Goal: Task Accomplishment & Management: Manage account settings

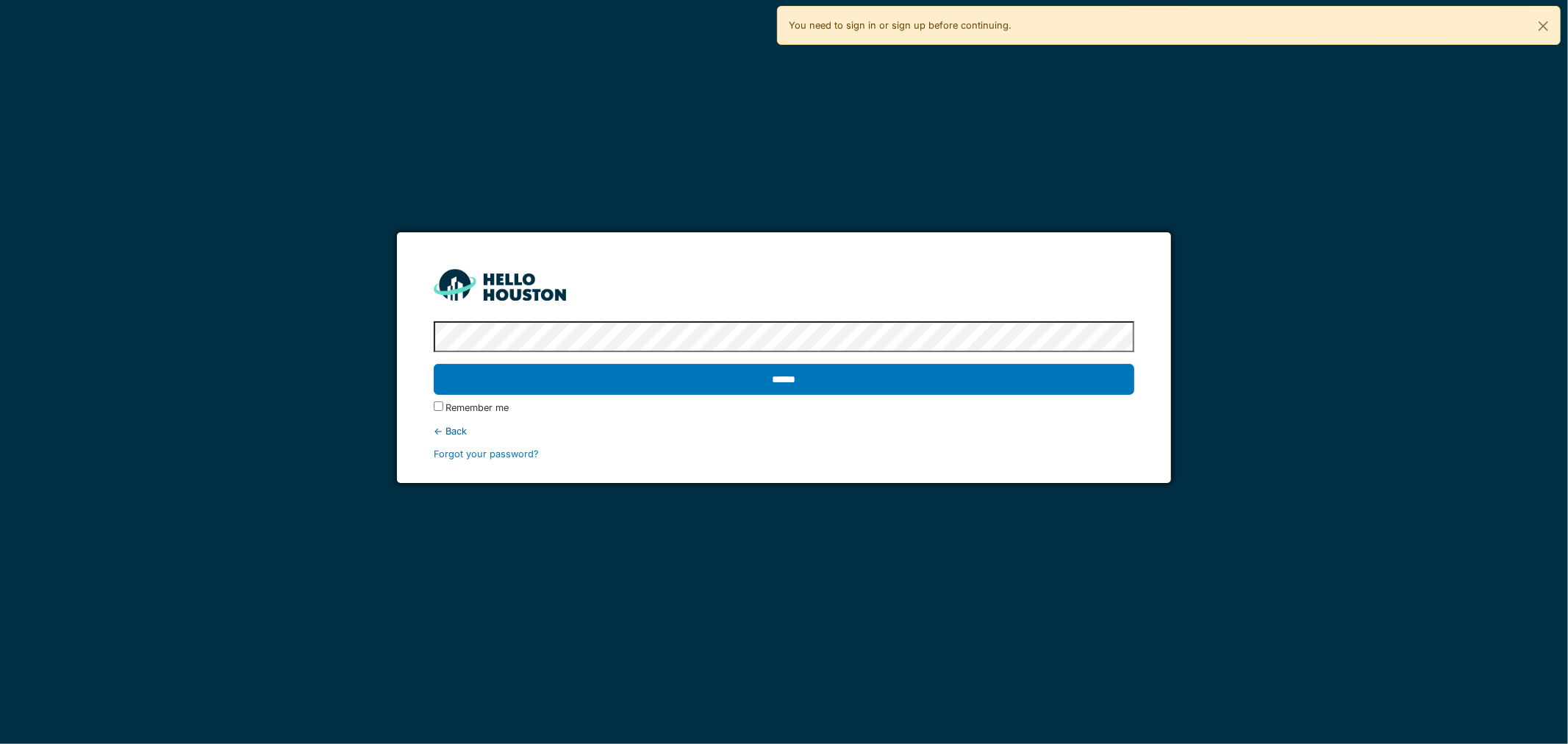
drag, startPoint x: 817, startPoint y: 390, endPoint x: 809, endPoint y: 381, distance: 12.0
click at [814, 392] on input "******" at bounding box center [784, 379] width 701 height 31
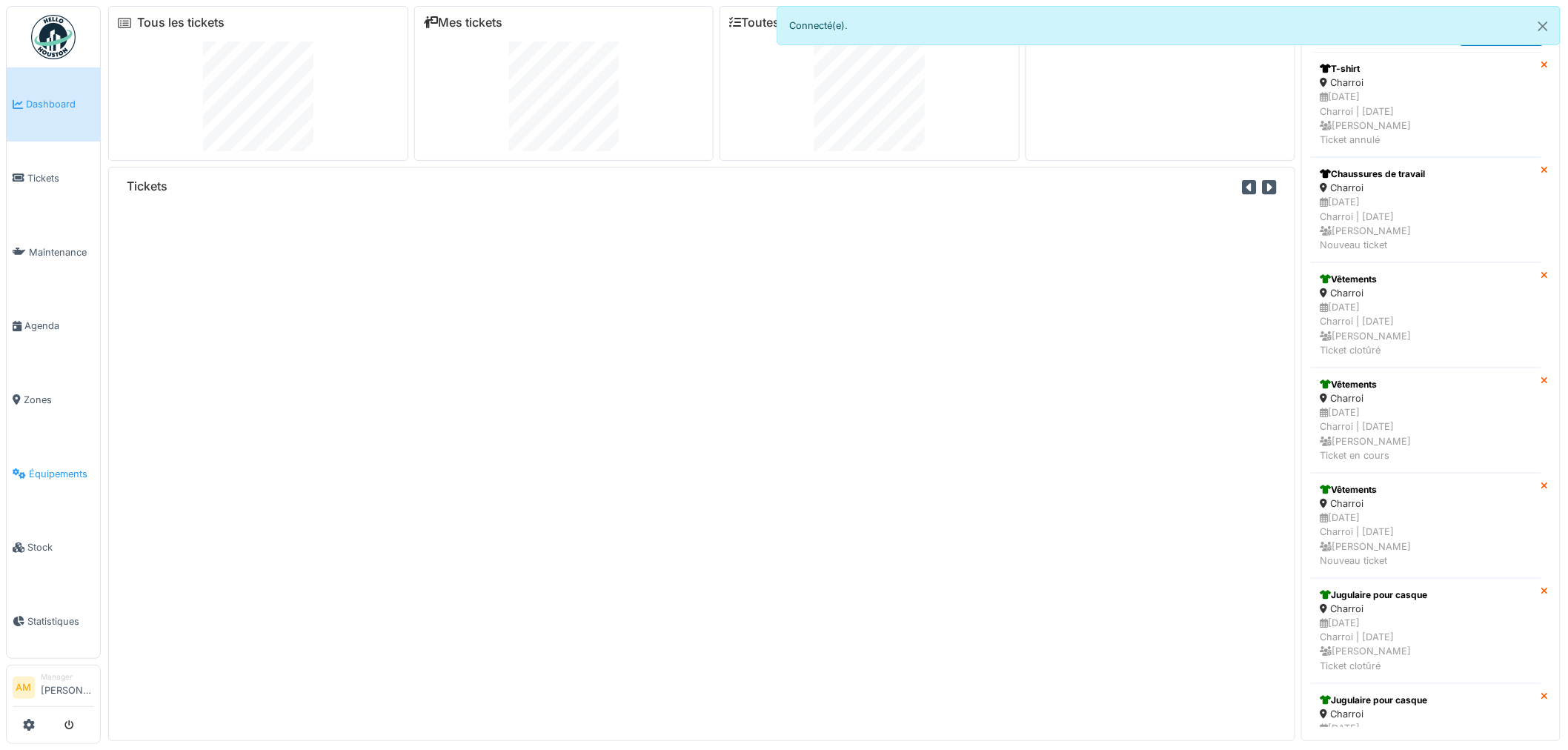
click at [29, 467] on span "Équipements" at bounding box center [62, 474] width 66 height 14
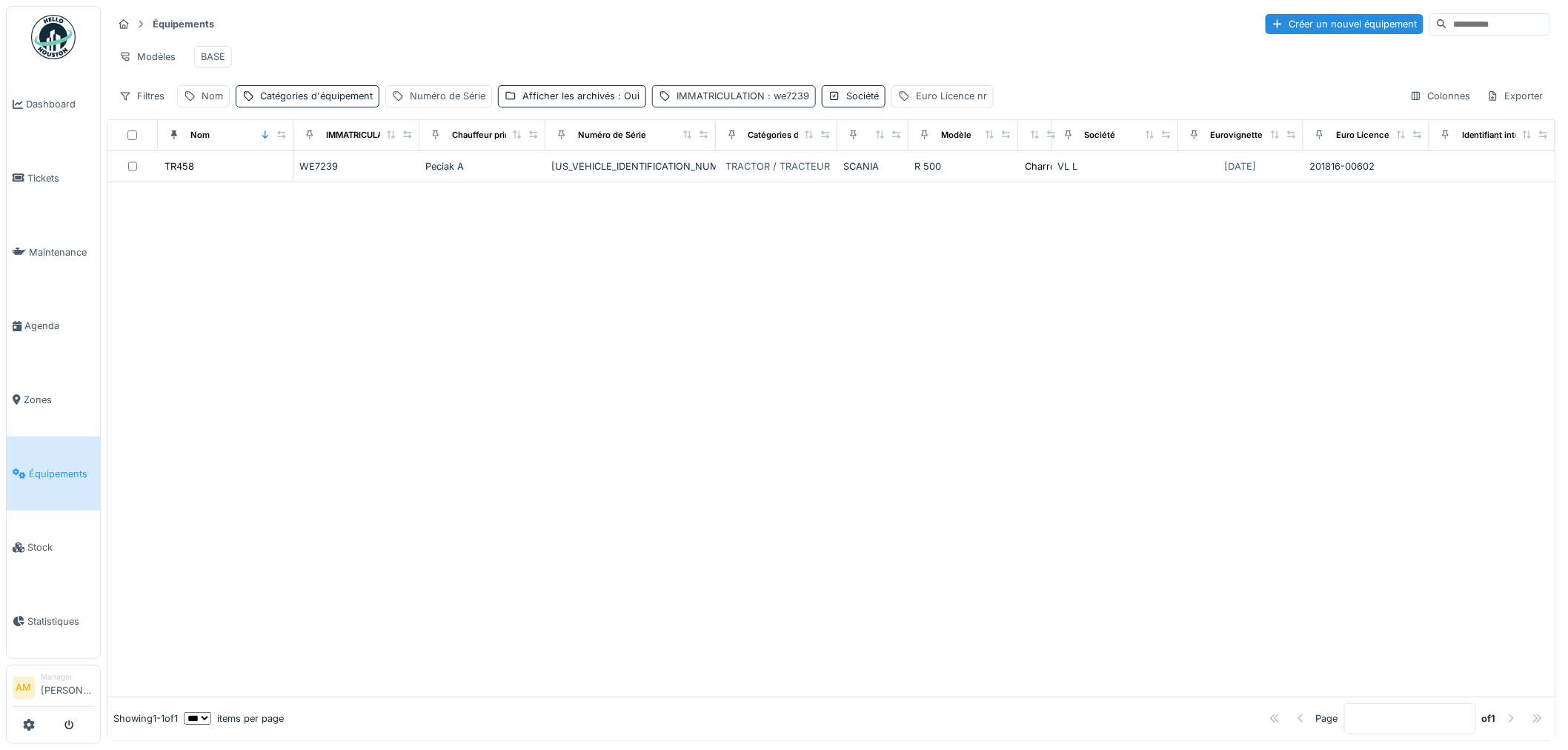
click at [765, 101] on span ": we7239" at bounding box center [787, 96] width 45 height 11
drag, startPoint x: 731, startPoint y: 190, endPoint x: 606, endPoint y: 161, distance: 128.3
click at [608, 173] on body "Dashboard Tickets Maintenance Agenda Zones Équipements Stock Statistiques AM Ma…" at bounding box center [784, 375] width 1568 height 750
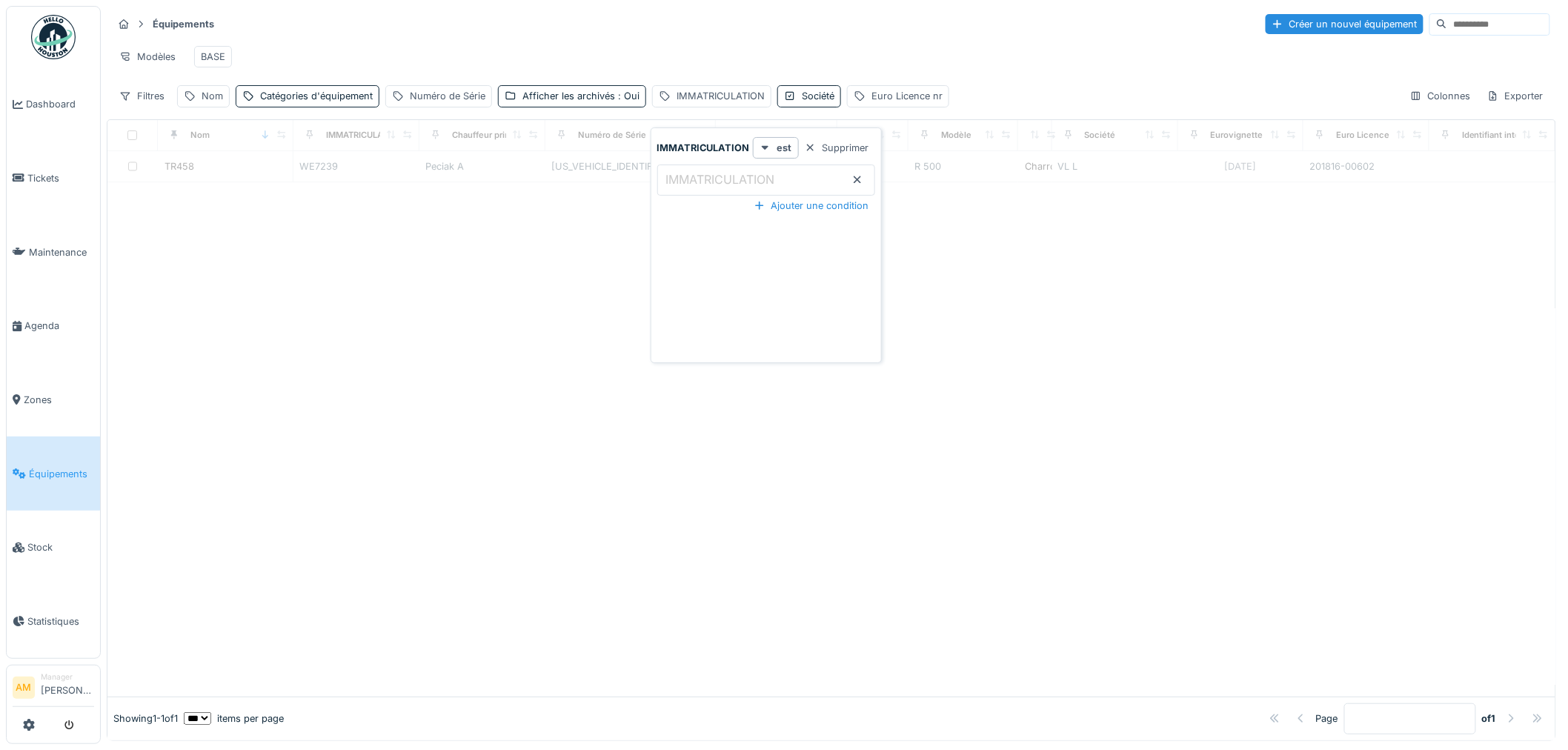
click at [238, 144] on div "Nom" at bounding box center [225, 135] width 123 height 19
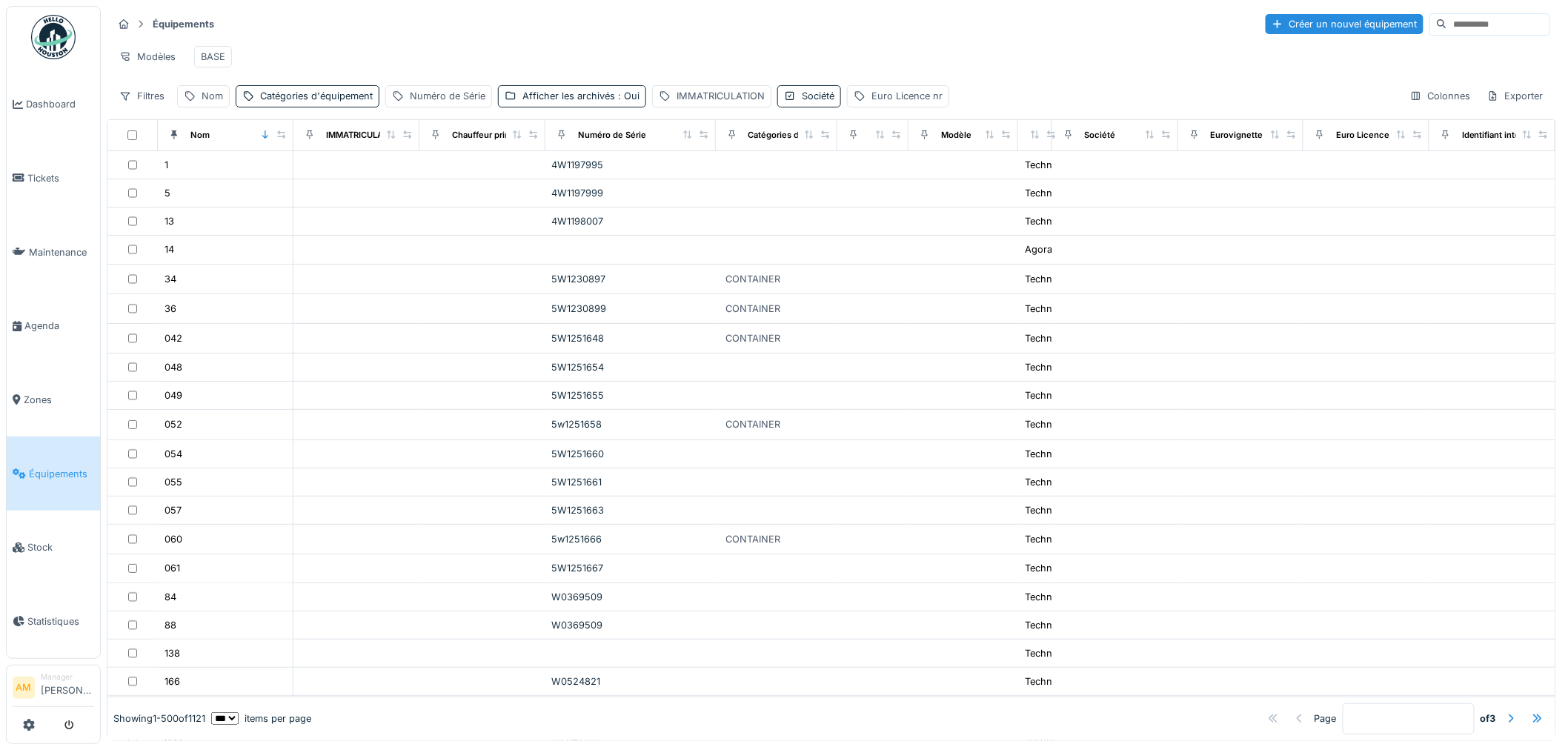
click at [215, 143] on div "Nom" at bounding box center [225, 135] width 123 height 19
click at [206, 103] on div "Nom" at bounding box center [212, 96] width 22 height 14
click at [223, 181] on div "Nom" at bounding box center [257, 180] width 147 height 31
click at [215, 175] on label "Nom" at bounding box center [206, 180] width 32 height 18
click at [215, 175] on input "Nom" at bounding box center [257, 180] width 147 height 31
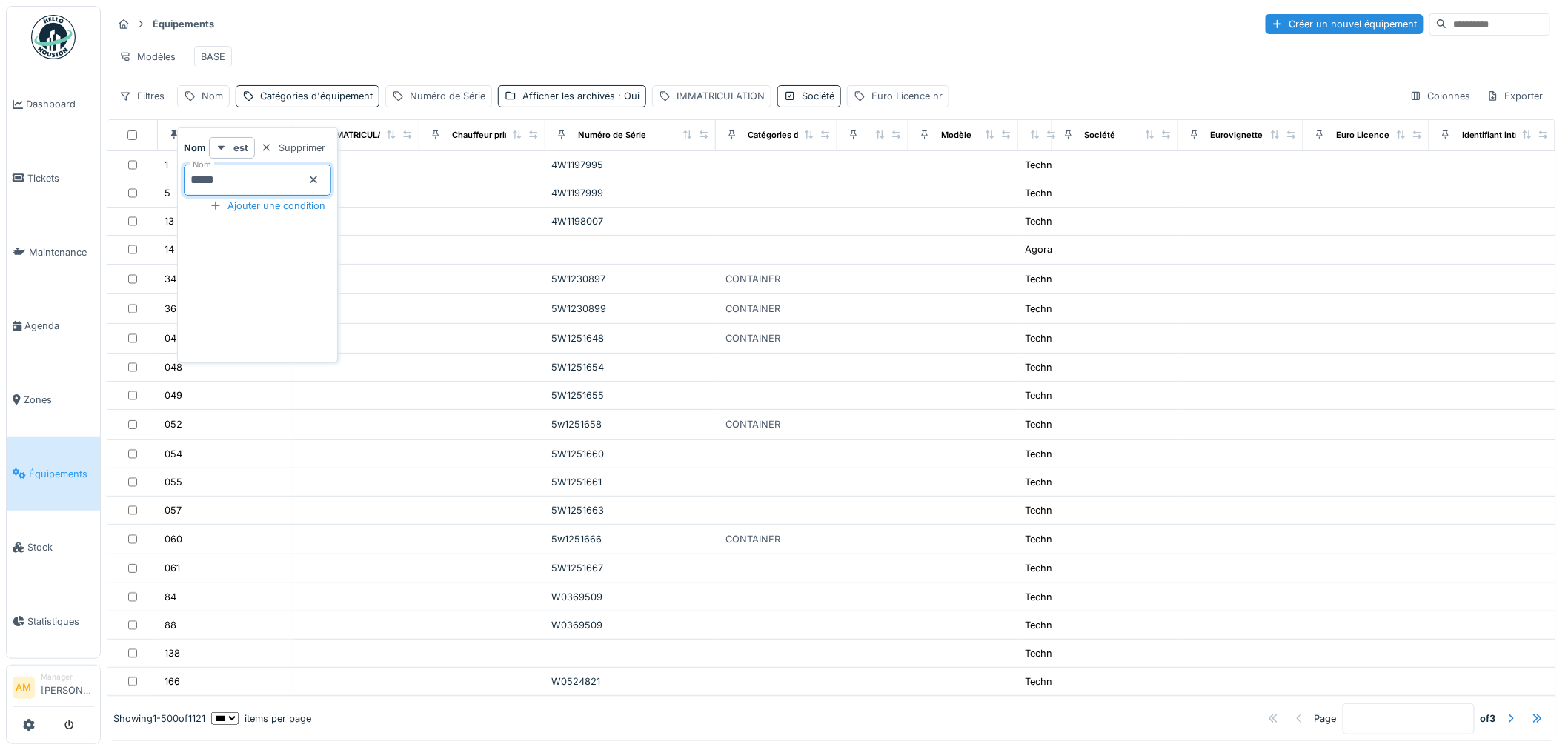
type input "*****"
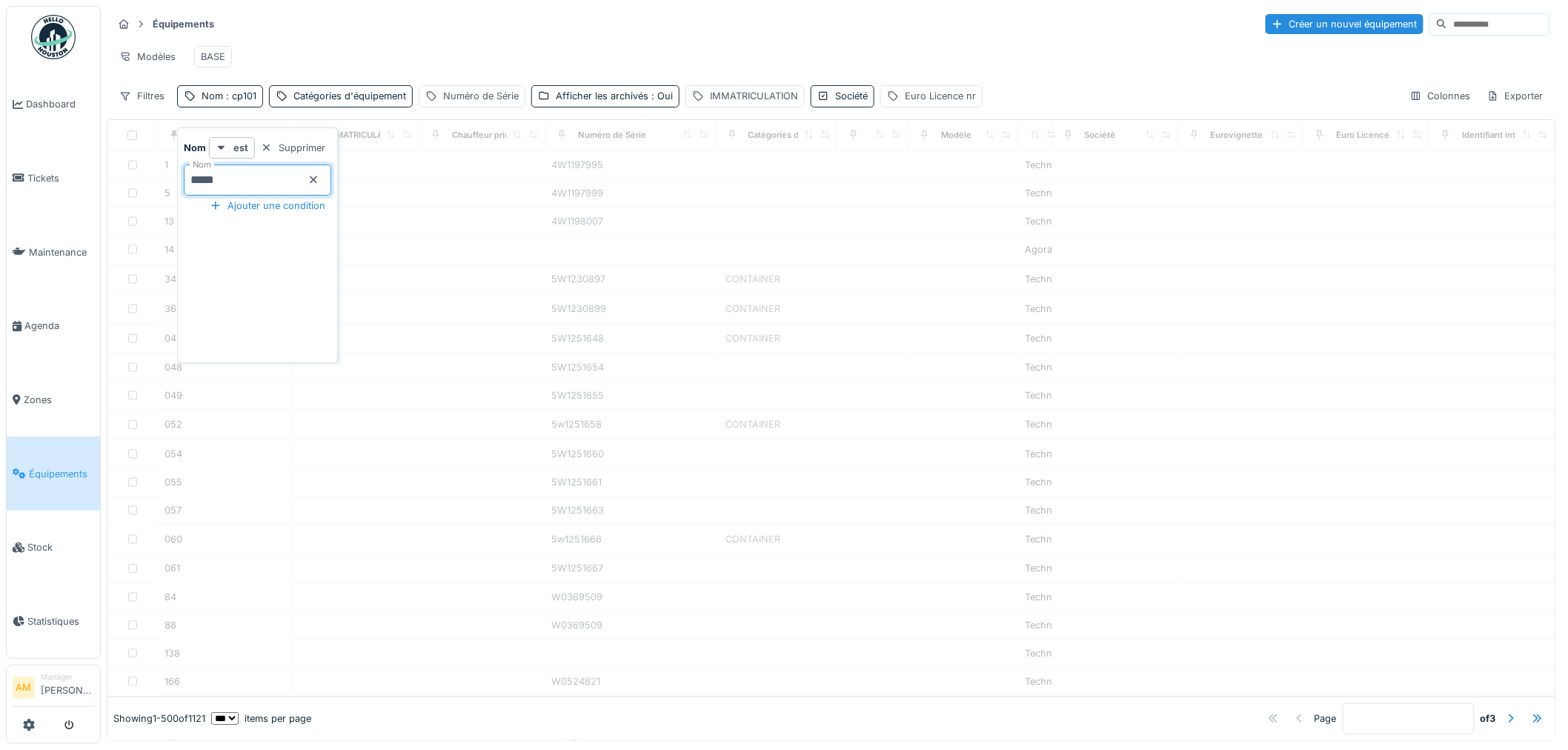
click at [553, 46] on div "Modèles BASE" at bounding box center [831, 56] width 1438 height 33
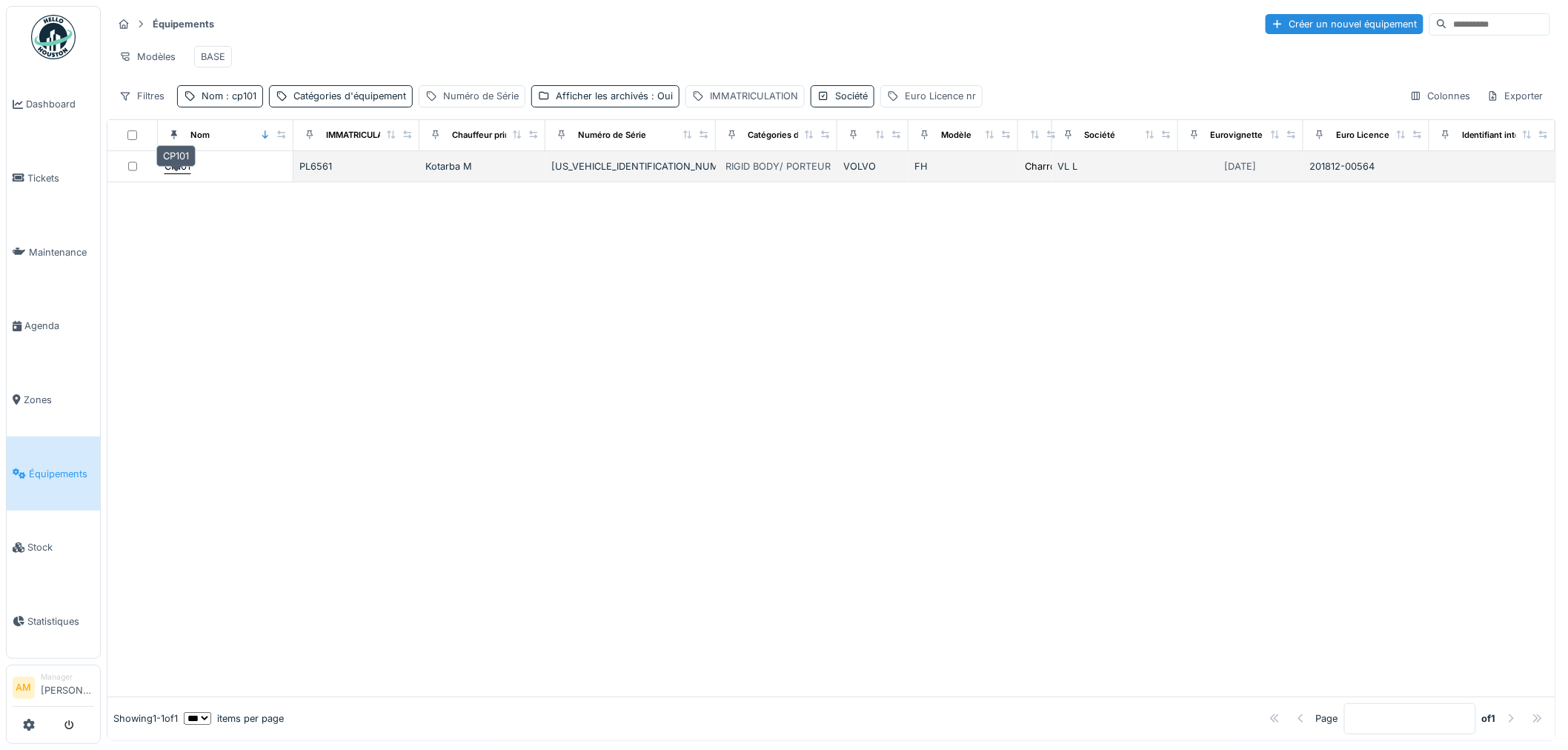
click at [173, 173] on div "CP101" at bounding box center [177, 166] width 26 height 14
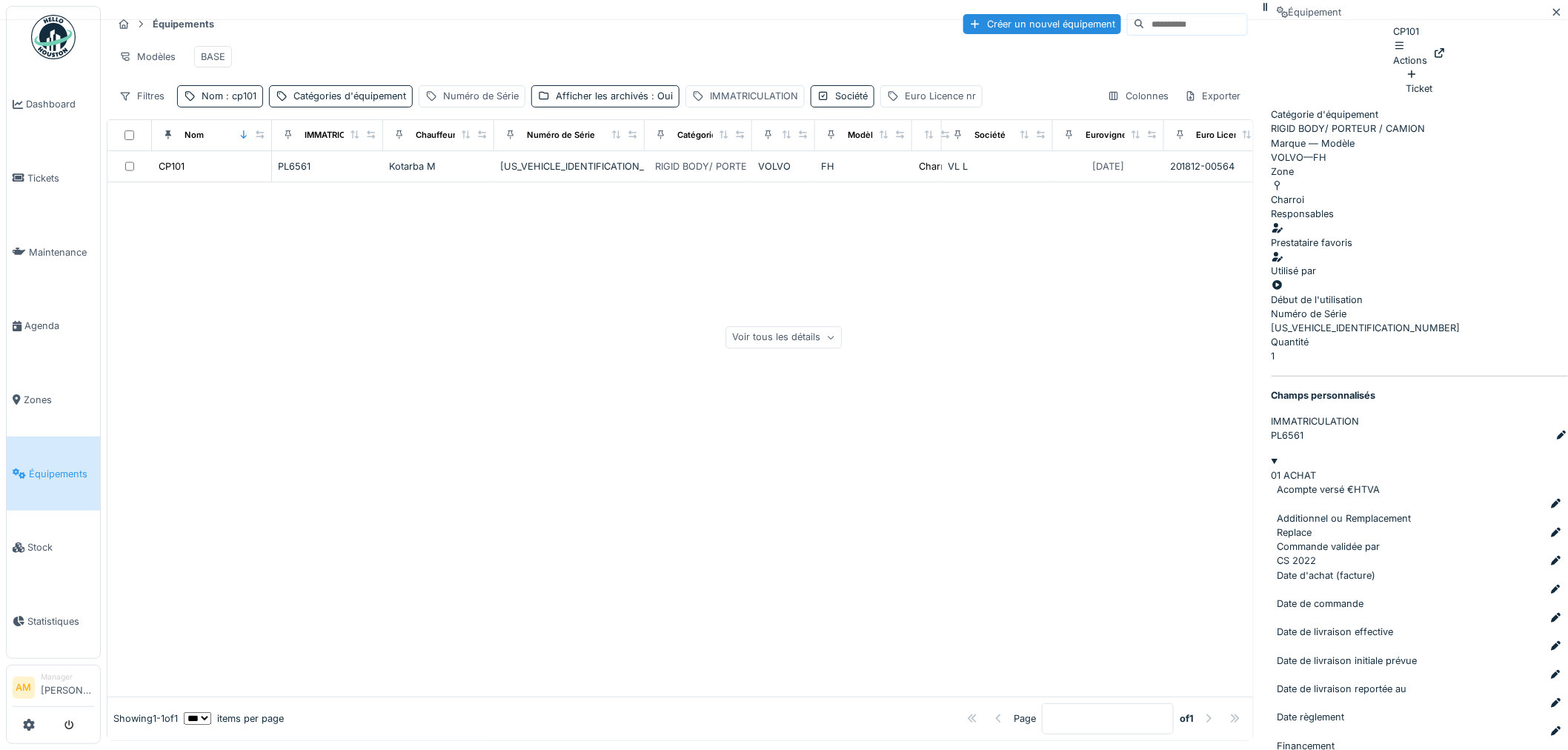
scroll to position [83, 0]
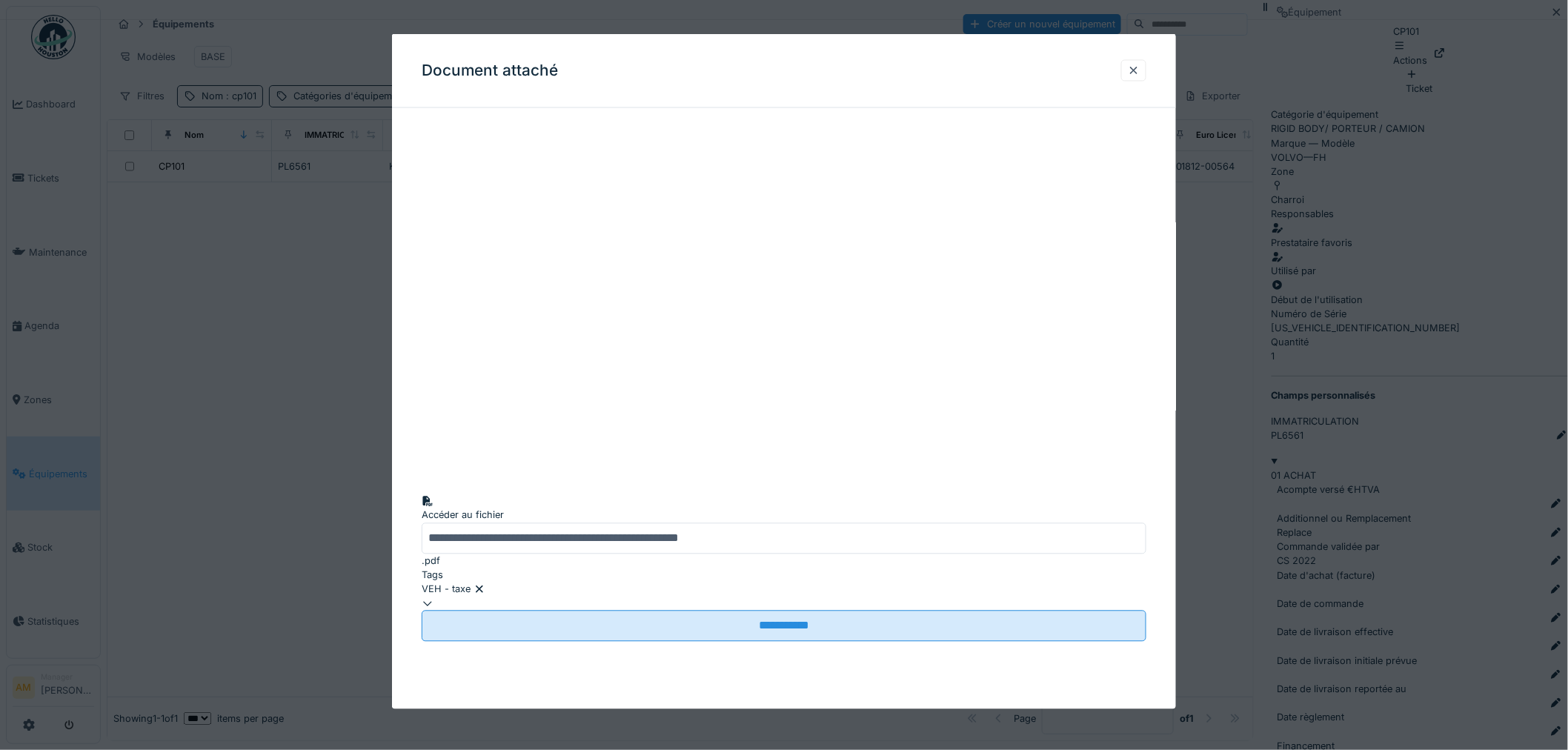
drag, startPoint x: 1319, startPoint y: 573, endPoint x: 1327, endPoint y: 567, distance: 10.0
click at [1317, 573] on div at bounding box center [784, 375] width 1568 height 750
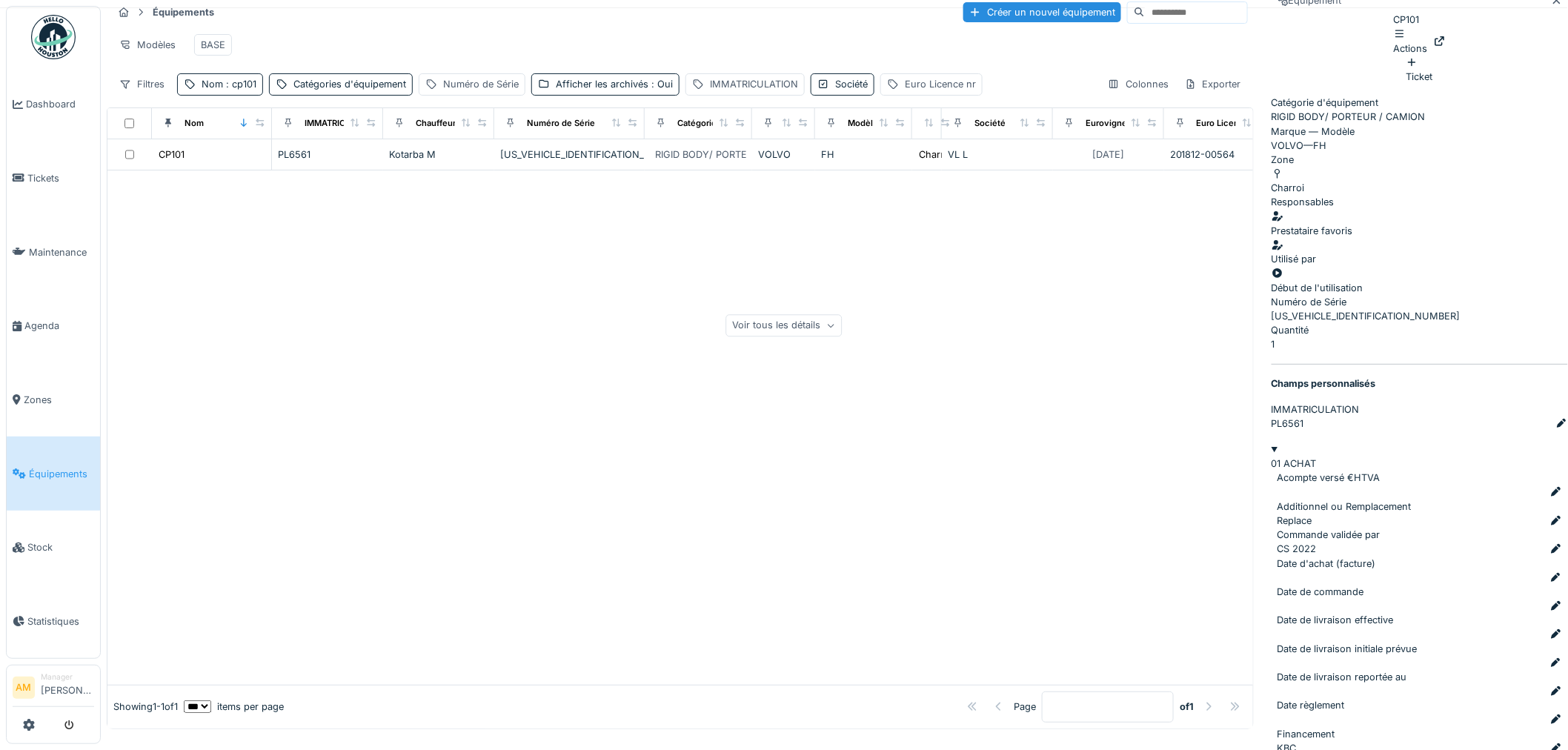
scroll to position [906, 0]
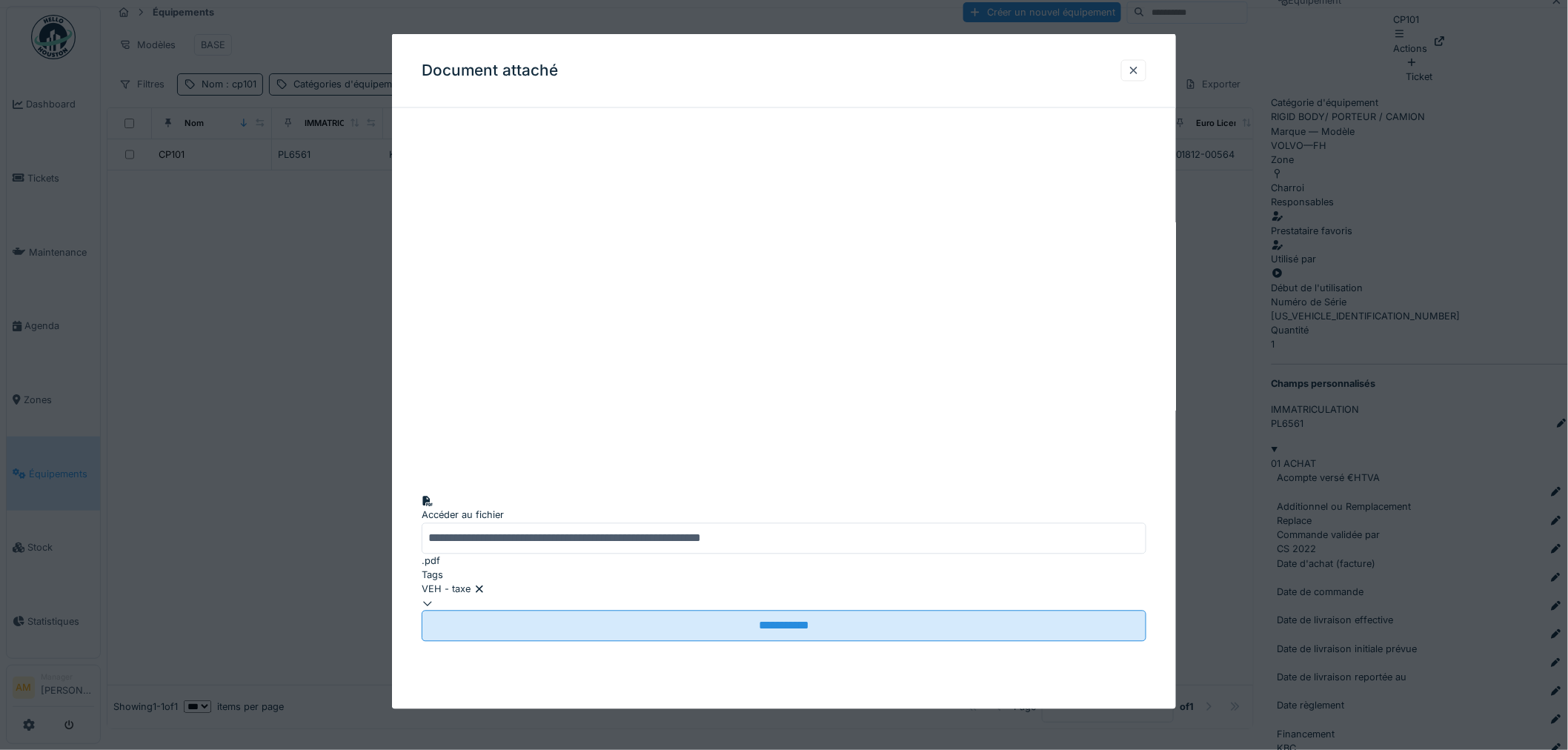
click at [1311, 468] on div at bounding box center [784, 375] width 1568 height 750
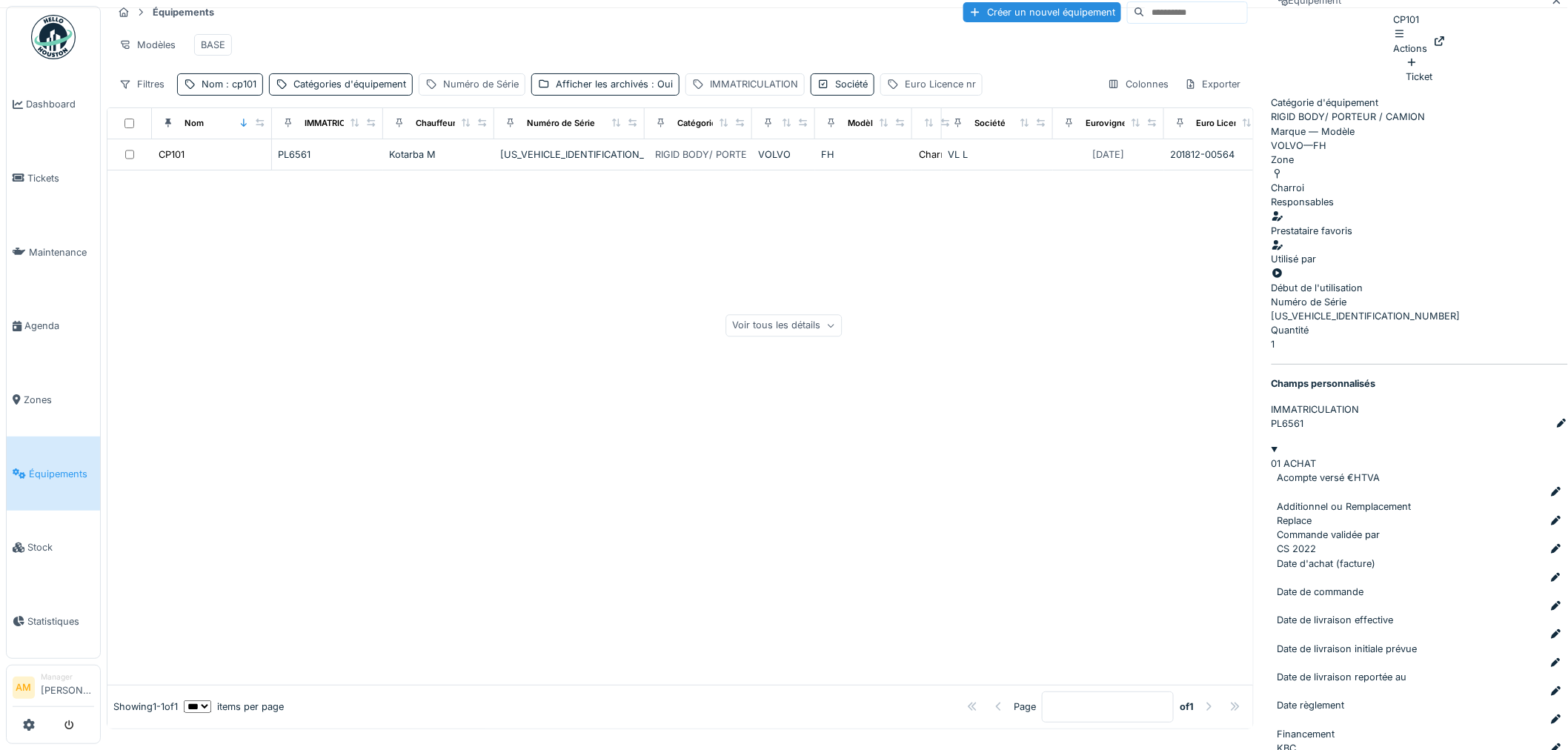
scroll to position [769, 0]
click at [1446, 45] on div at bounding box center [1439, 40] width 12 height 14
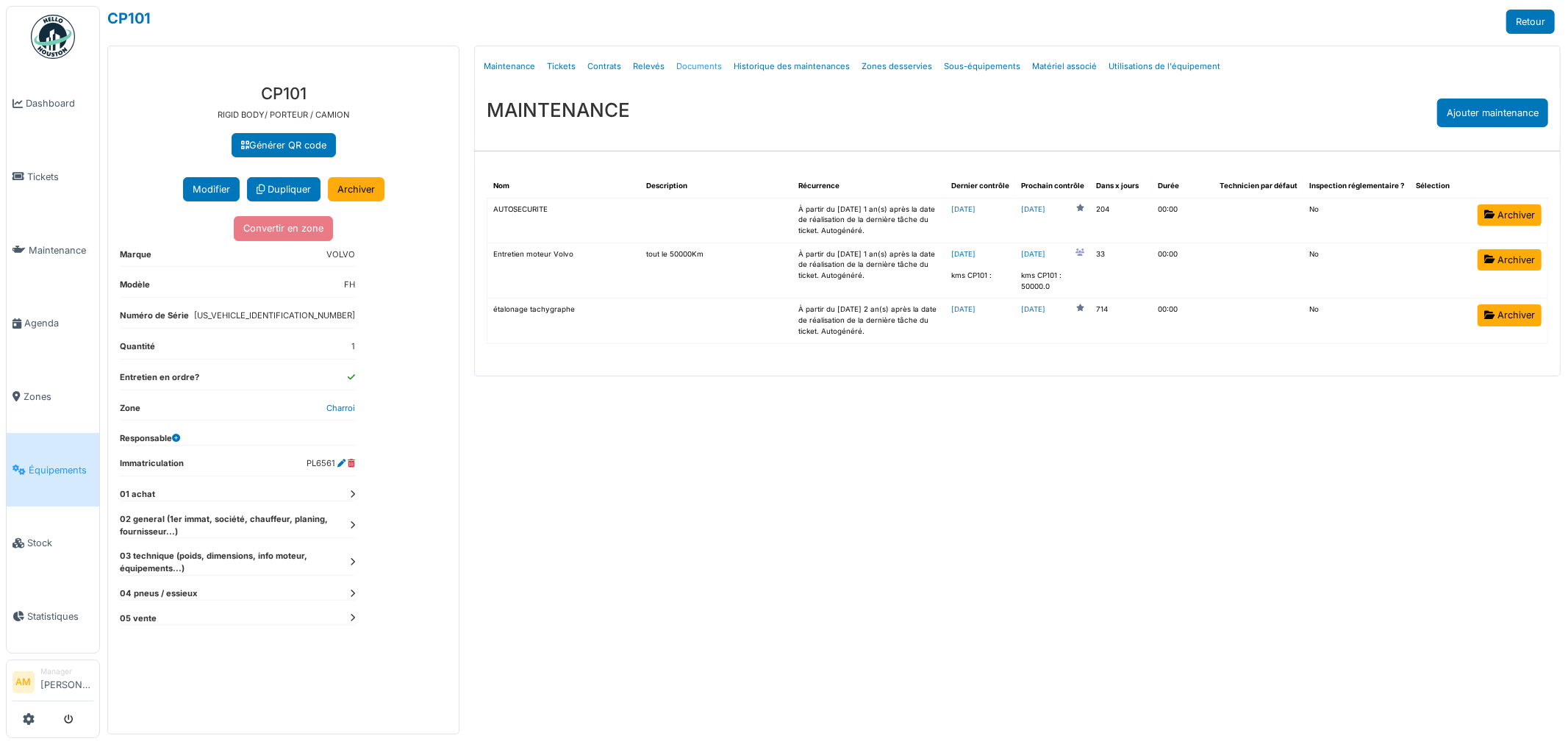
click at [692, 64] on link "Documents" at bounding box center [699, 66] width 57 height 35
select select "***"
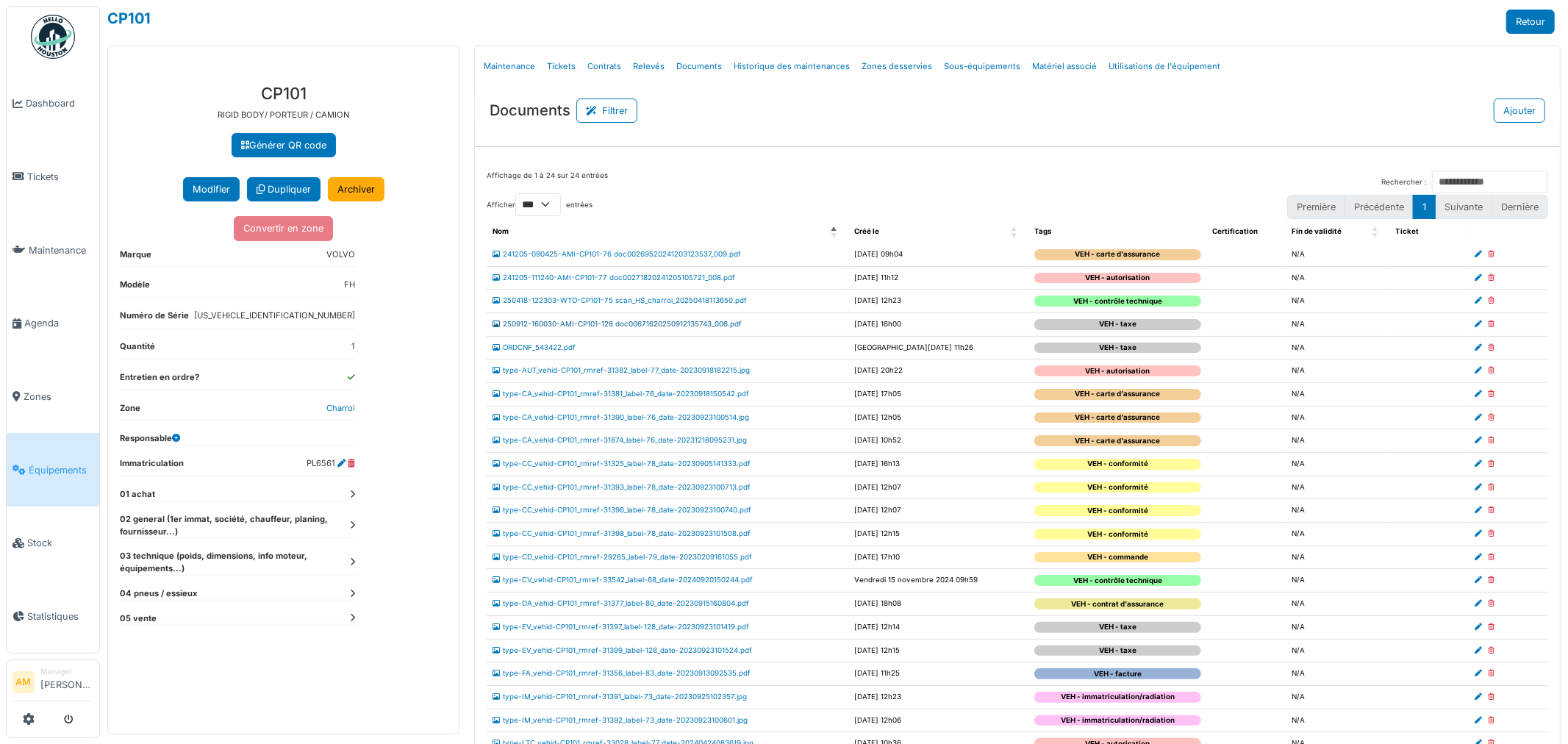
click at [604, 325] on link "250912-160030-AMI-CP101-128 doc00671620250912135743_006.pdf" at bounding box center [617, 324] width 249 height 8
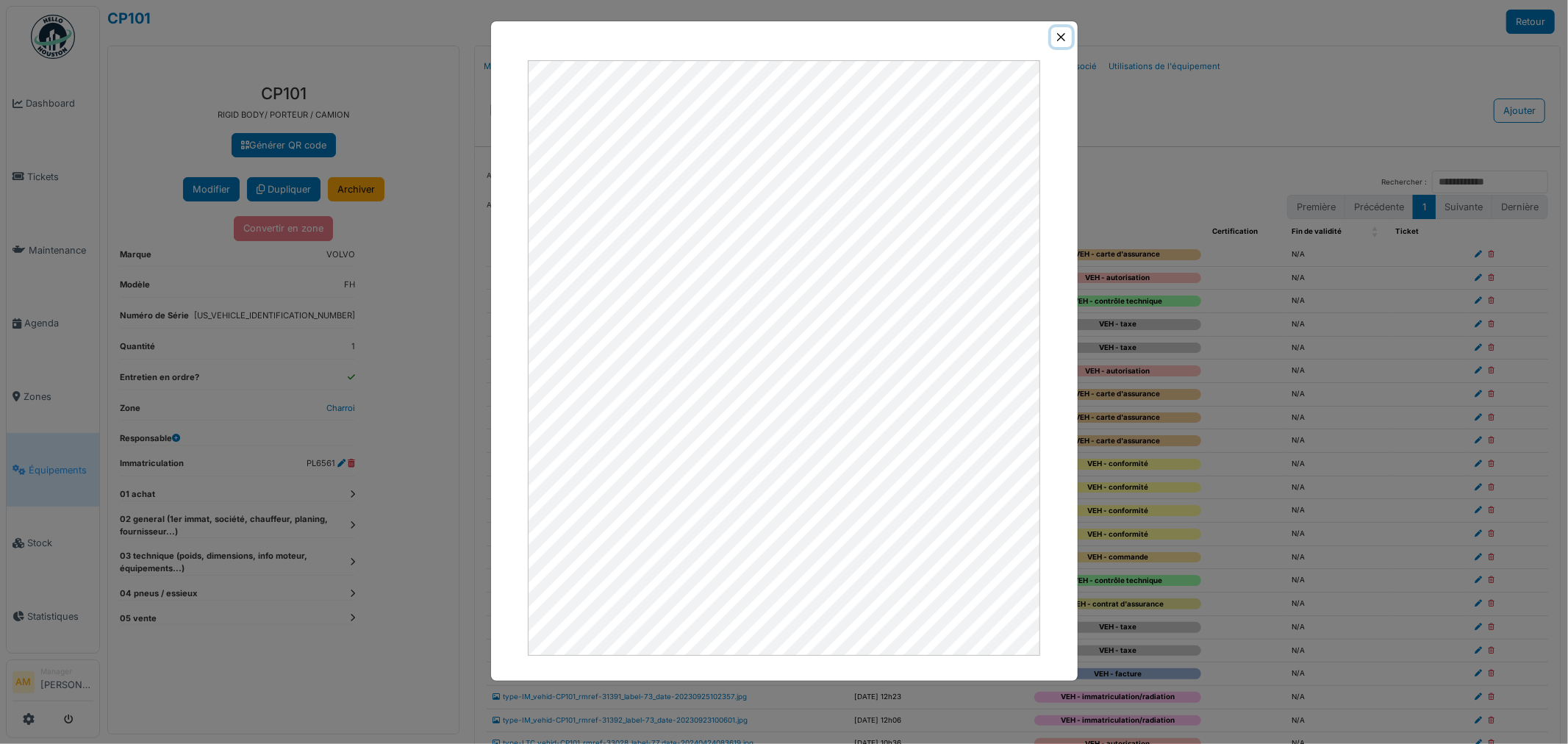
click at [1061, 41] on button "Close" at bounding box center [1061, 37] width 20 height 20
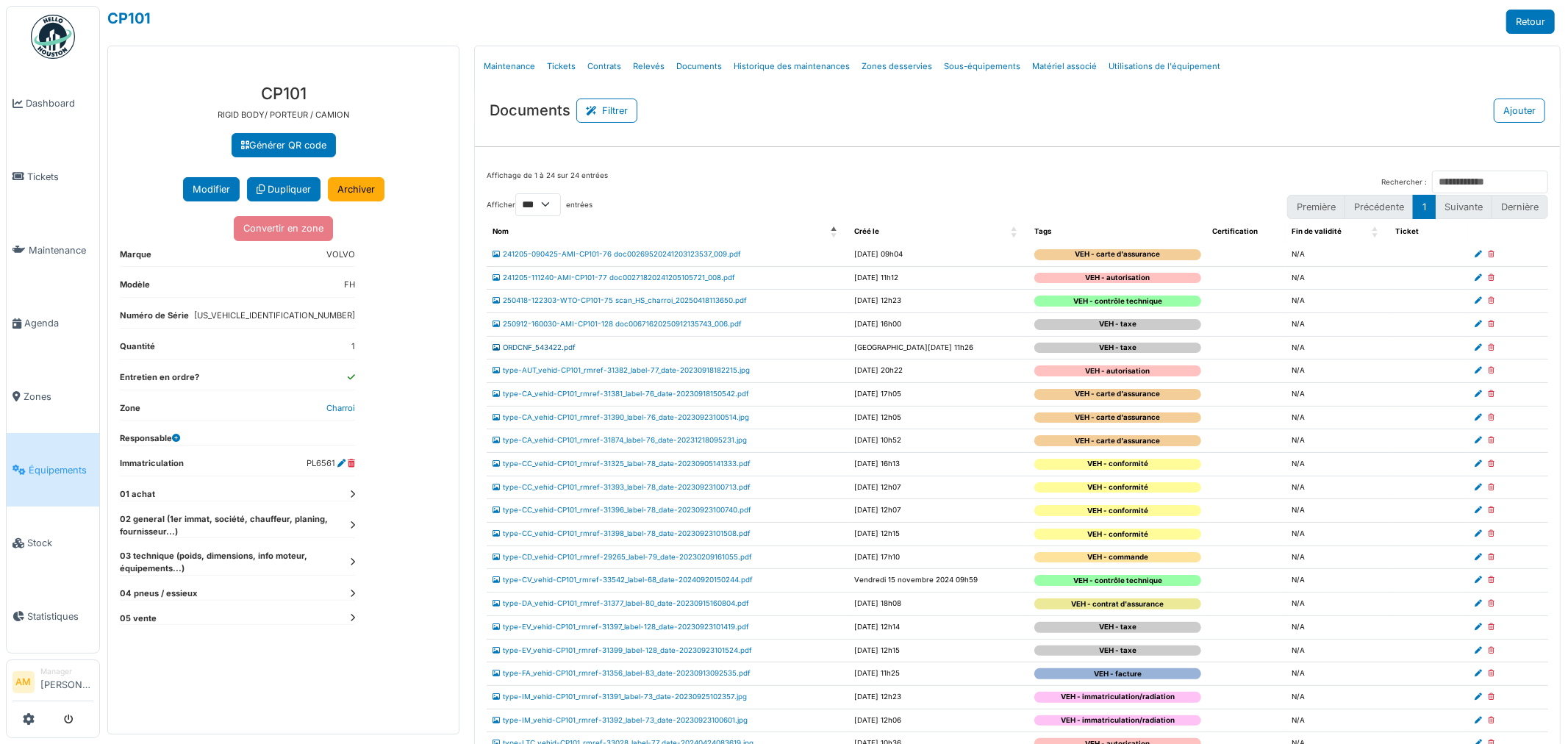
click at [547, 350] on link "ORDCNF_543422.pdf" at bounding box center [533, 347] width 83 height 8
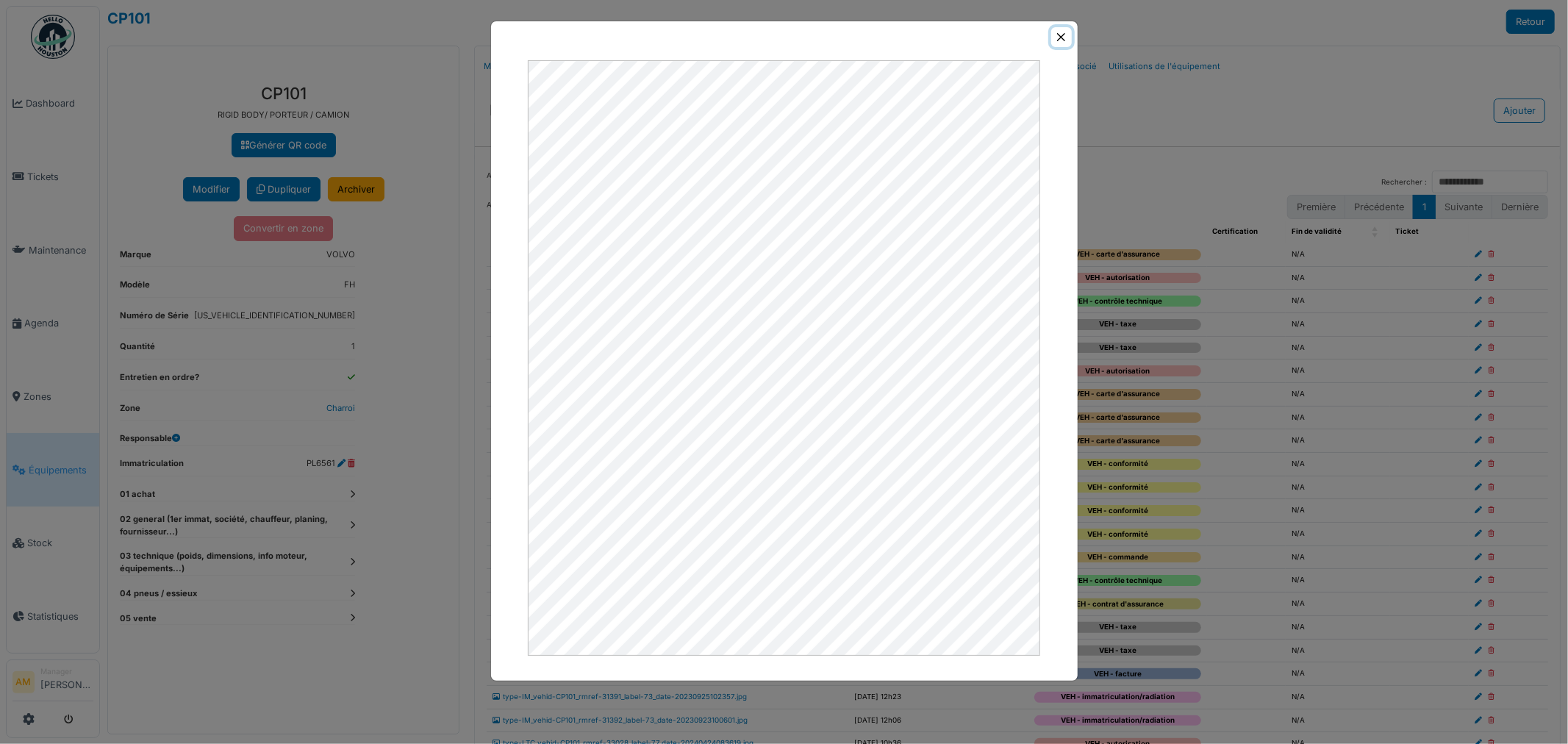
click at [1062, 39] on button "Close" at bounding box center [1061, 37] width 20 height 20
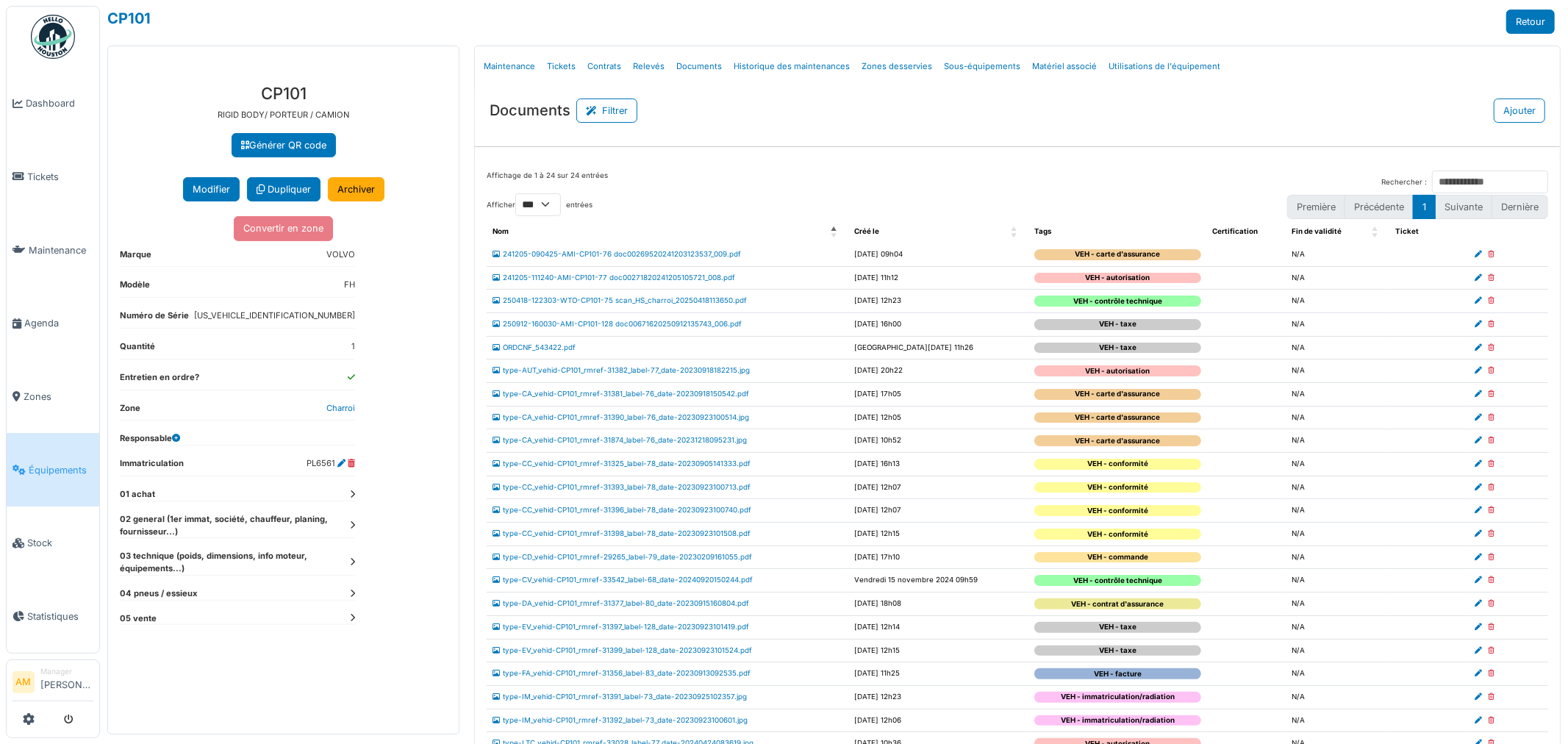
click at [299, 84] on div "**********" at bounding box center [834, 372] width 1468 height 744
click at [200, 35] on div "**********" at bounding box center [834, 372] width 1468 height 744
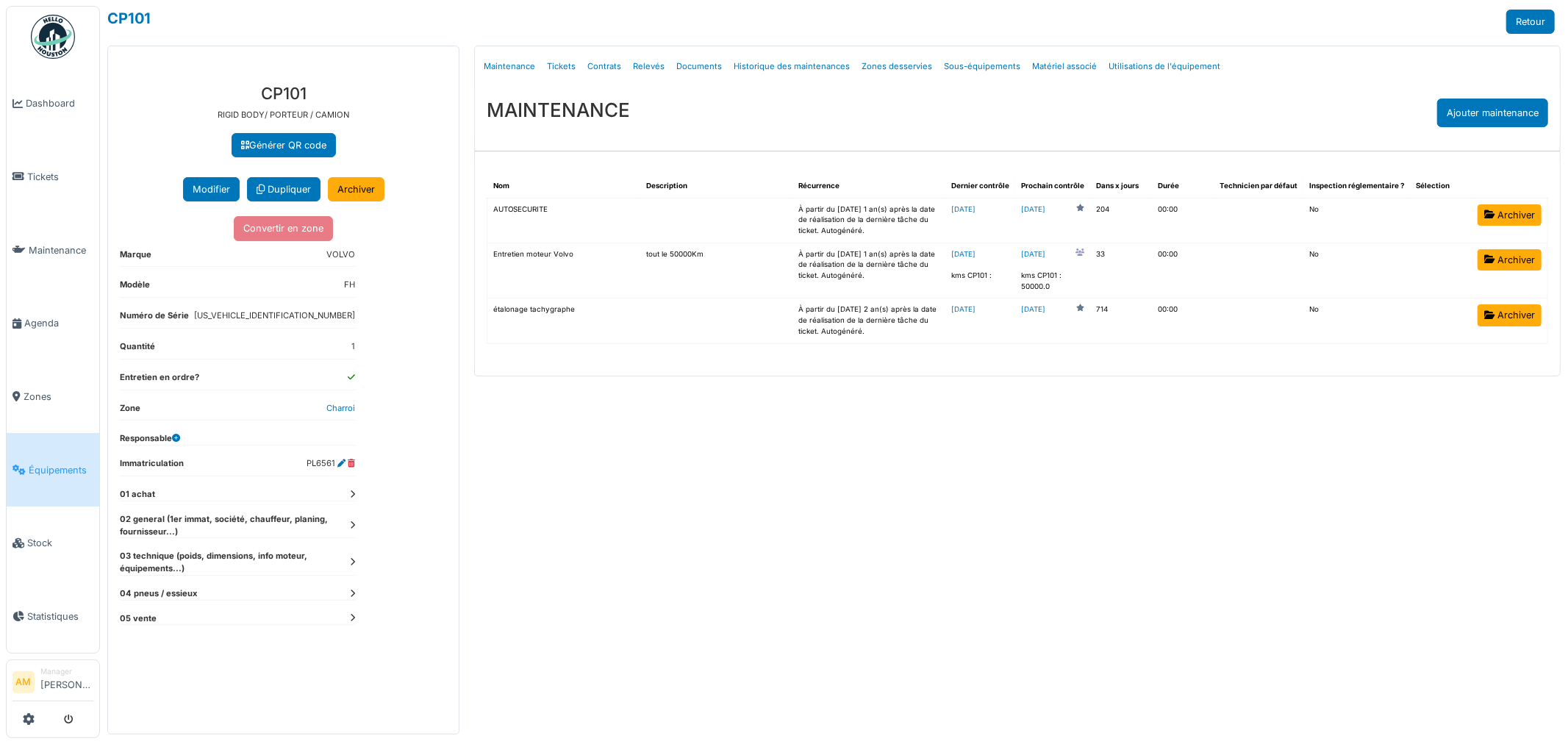
click at [785, 532] on div "Menu Détails Maintenance Tickets Contrats Relevés Documents Historique des main…" at bounding box center [1017, 390] width 1101 height 689
drag, startPoint x: 700, startPoint y: 482, endPoint x: 380, endPoint y: 59, distance: 530.4
click at [675, 442] on div "Menu Détails Maintenance Tickets Contrats Relevés Documents Historique des main…" at bounding box center [1017, 390] width 1101 height 689
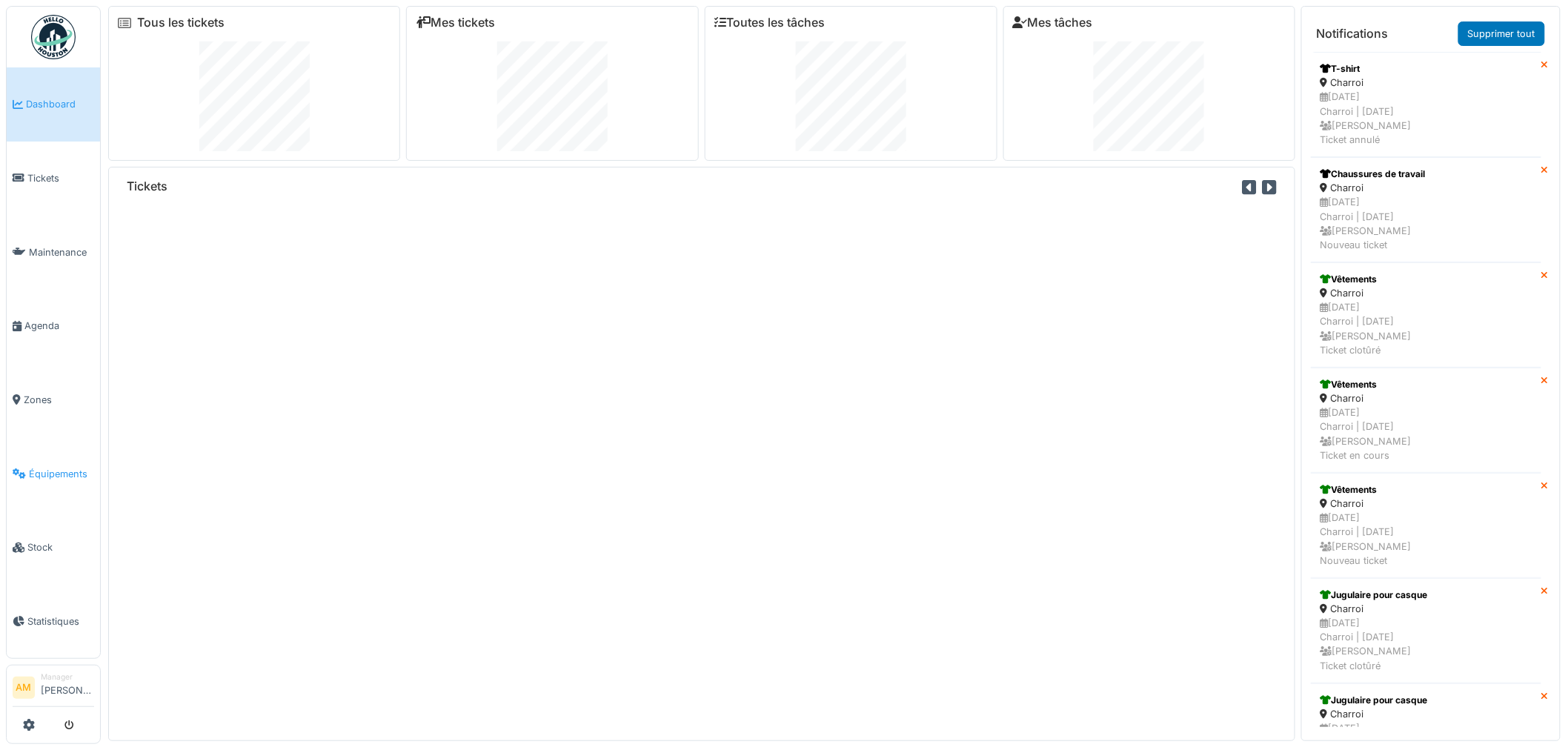
click at [45, 467] on span "Équipements" at bounding box center [62, 474] width 66 height 14
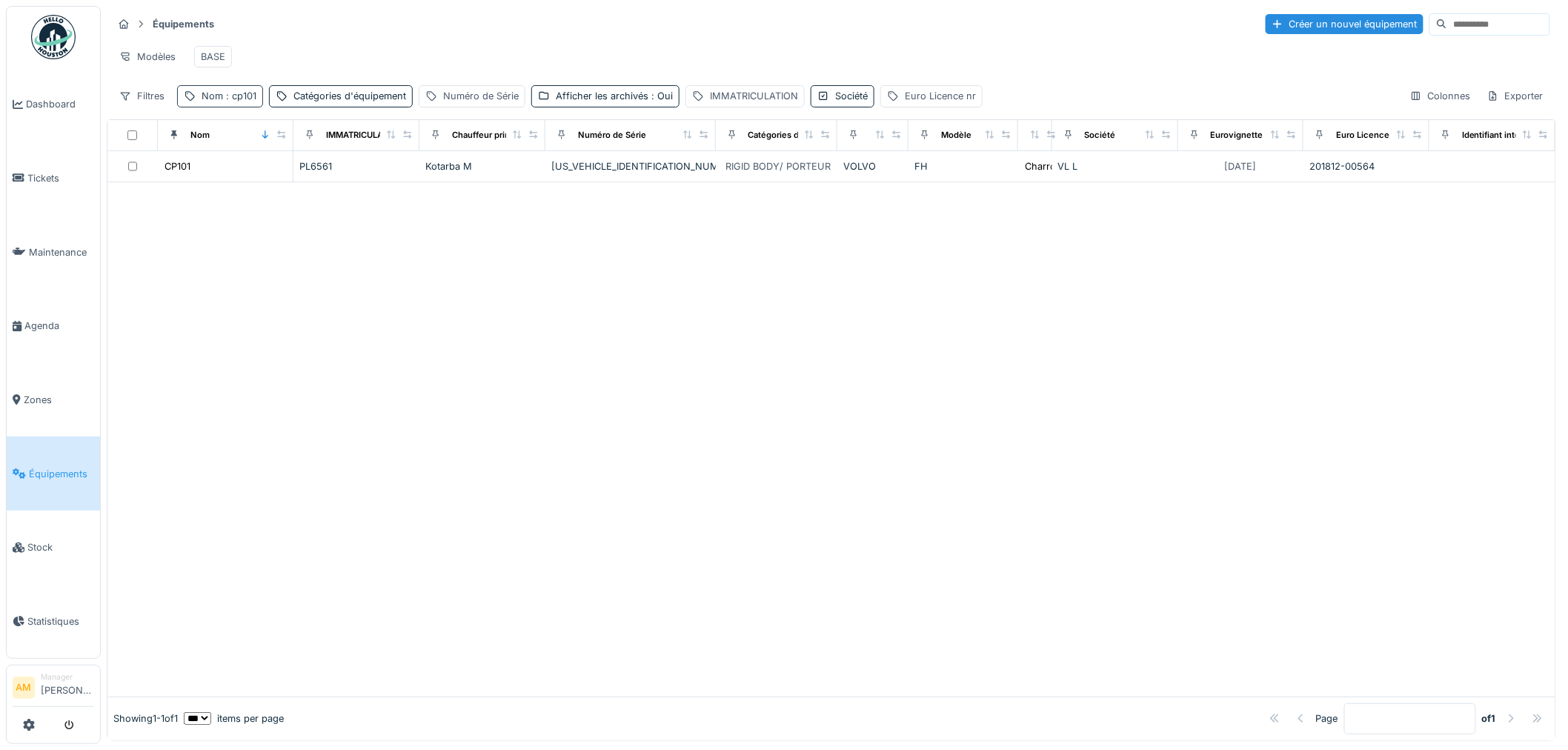
click at [240, 101] on span ": cp101" at bounding box center [240, 96] width 33 height 11
drag, startPoint x: 220, startPoint y: 191, endPoint x: 15, endPoint y: 185, distance: 205.1
click at [45, 187] on body "Dashboard Tickets Maintenance [GEOGRAPHIC_DATA] Zones Équipements Stock Statist…" at bounding box center [784, 375] width 1568 height 750
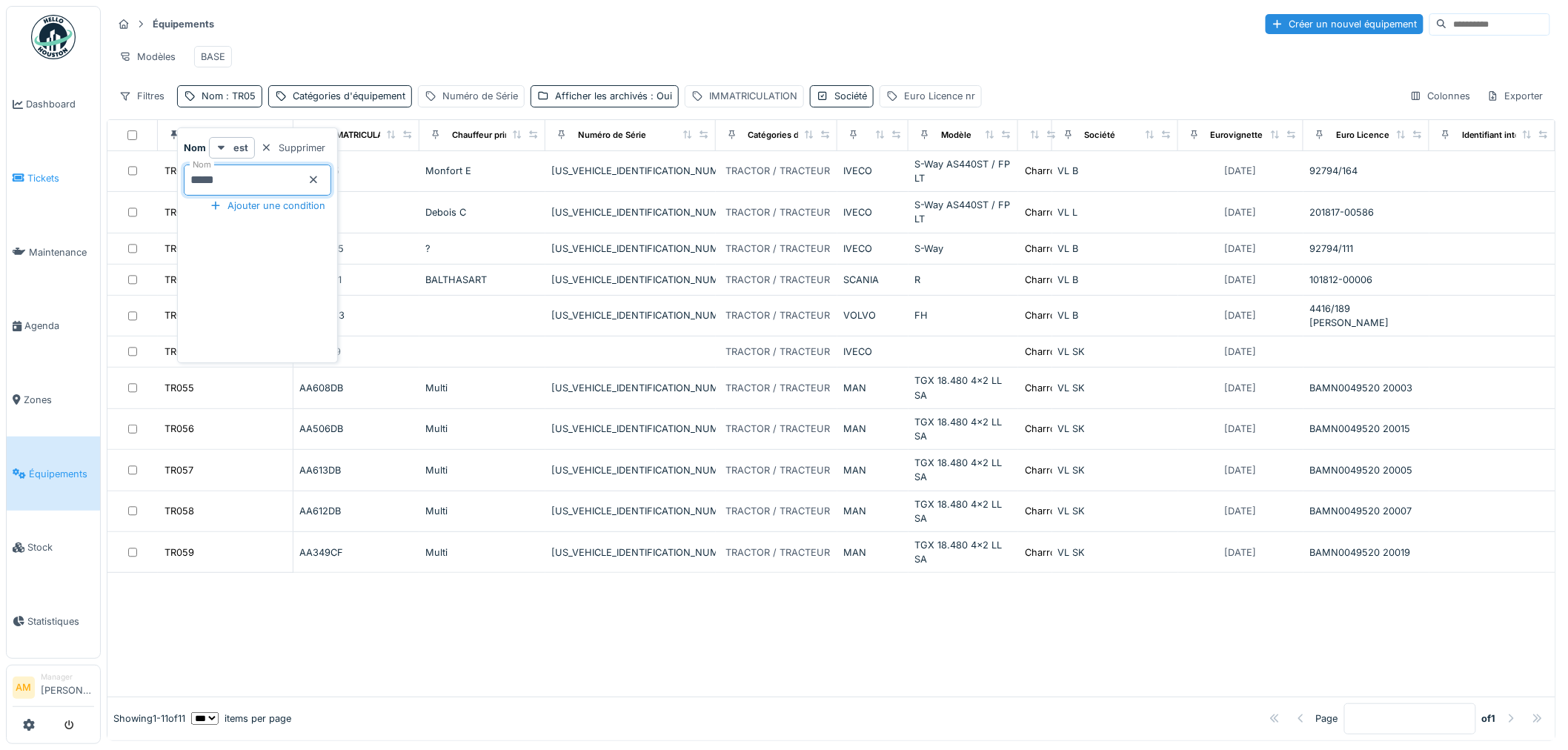
type input "*****"
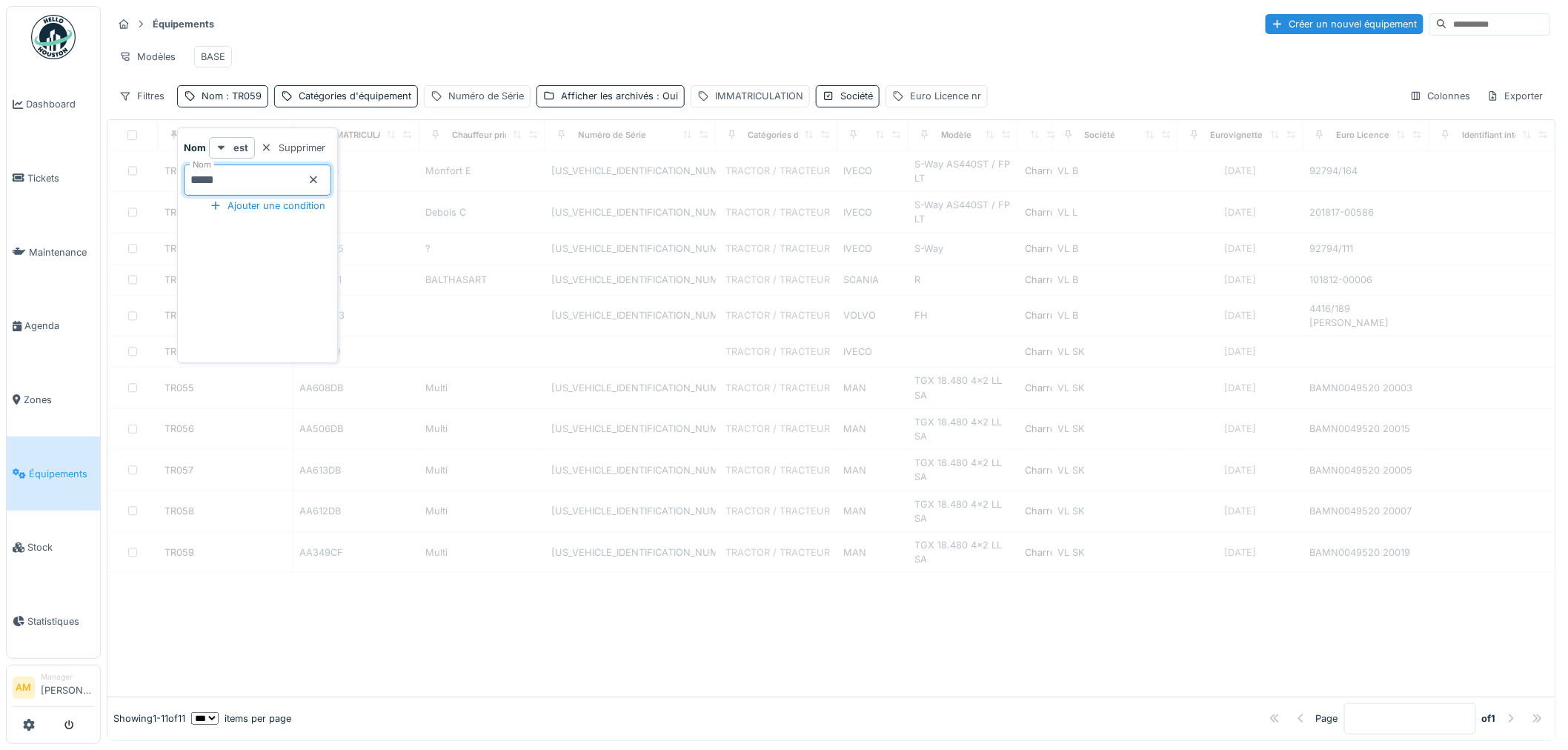
click at [478, 48] on div "Modèles BASE" at bounding box center [831, 56] width 1438 height 33
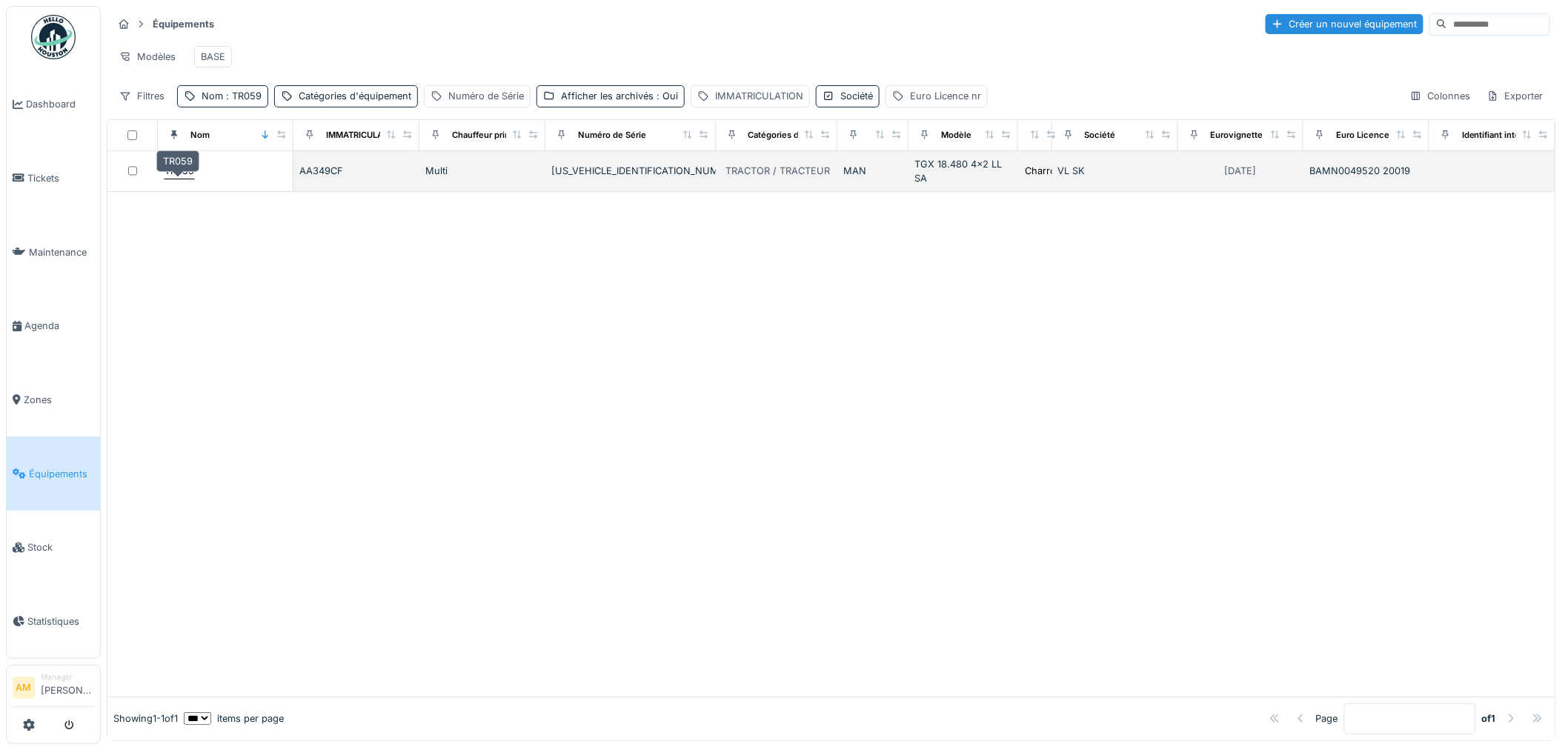
click at [180, 178] on div "TR059" at bounding box center [179, 170] width 30 height 14
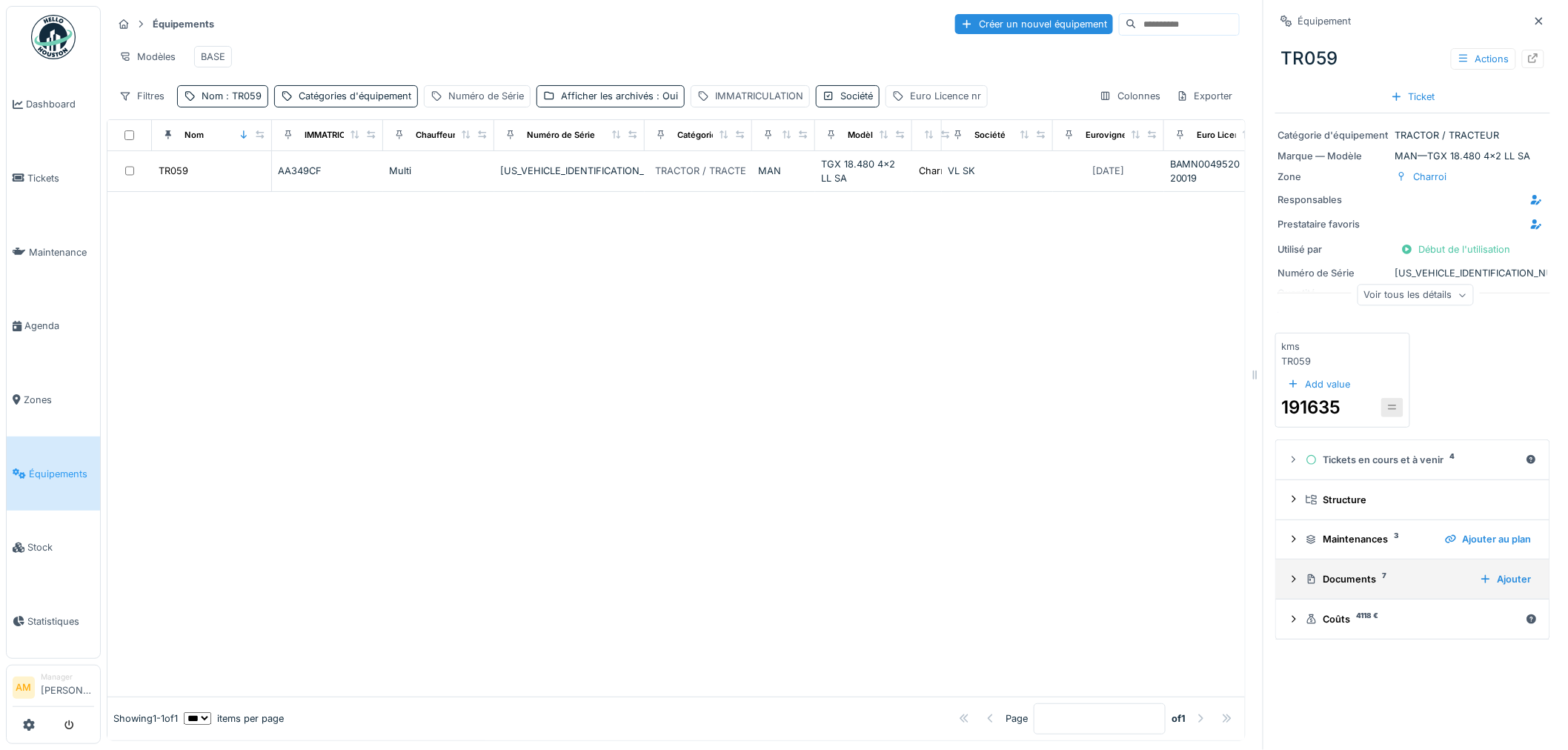
scroll to position [12, 0]
click at [1379, 284] on div "Voir tous les détails" at bounding box center [1416, 295] width 117 height 22
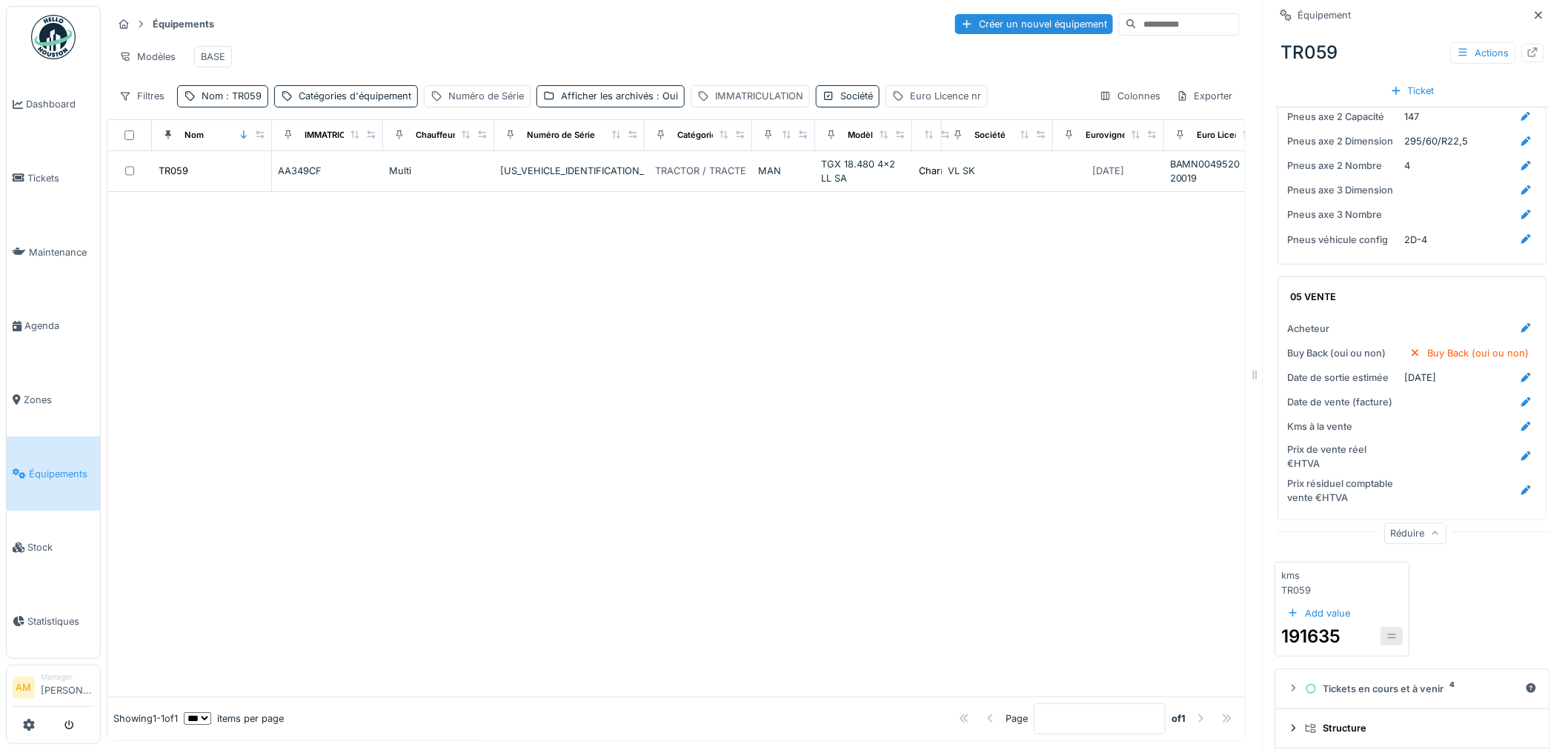
scroll to position [2459, 0]
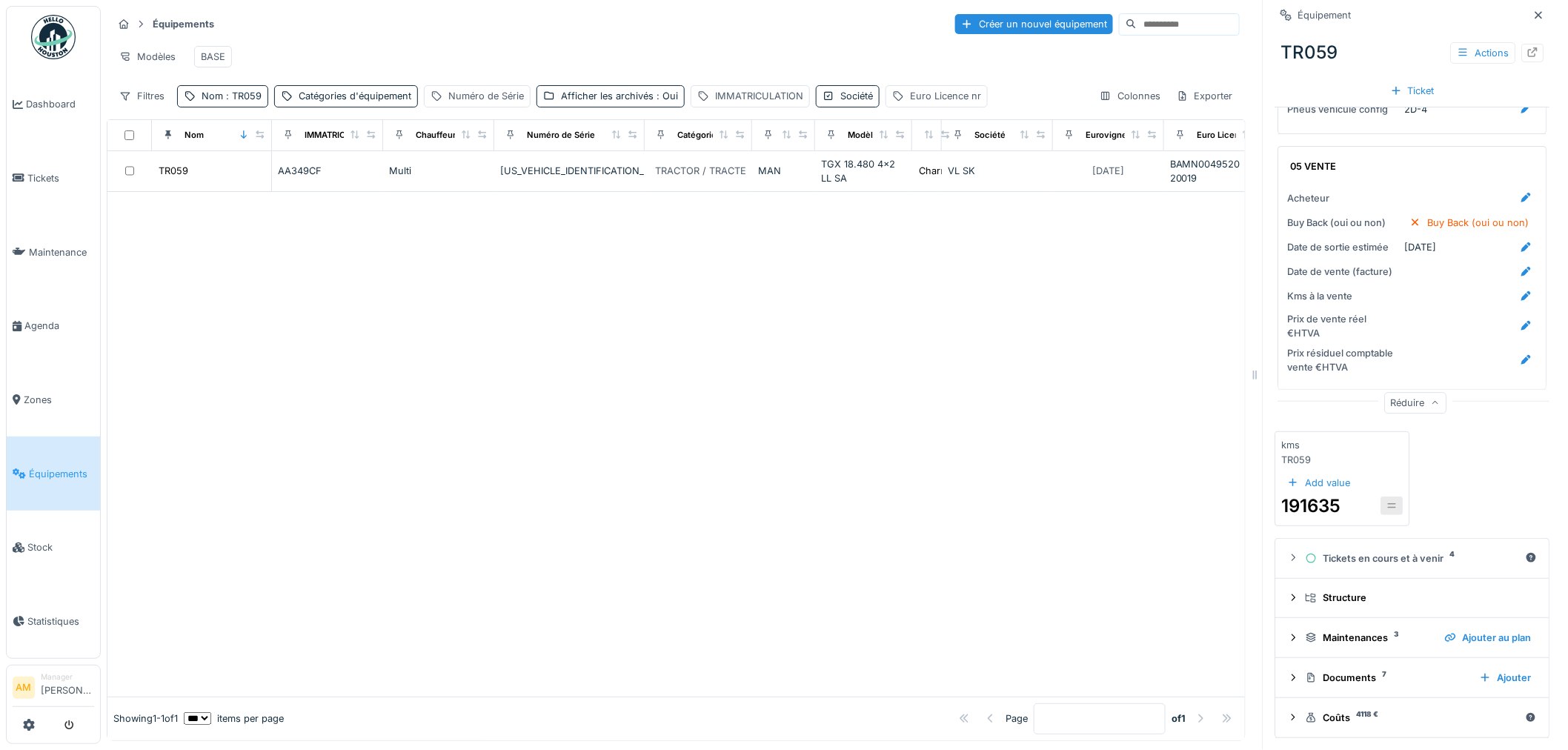
drag, startPoint x: 795, startPoint y: 360, endPoint x: 780, endPoint y: 341, distance: 24.2
click at [791, 365] on div at bounding box center [676, 444] width 1137 height 505
click at [232, 104] on div "Nom : TR059" at bounding box center [223, 96] width 91 height 22
drag, startPoint x: 250, startPoint y: 162, endPoint x: 214, endPoint y: 168, distance: 36.5
click at [214, 168] on input "*****" at bounding box center [257, 180] width 147 height 31
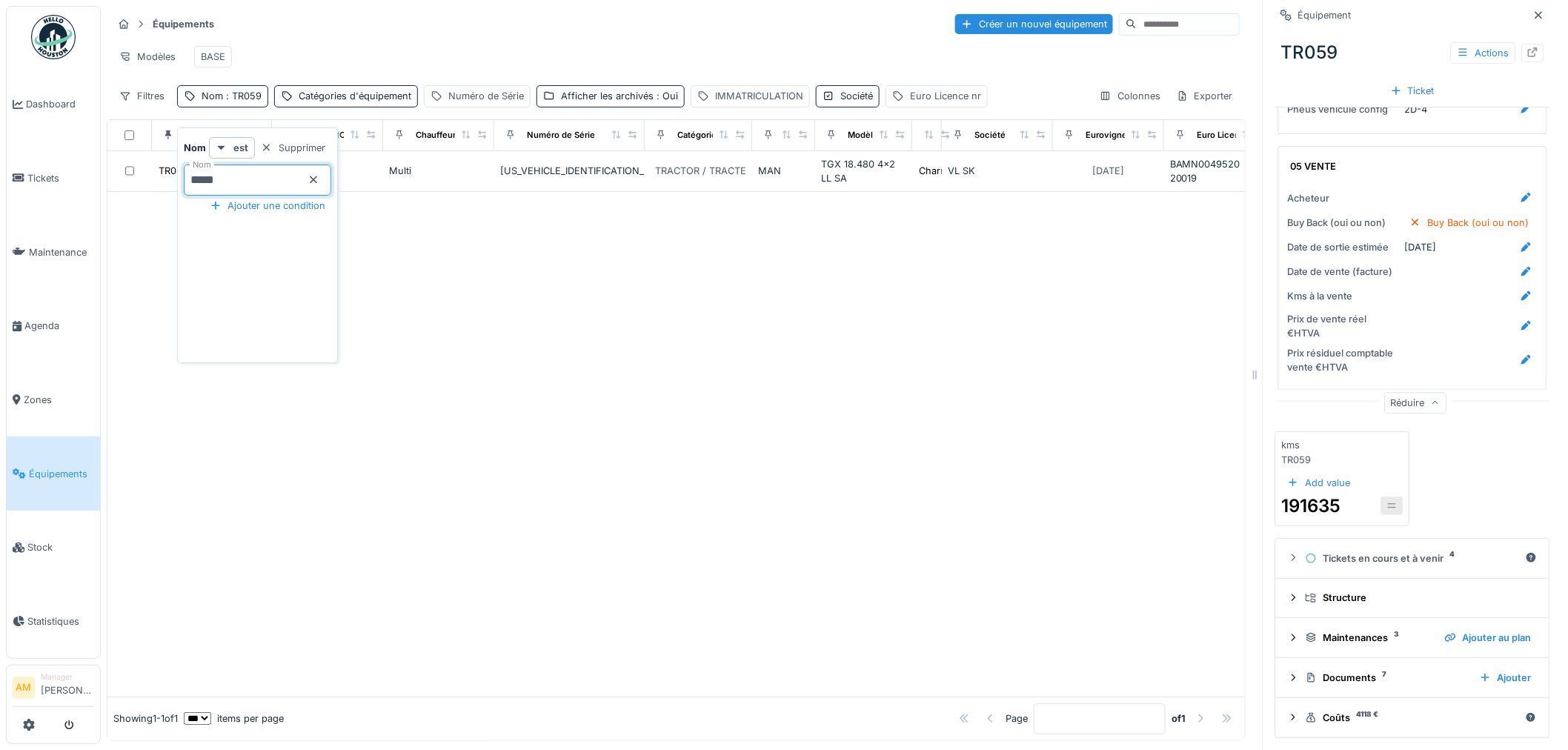
type input "*****"
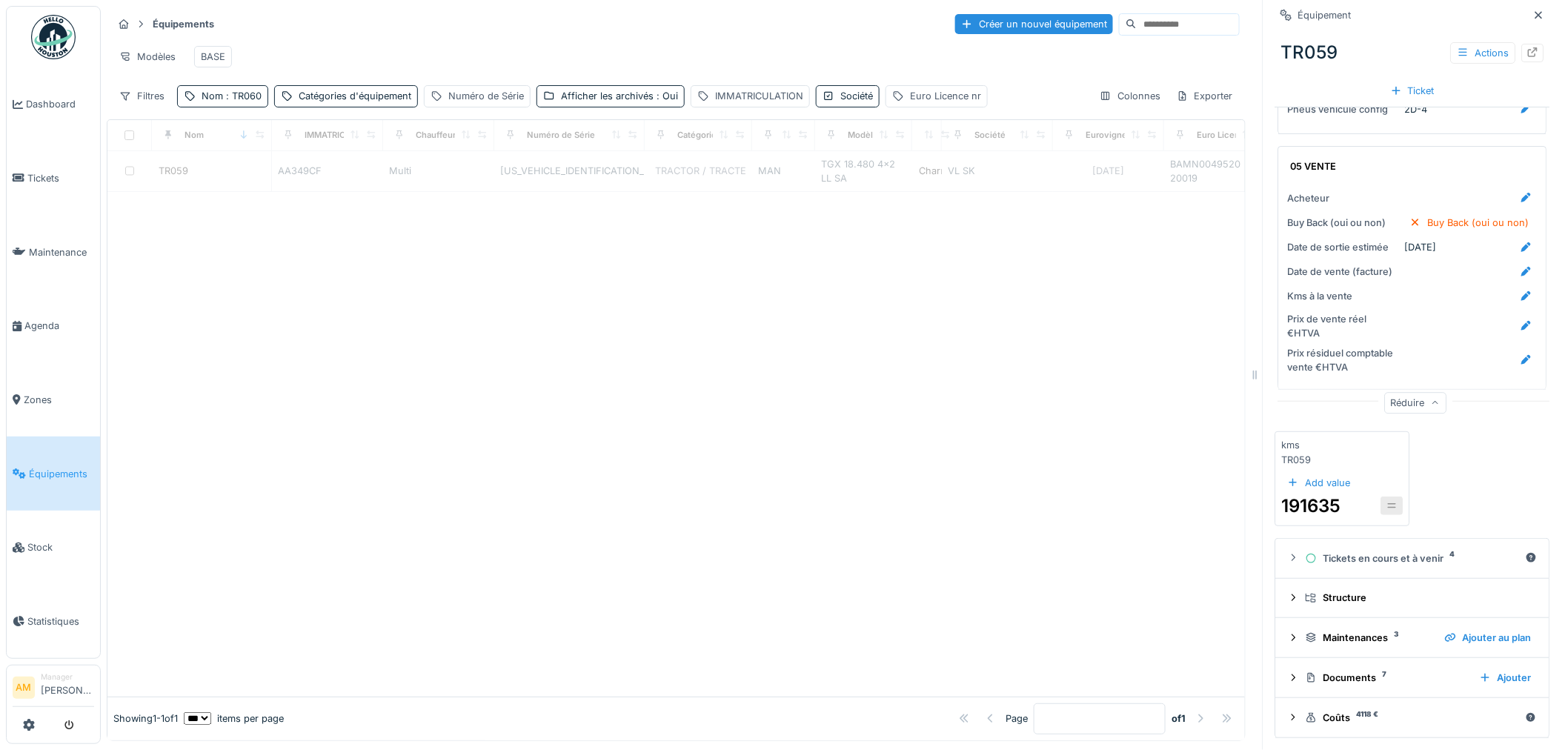
click at [709, 341] on div at bounding box center [676, 444] width 1137 height 505
click at [1386, 395] on div "Réduire" at bounding box center [1416, 403] width 62 height 22
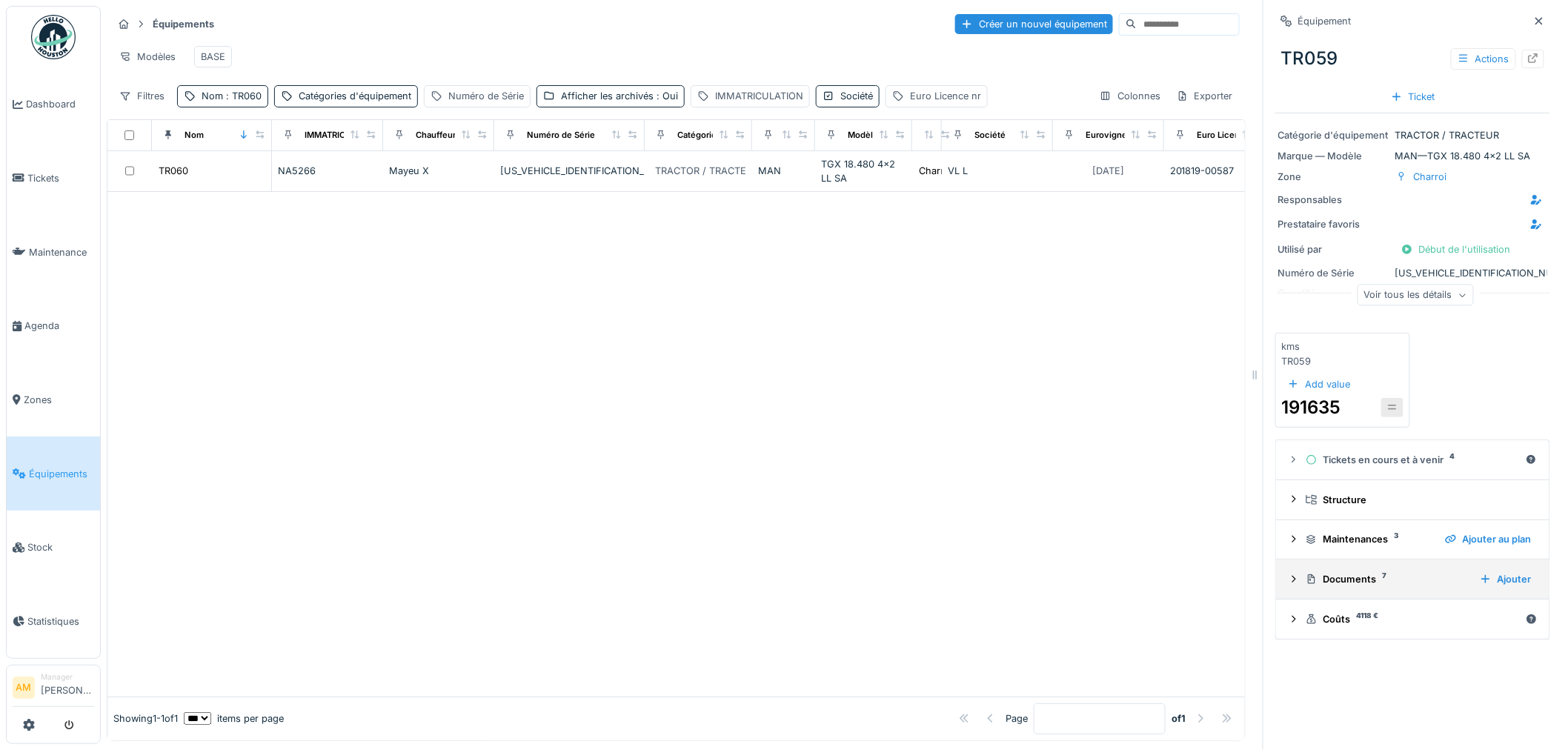
click at [1288, 574] on icon at bounding box center [1294, 579] width 12 height 10
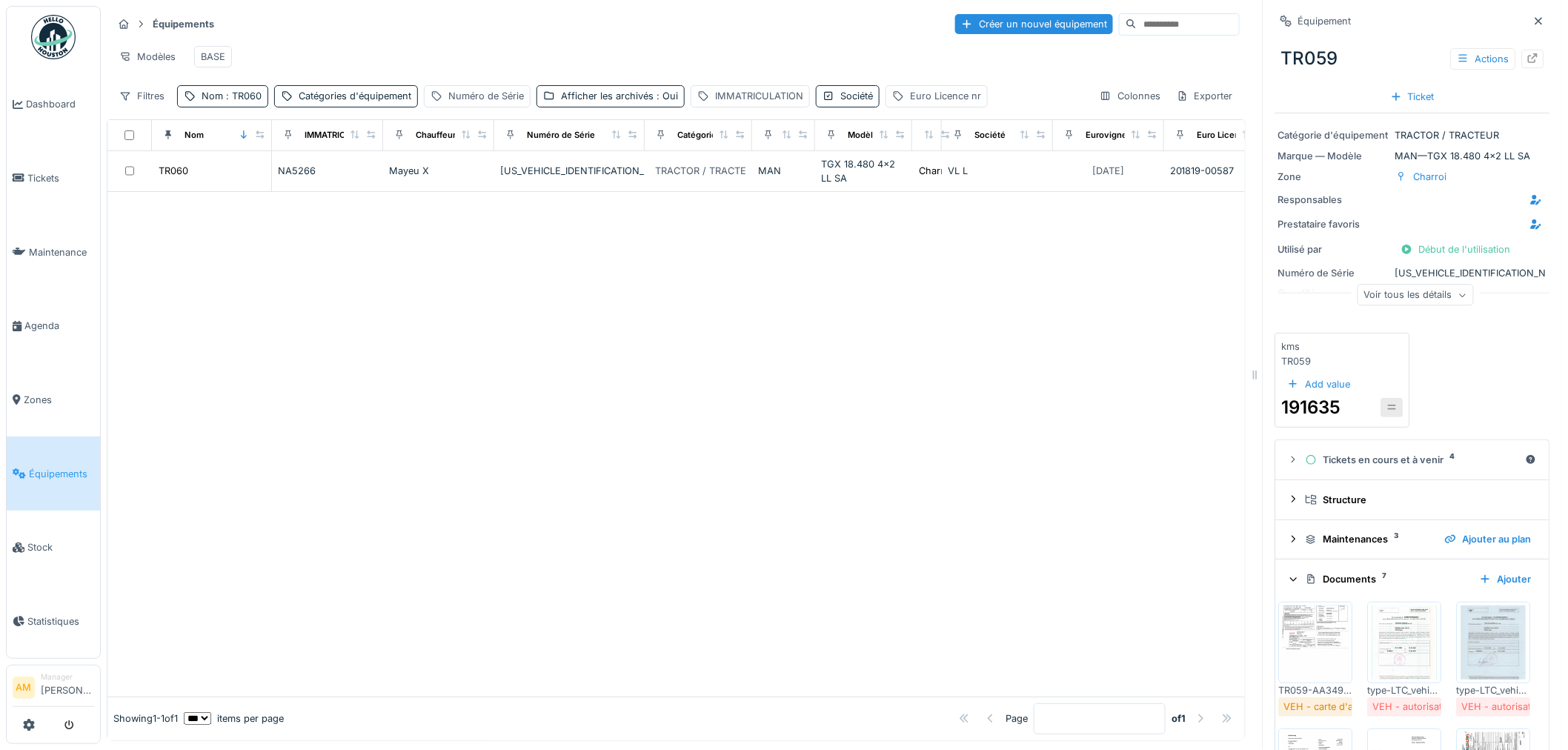
click at [1423, 294] on div "Voir tous les détails" at bounding box center [1416, 295] width 117 height 22
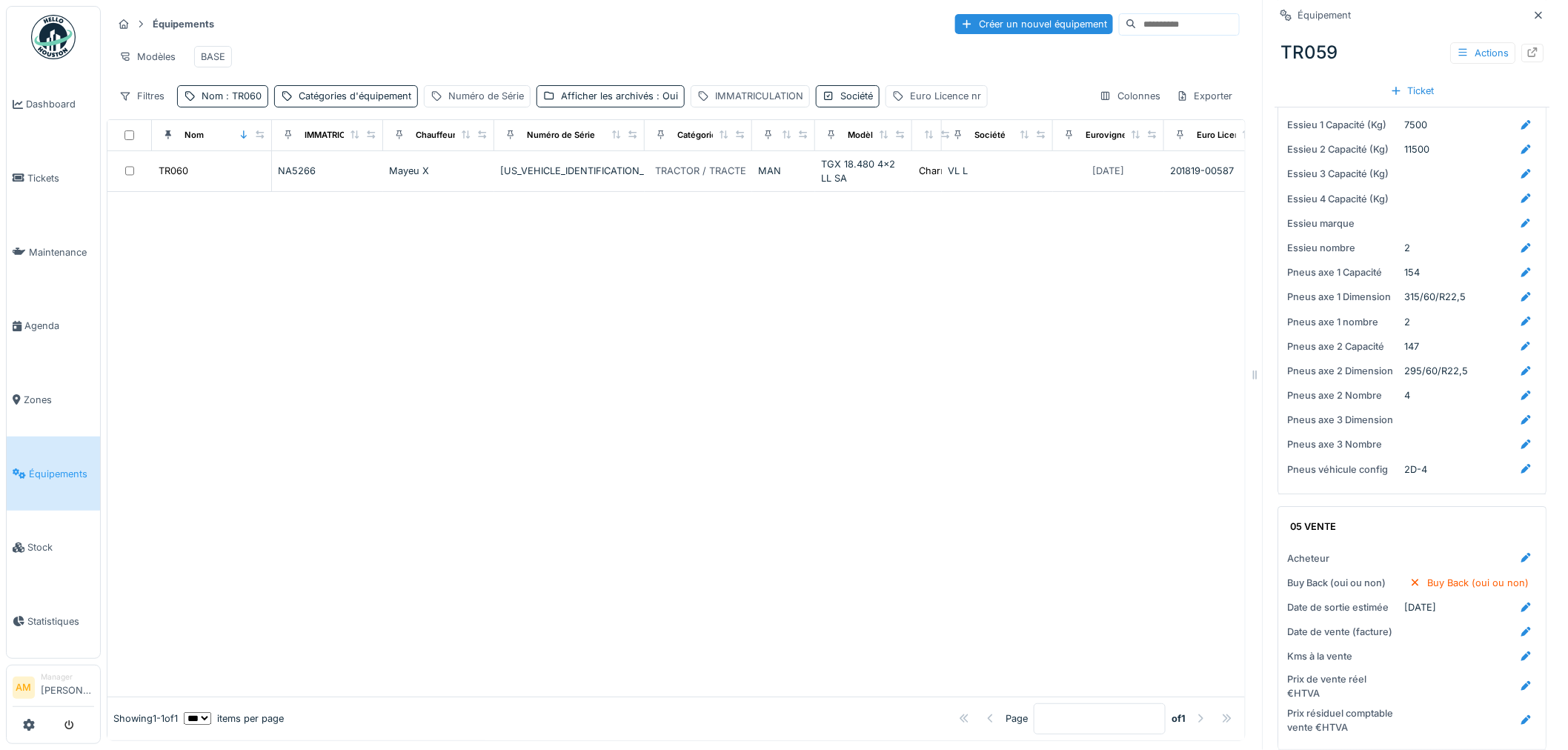
scroll to position [2471, 0]
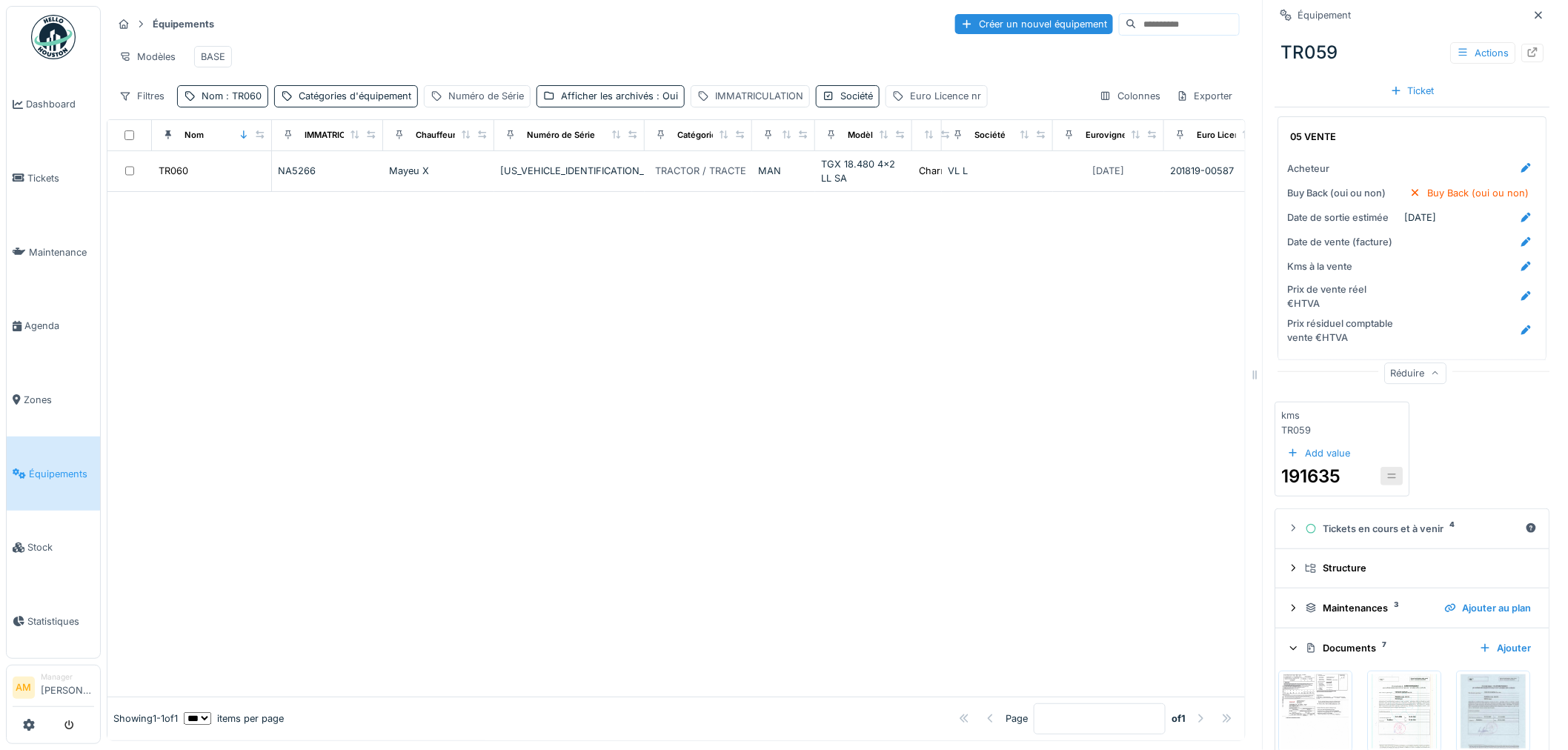
click at [536, 291] on div at bounding box center [676, 444] width 1137 height 505
click at [1127, 107] on div "Colonnes" at bounding box center [1130, 96] width 74 height 22
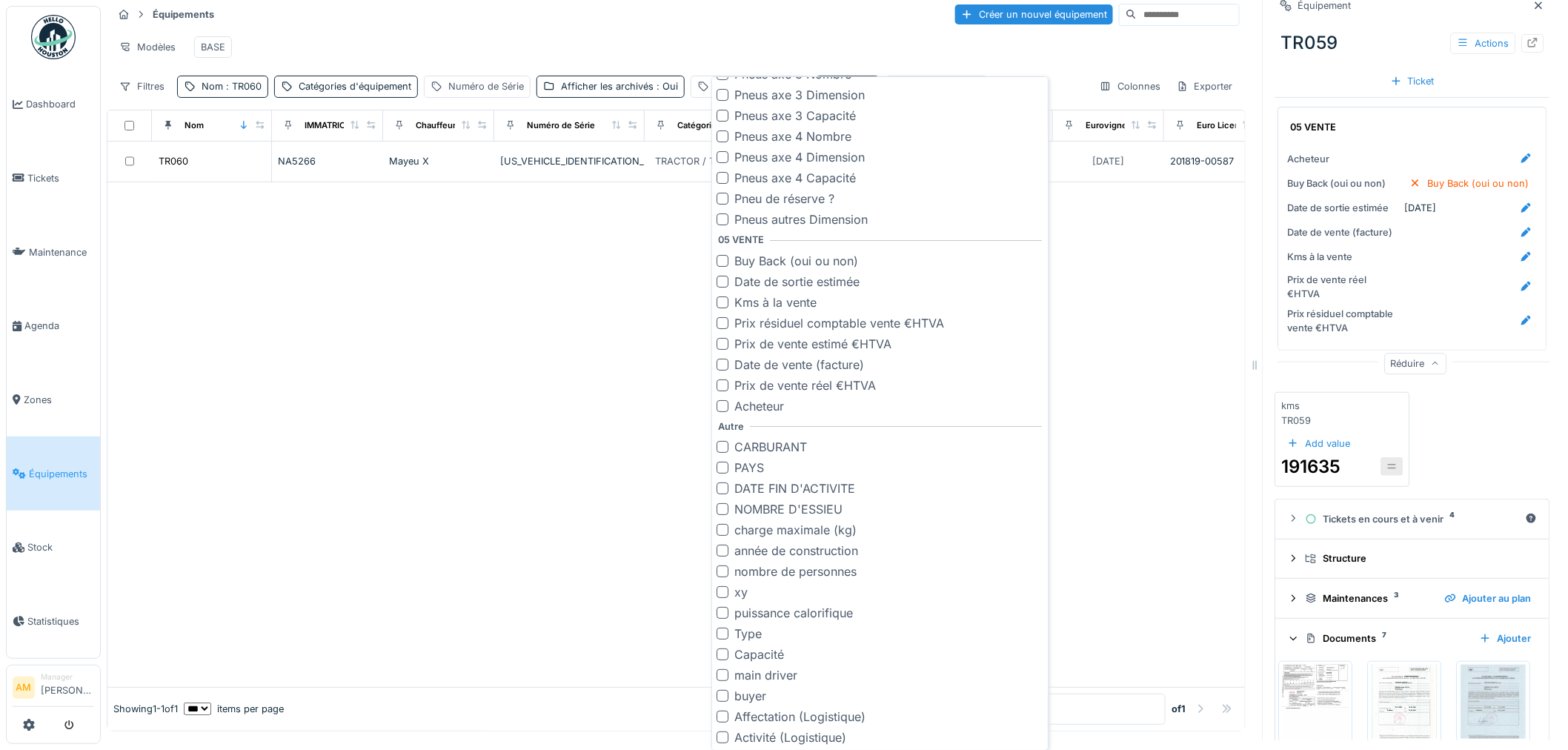
scroll to position [12, 0]
click at [719, 408] on div at bounding box center [722, 405] width 12 height 12
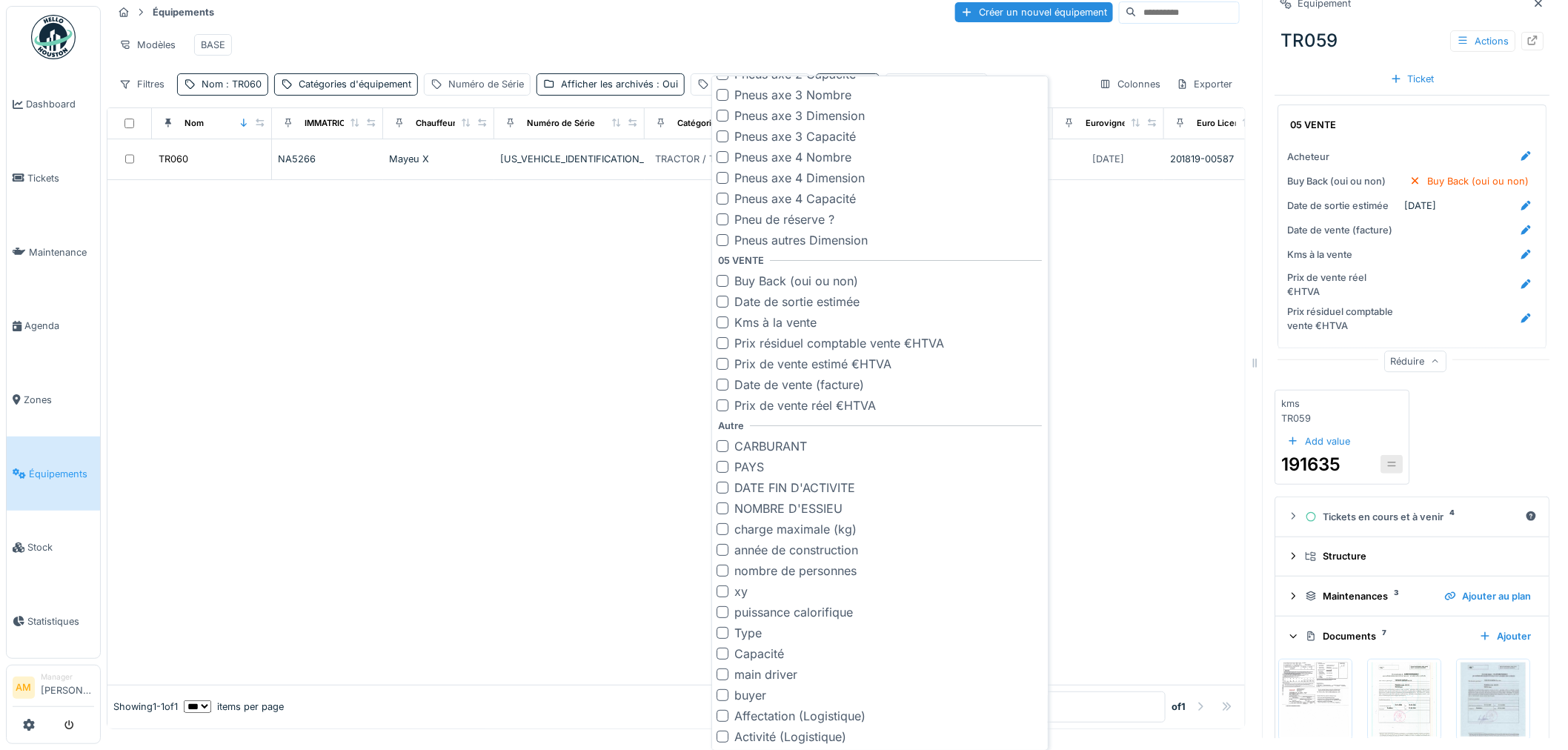
click at [648, 408] on div at bounding box center [676, 432] width 1137 height 505
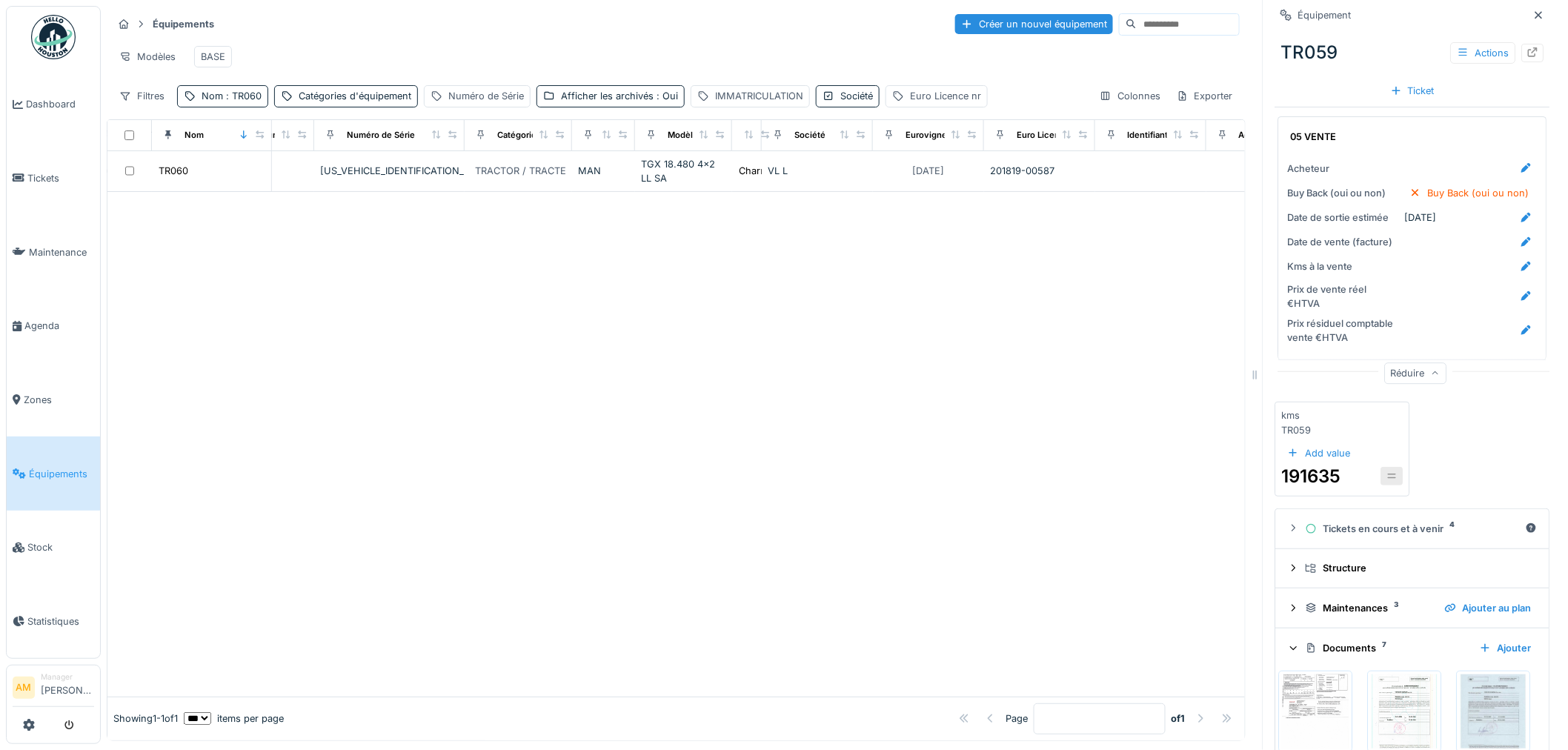
scroll to position [0, 289]
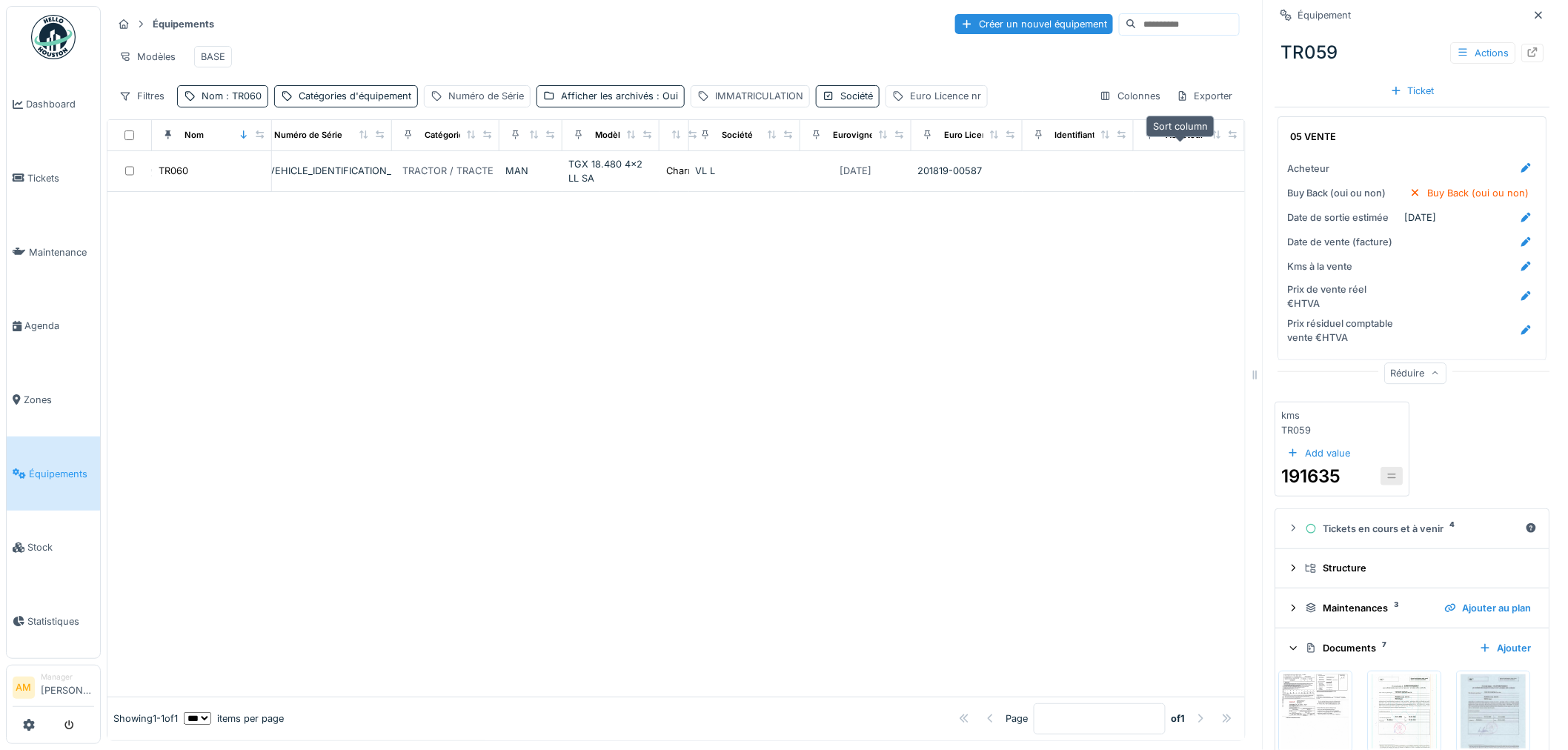
click at [1212, 136] on icon at bounding box center [1217, 134] width 11 height 8
click at [232, 104] on div "Nom : TR060" at bounding box center [223, 96] width 91 height 22
drag, startPoint x: 259, startPoint y: 165, endPoint x: 127, endPoint y: 129, distance: 136.8
click at [139, 169] on body "Dashboard Tickets Maintenance Agenda Zones Équipements Stock Statistiques AM Ma…" at bounding box center [784, 375] width 1568 height 750
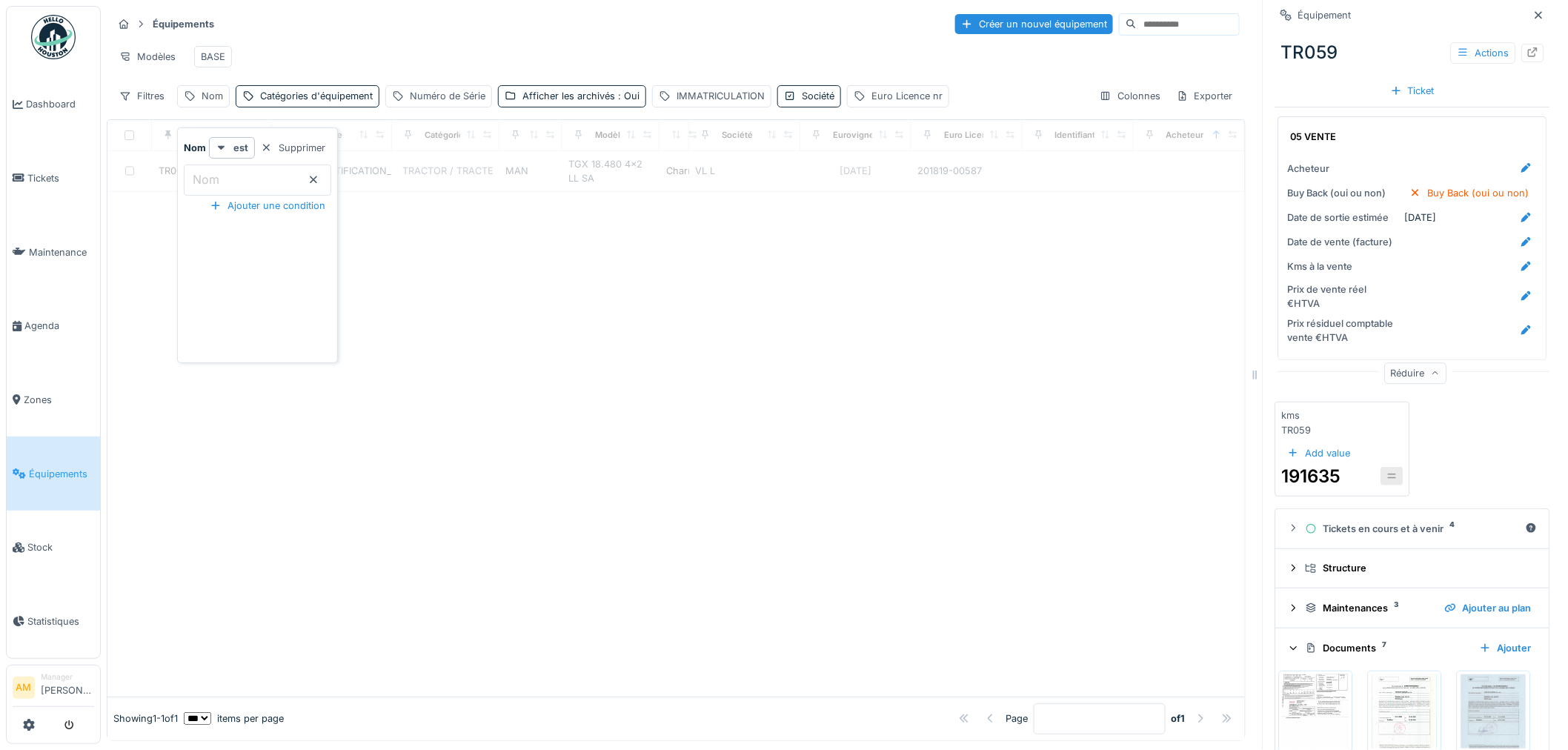
click at [320, 175] on icon at bounding box center [313, 180] width 12 height 10
drag, startPoint x: 489, startPoint y: 257, endPoint x: 176, endPoint y: 100, distance: 350.2
click at [433, 212] on div at bounding box center [676, 444] width 1137 height 505
click at [124, 94] on icon at bounding box center [125, 96] width 12 height 10
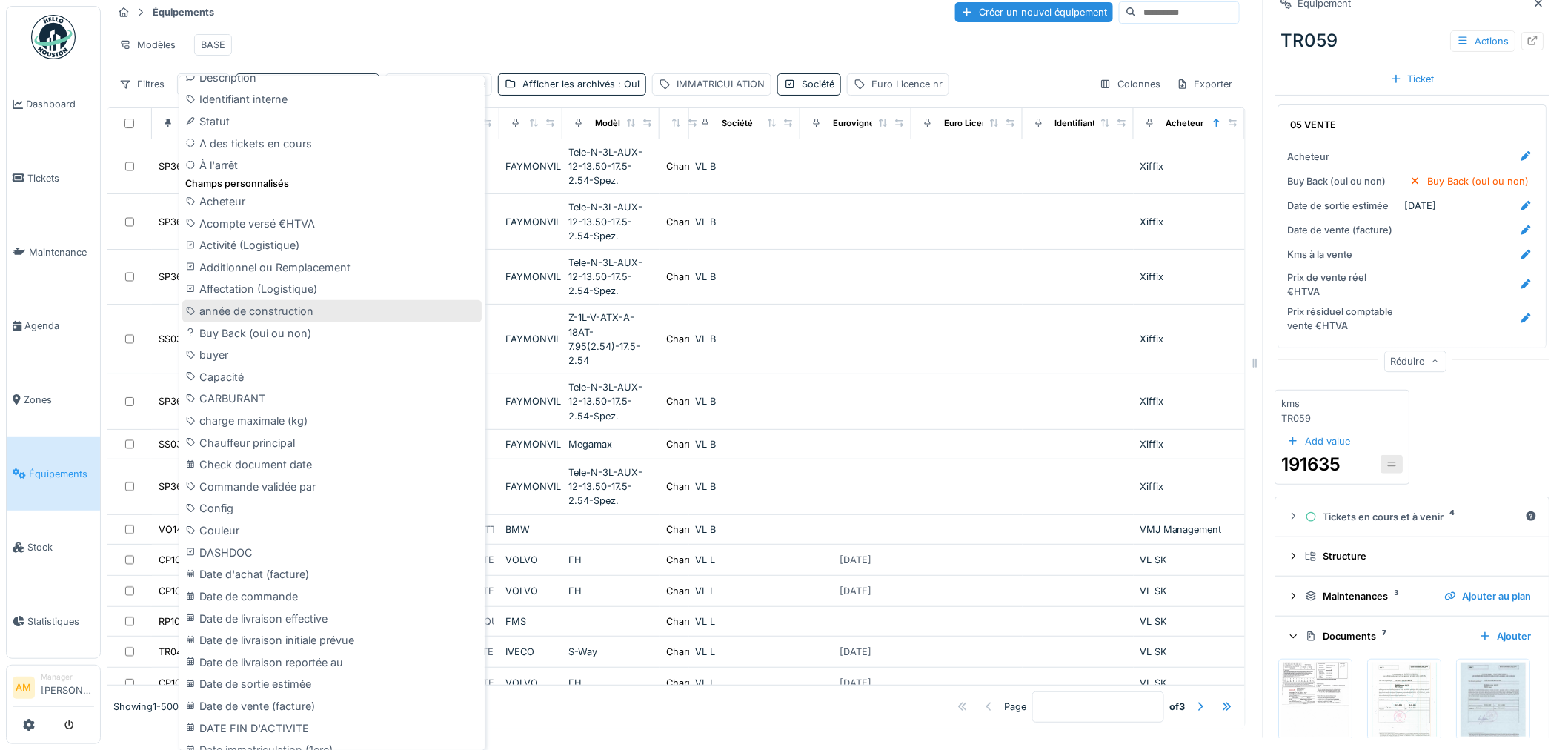
scroll to position [0, 0]
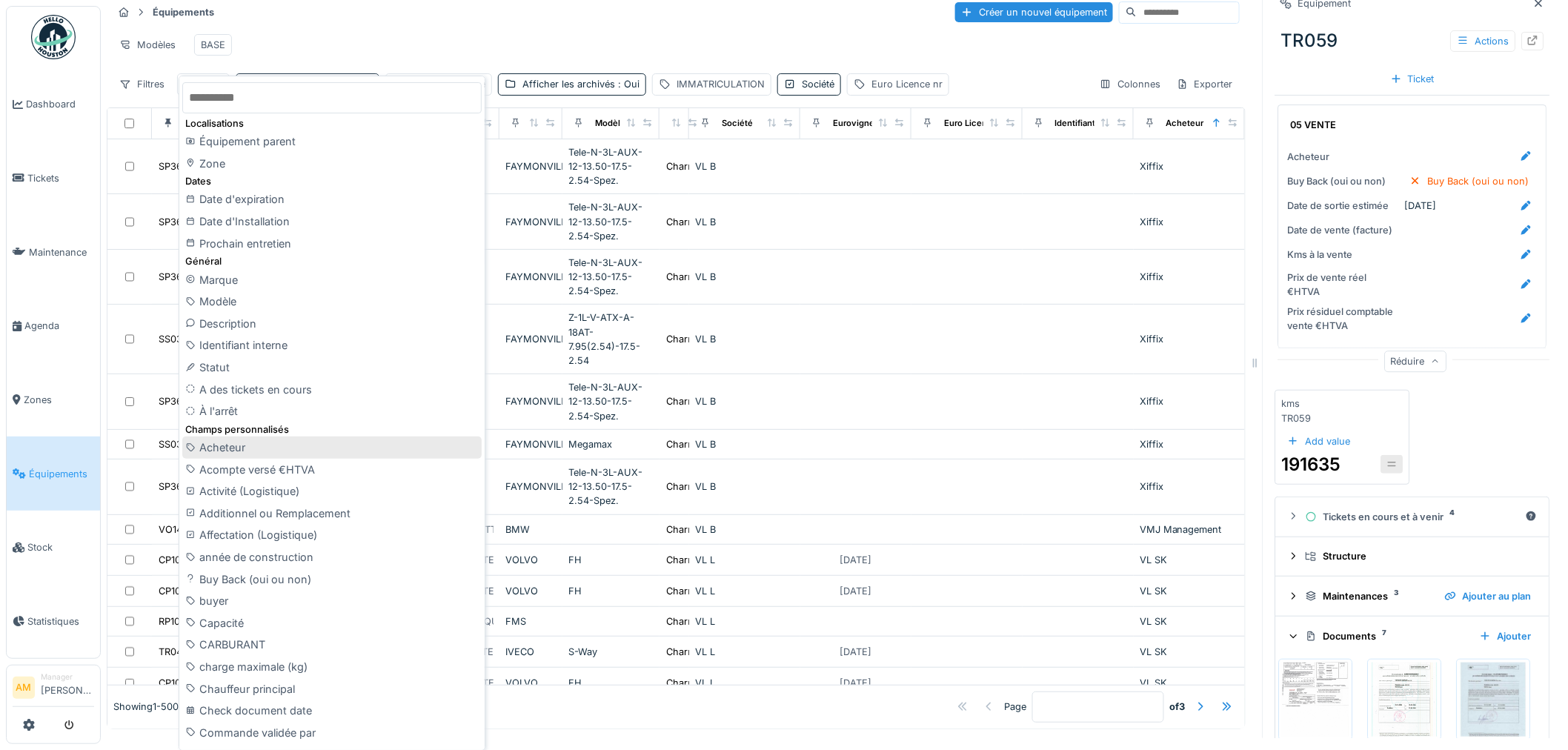
click at [276, 449] on div "Acheteur" at bounding box center [332, 447] width 300 height 22
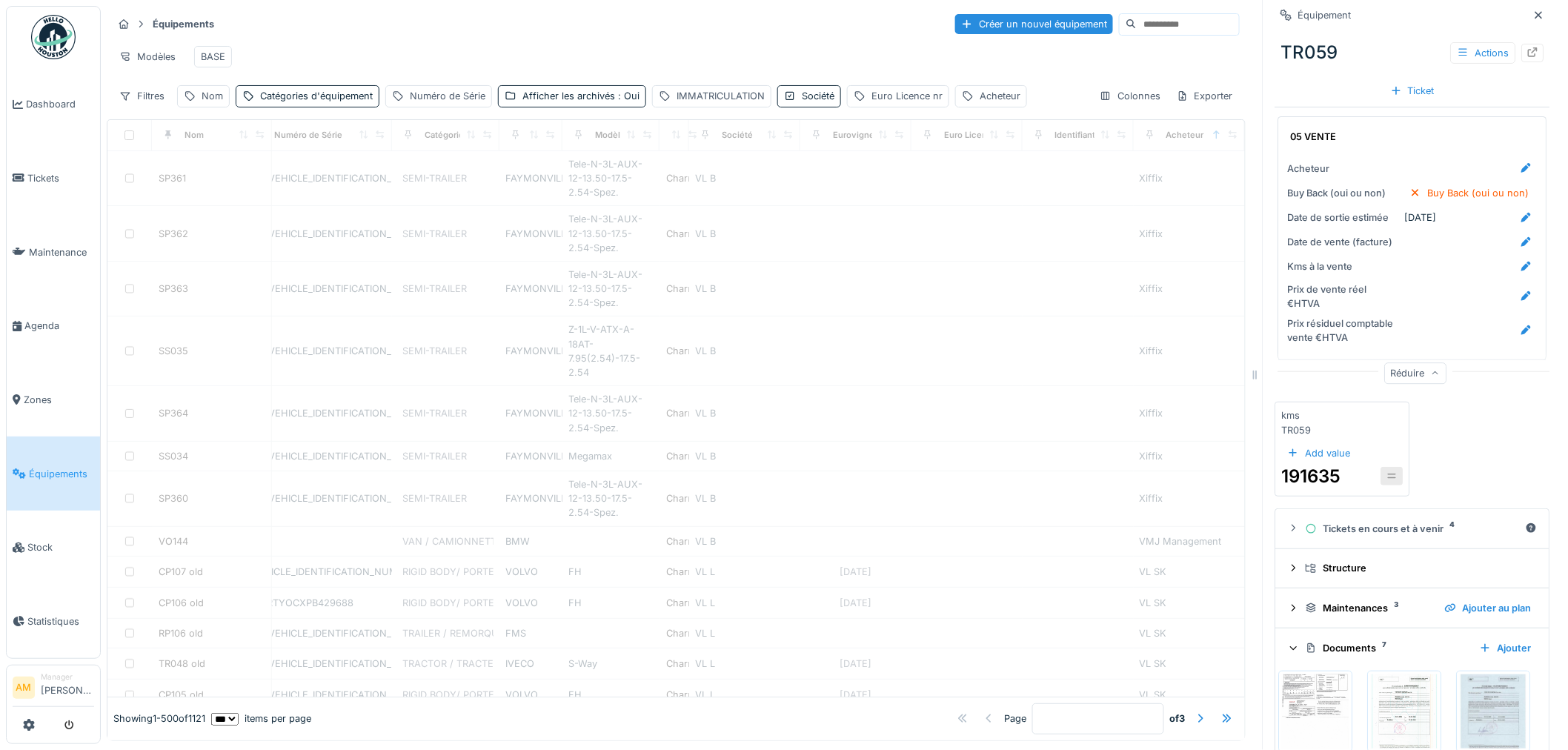
click at [682, 20] on div "Équipements Créer un nouvel équipement" at bounding box center [676, 24] width 1127 height 24
click at [984, 95] on div "Acheteur" at bounding box center [1000, 96] width 40 height 14
click at [1070, 172] on input "Acheteur" at bounding box center [1045, 180] width 170 height 31
type input "********"
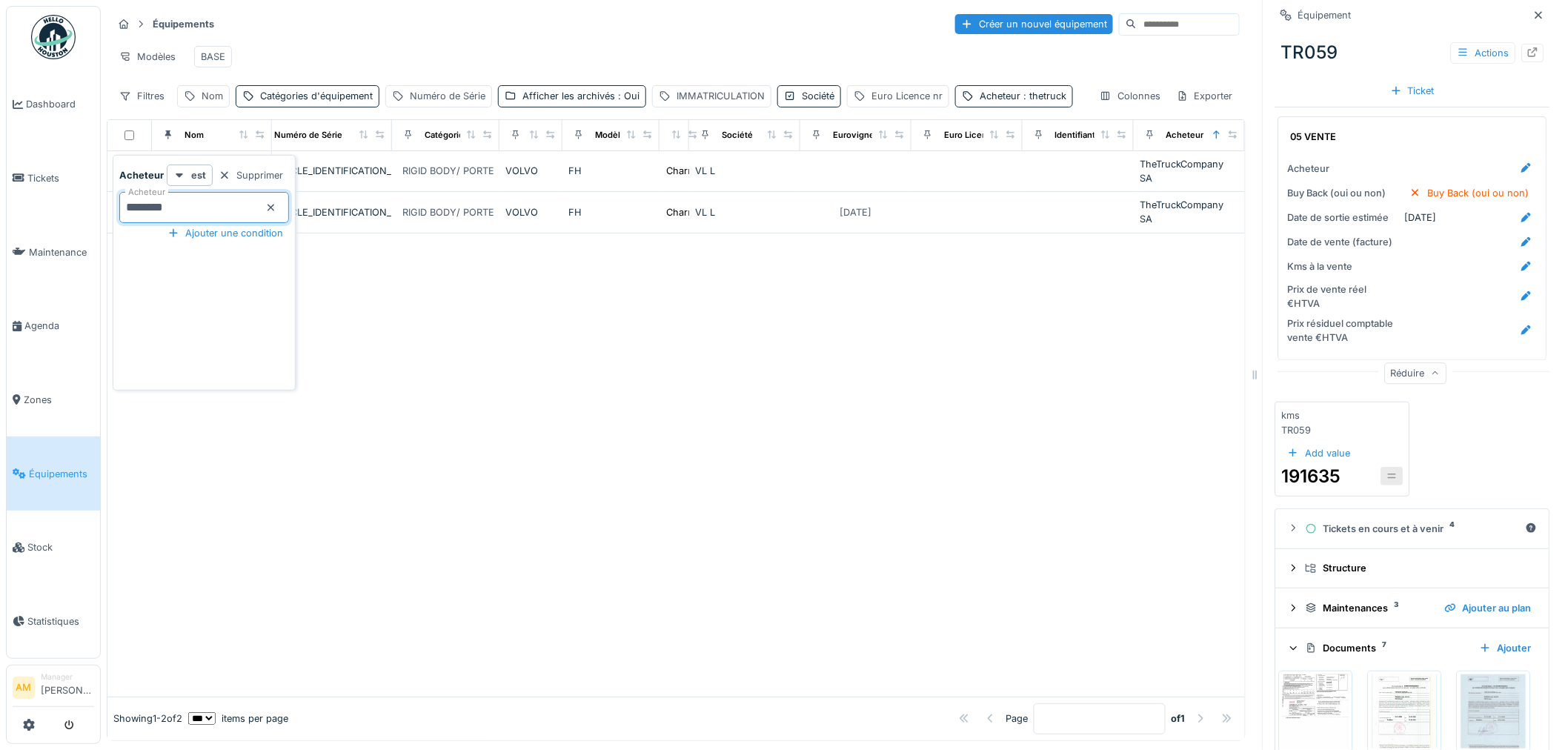
click at [810, 317] on div at bounding box center [676, 465] width 1137 height 463
click at [232, 339] on div at bounding box center [676, 465] width 1137 height 463
click at [1120, 107] on div "Colonnes" at bounding box center [1130, 96] width 74 height 22
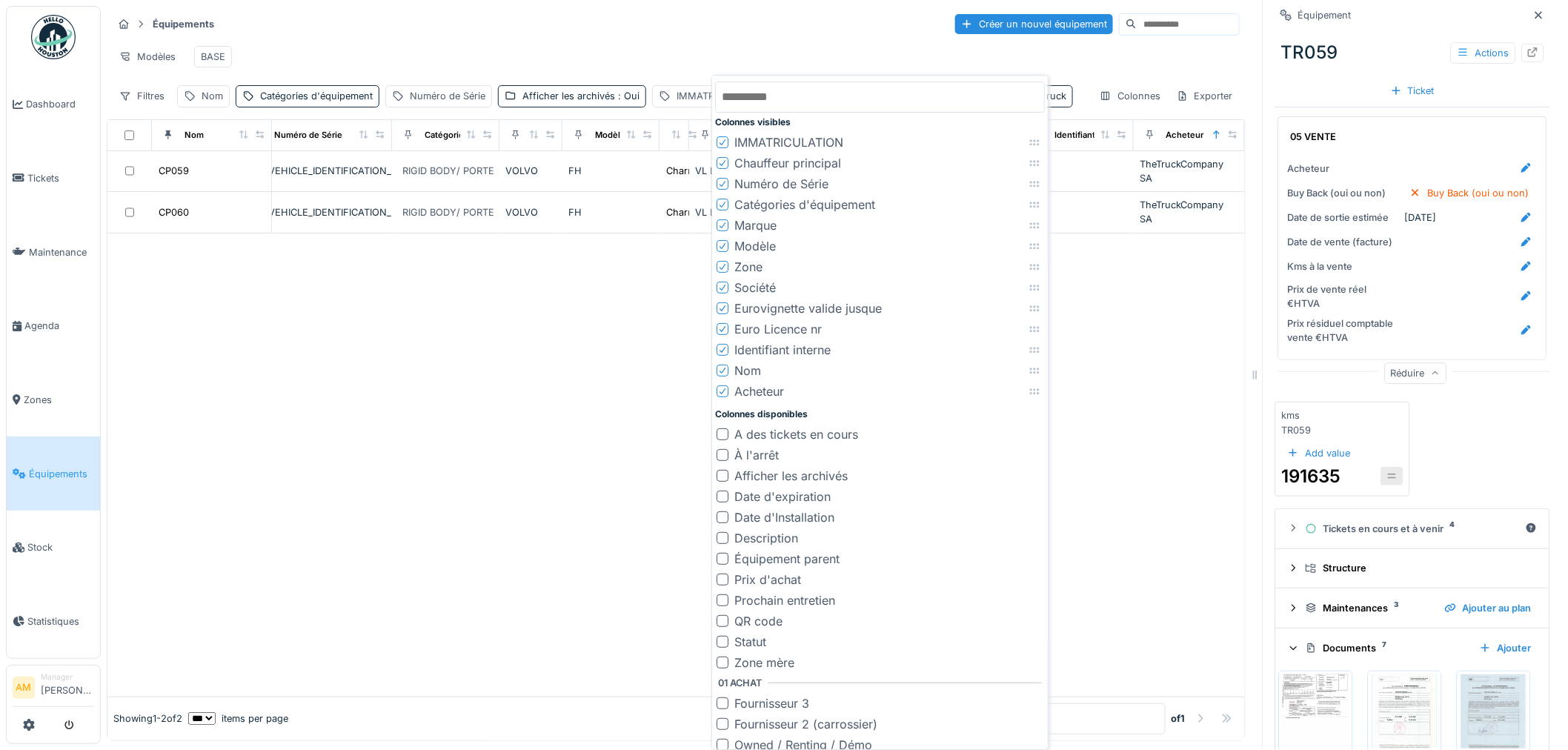
click at [1159, 397] on div at bounding box center [676, 465] width 1137 height 463
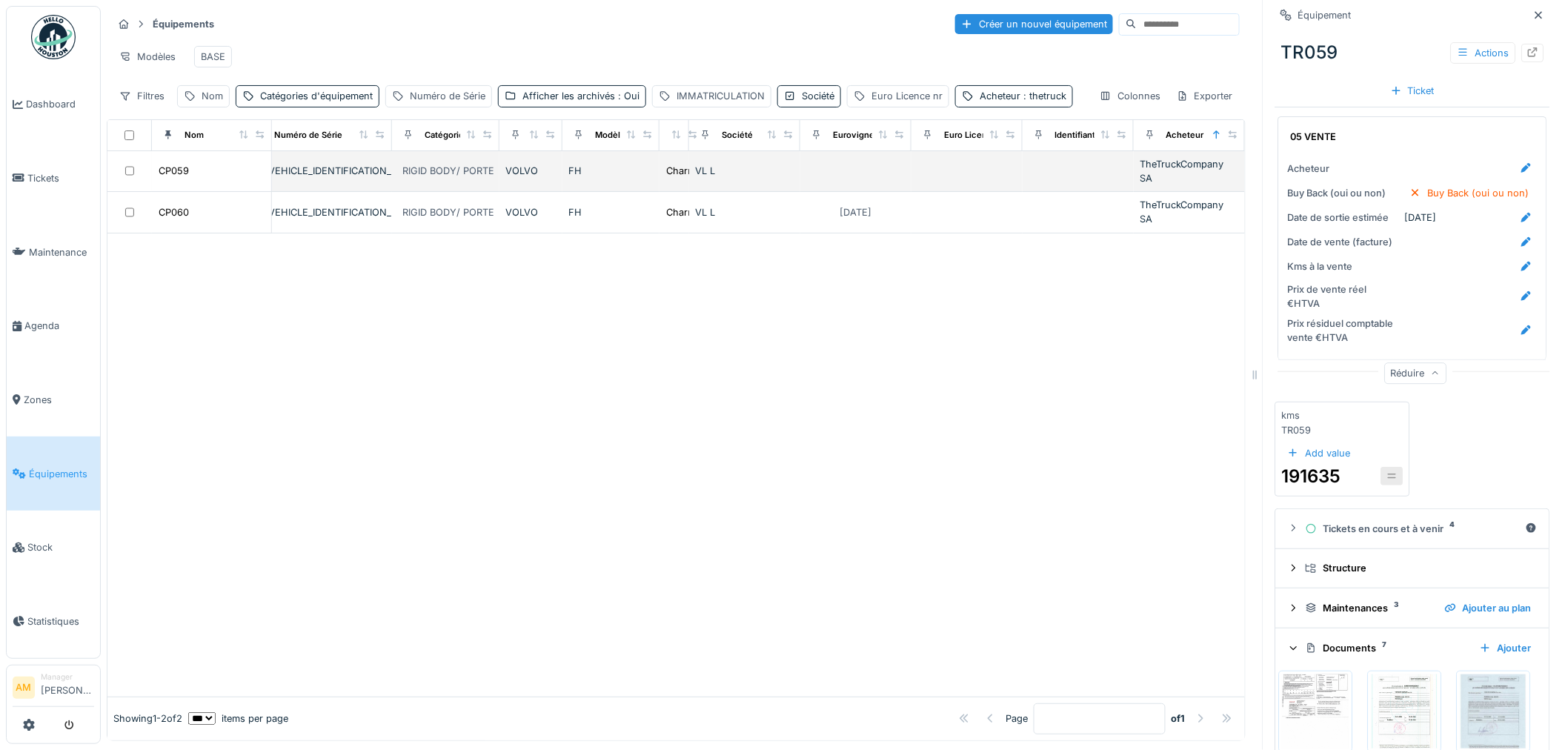
click at [202, 179] on div "CP059" at bounding box center [211, 170] width 108 height 15
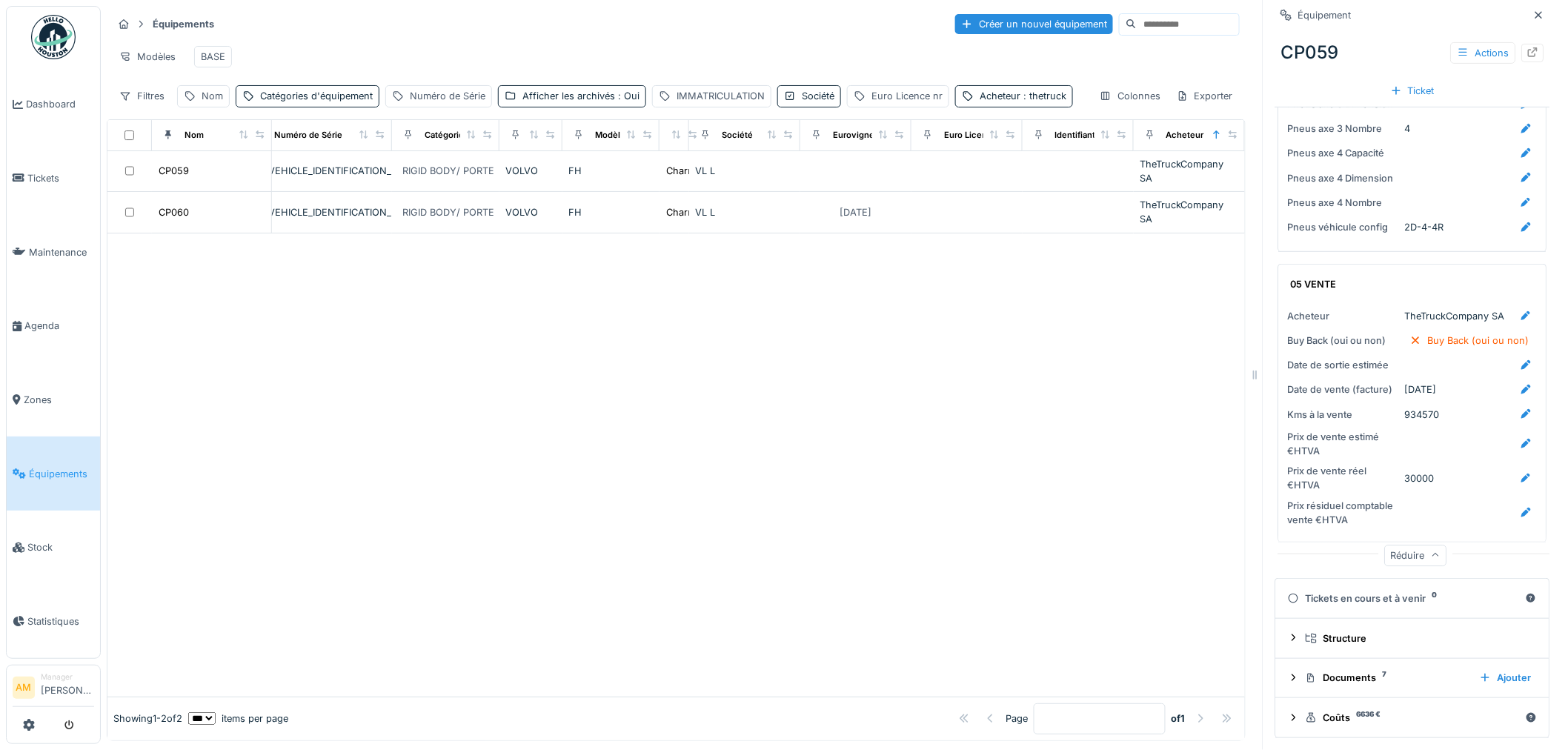
scroll to position [12, 0]
click at [1406, 546] on div "Réduire" at bounding box center [1416, 556] width 62 height 22
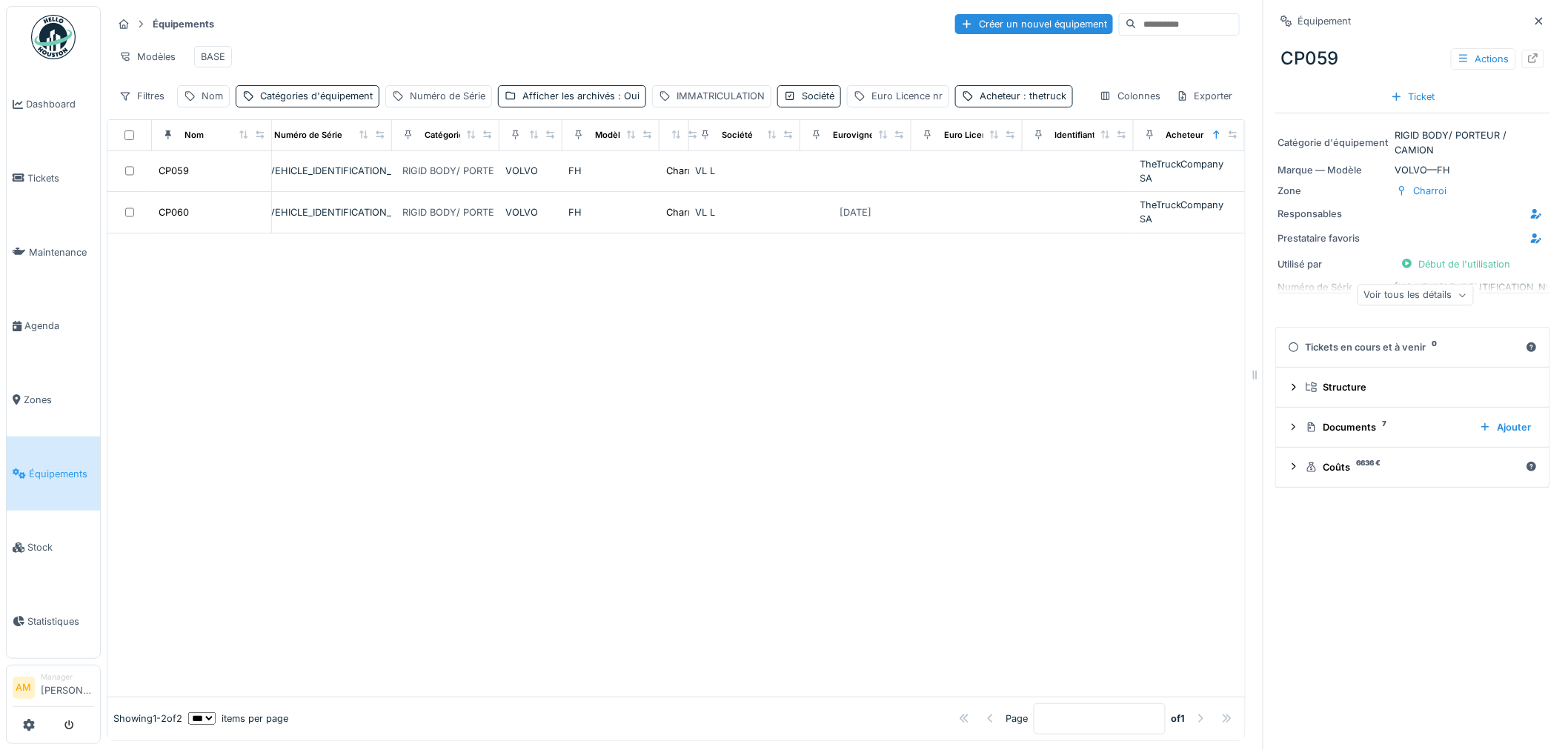
scroll to position [0, 0]
click at [1314, 420] on div "Documents 7" at bounding box center [1387, 427] width 162 height 14
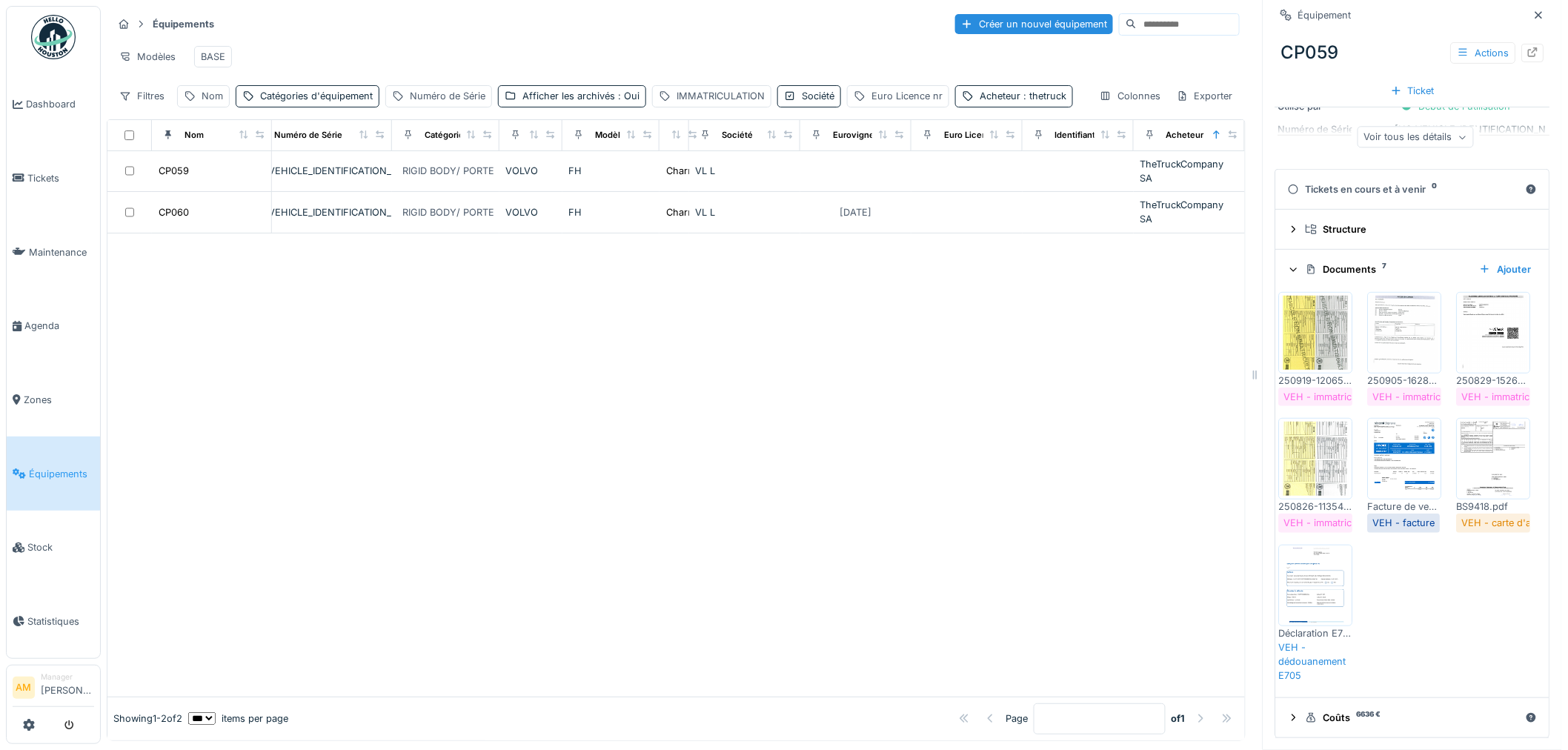
scroll to position [263, 0]
click at [1290, 263] on icon at bounding box center [1294, 269] width 10 height 12
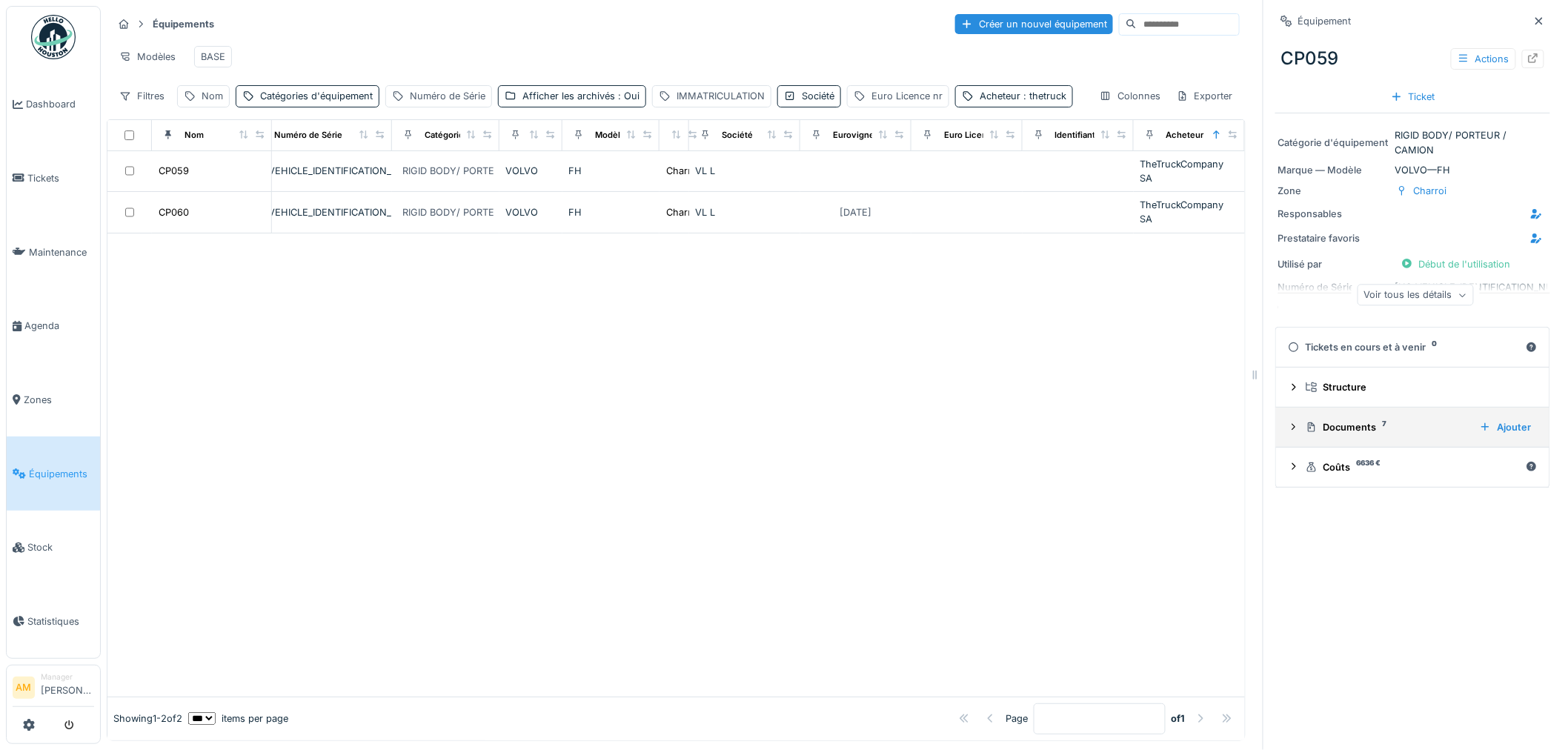
click at [1313, 420] on div "Documents 7" at bounding box center [1387, 427] width 162 height 14
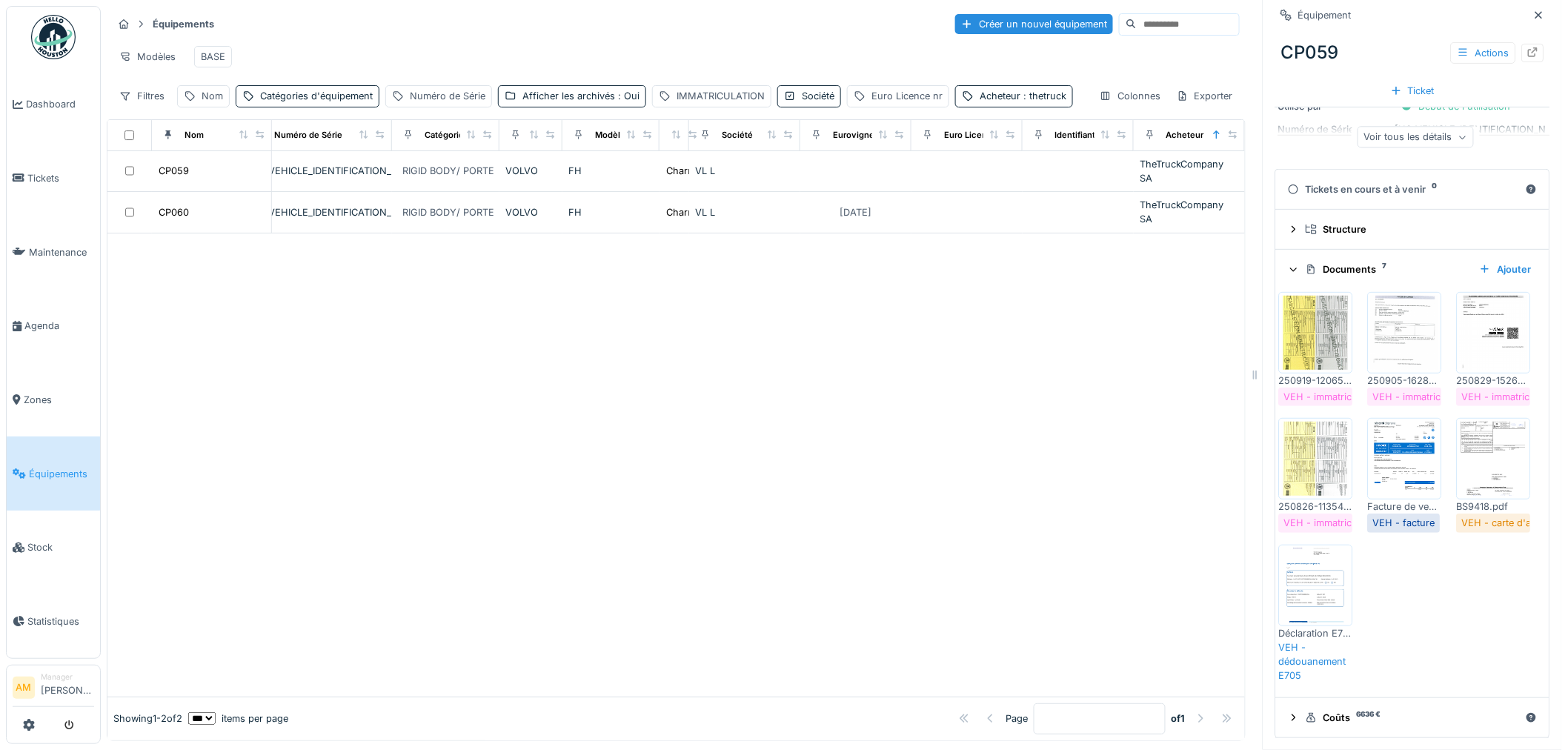
scroll to position [263, 0]
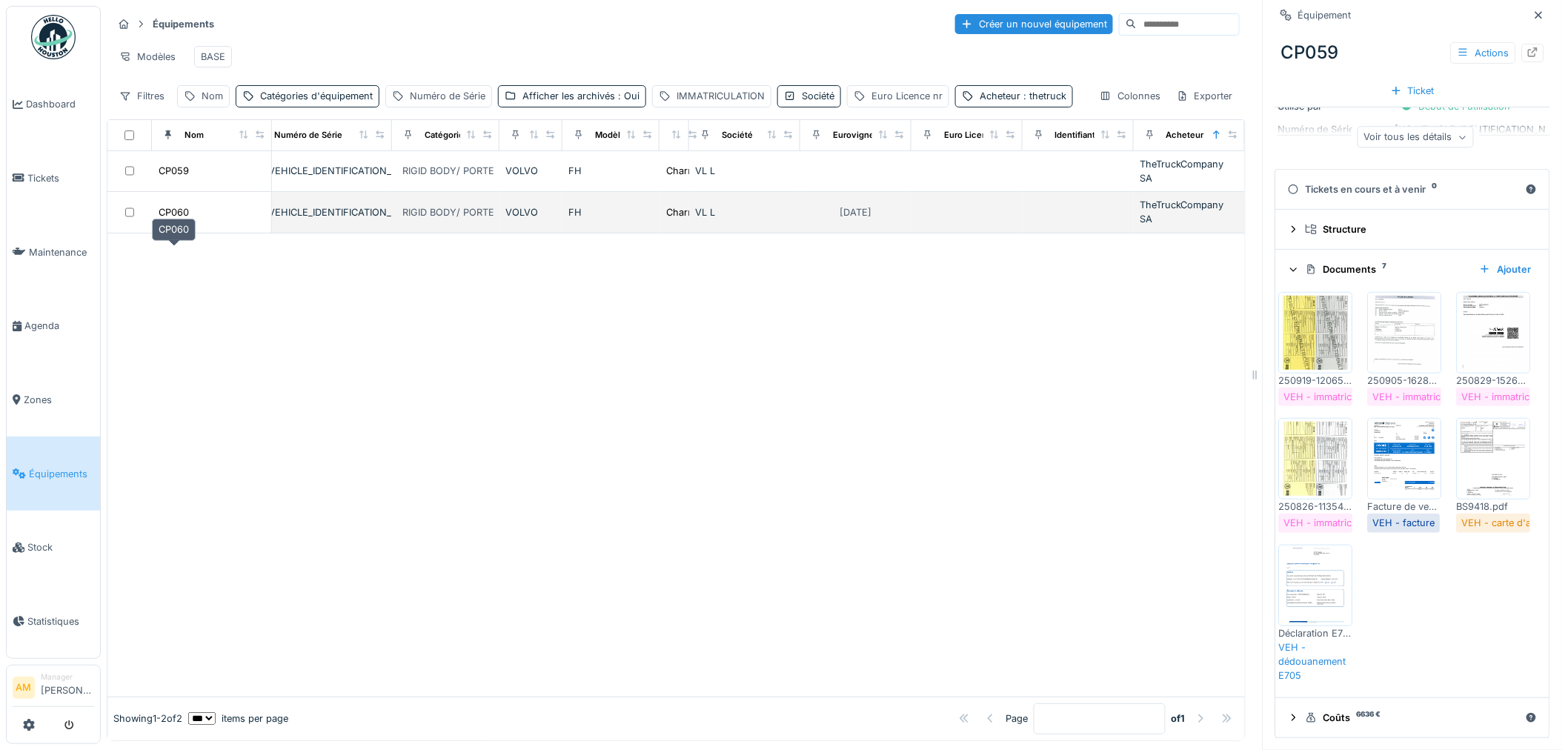
click at [184, 219] on div "CP060" at bounding box center [174, 212] width 31 height 14
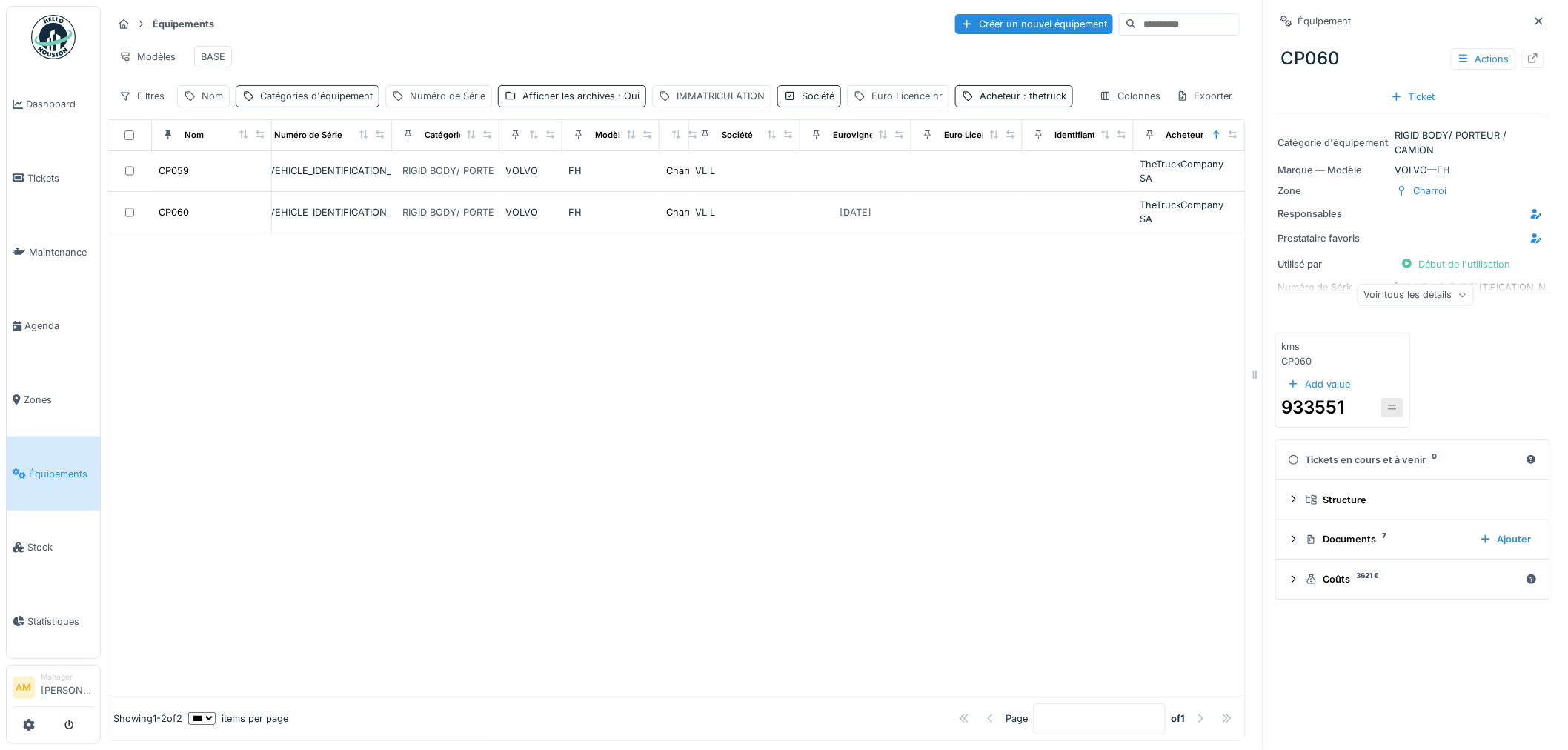
click at [348, 93] on div "Catégories d'équipement" at bounding box center [316, 96] width 113 height 14
click at [320, 179] on div "Catégories d'équipement" at bounding box center [363, 185] width 243 height 14
click at [218, 103] on div "Nom" at bounding box center [212, 96] width 22 height 14
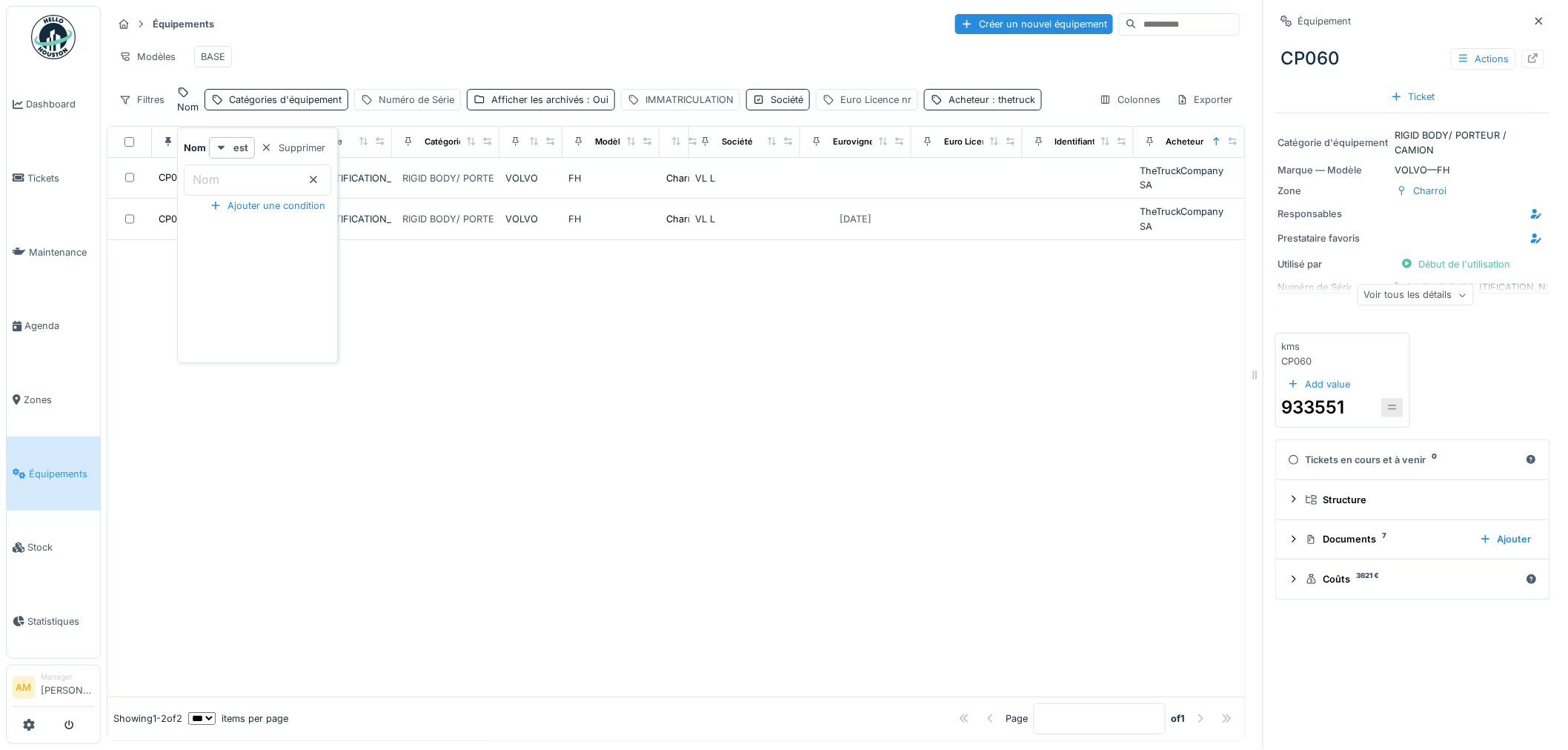
click at [245, 187] on input "Nom" at bounding box center [257, 180] width 147 height 31
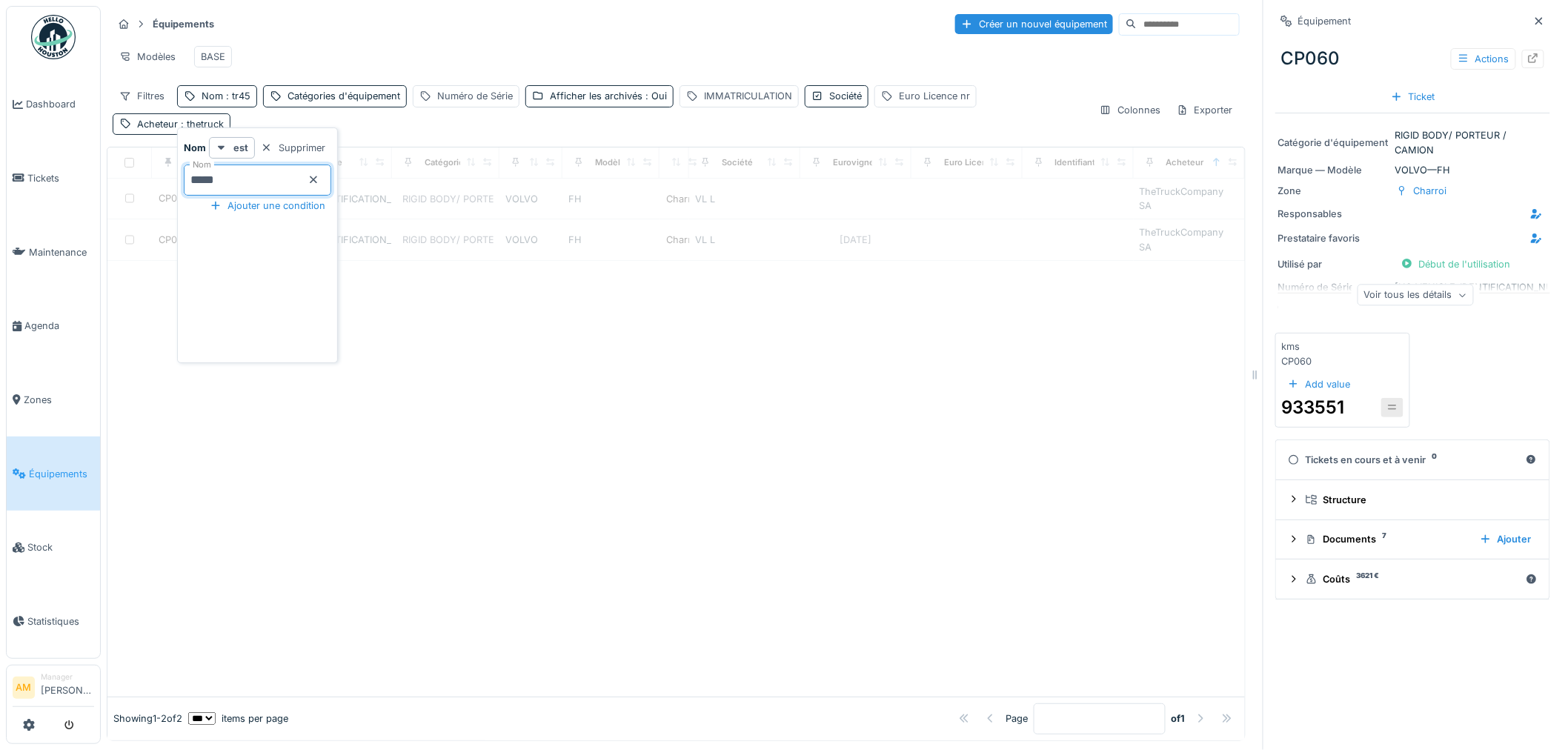
type input "*****"
drag, startPoint x: 737, startPoint y: 375, endPoint x: 675, endPoint y: 365, distance: 62.8
click at [735, 375] on div at bounding box center [676, 438] width 1137 height 518
click at [651, 101] on span ": Oui" at bounding box center [661, 96] width 24 height 11
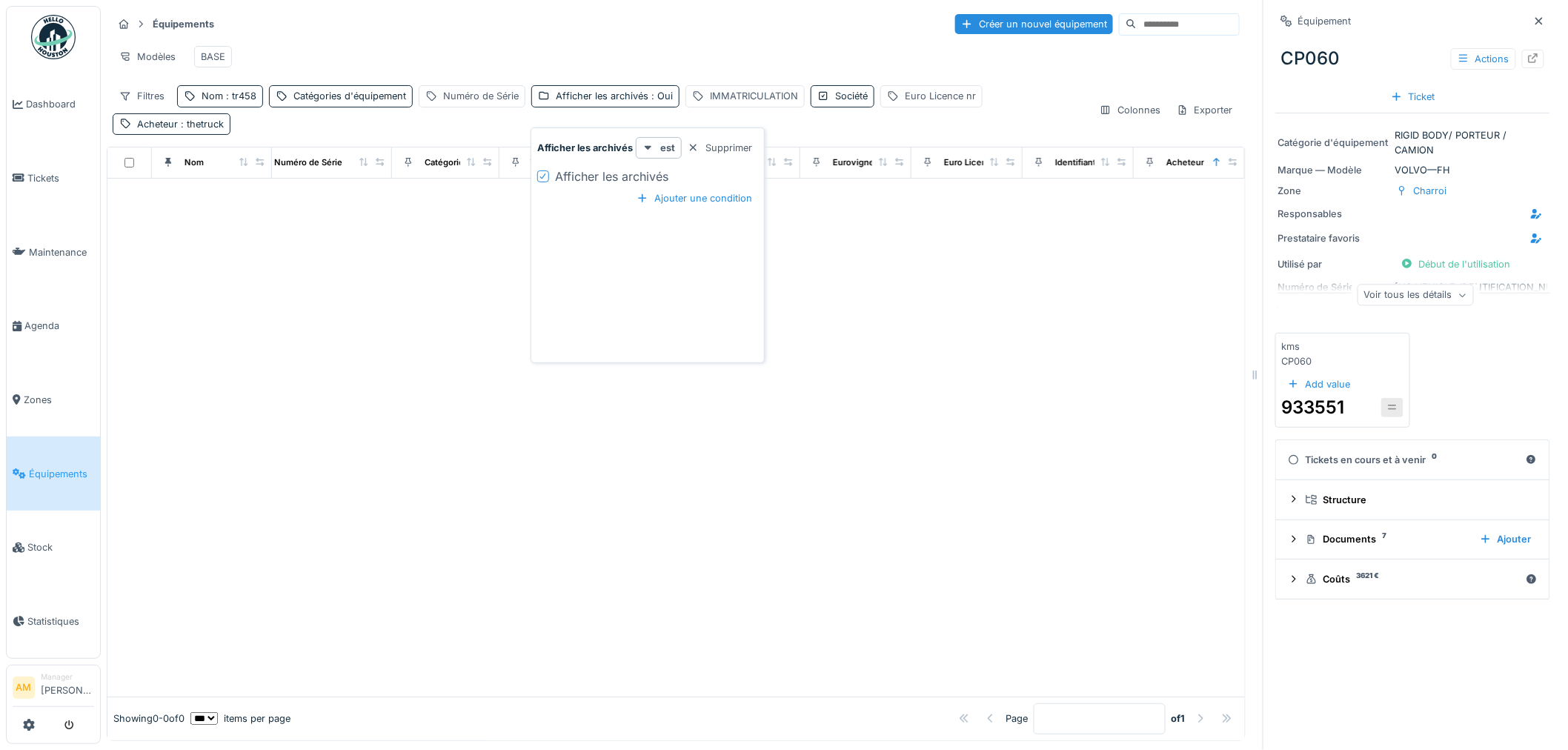
click at [544, 179] on icon at bounding box center [542, 176] width 9 height 7
click at [494, 285] on div at bounding box center [676, 438] width 1137 height 518
click at [252, 101] on div "Nom : tr458" at bounding box center [220, 96] width 86 height 22
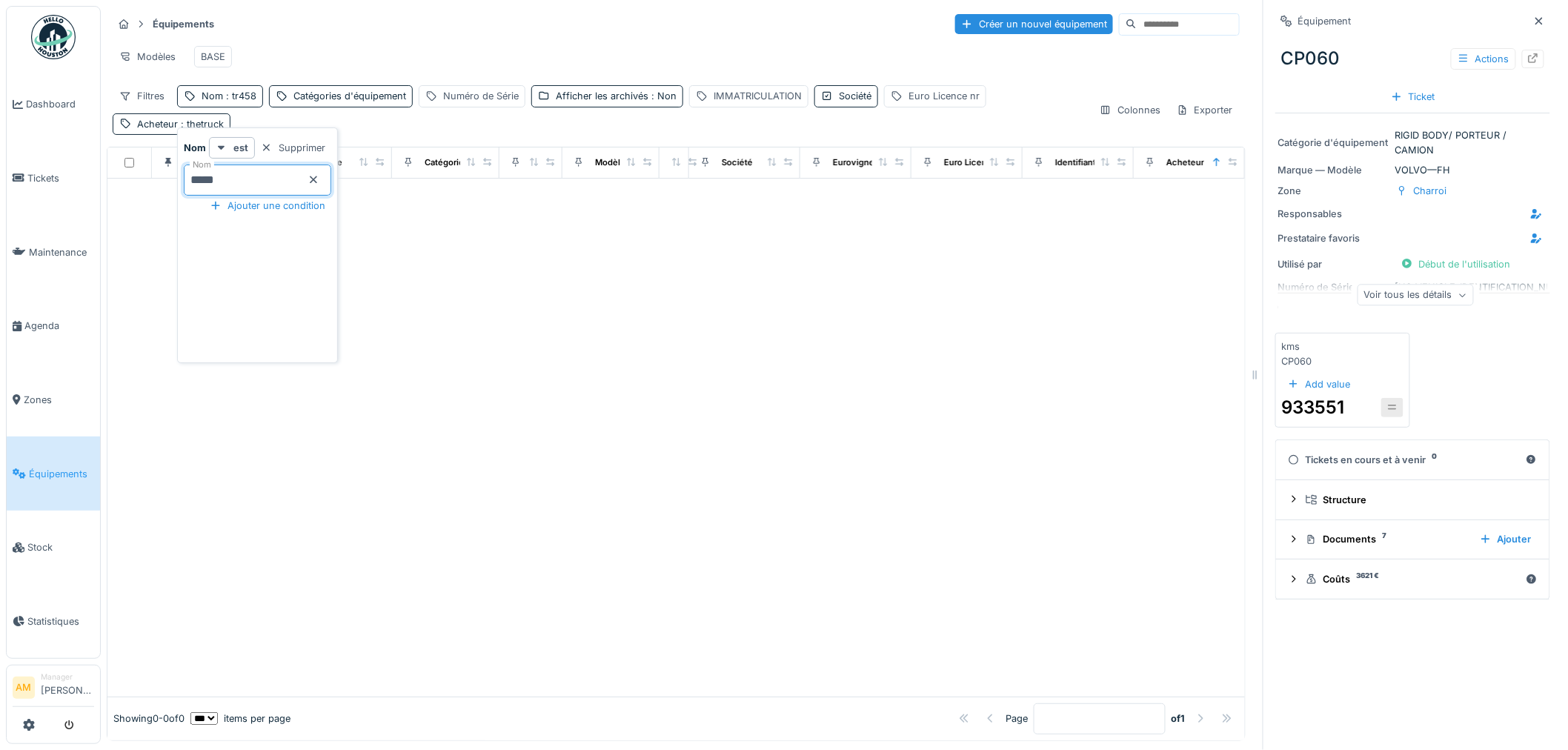
drag, startPoint x: 250, startPoint y: 180, endPoint x: 246, endPoint y: 171, distance: 9.8
click at [246, 171] on input "*****" at bounding box center [257, 180] width 147 height 31
drag, startPoint x: 334, startPoint y: 181, endPoint x: 327, endPoint y: 179, distance: 7.3
click at [320, 181] on icon at bounding box center [313, 180] width 12 height 10
click at [582, 307] on div at bounding box center [676, 438] width 1137 height 518
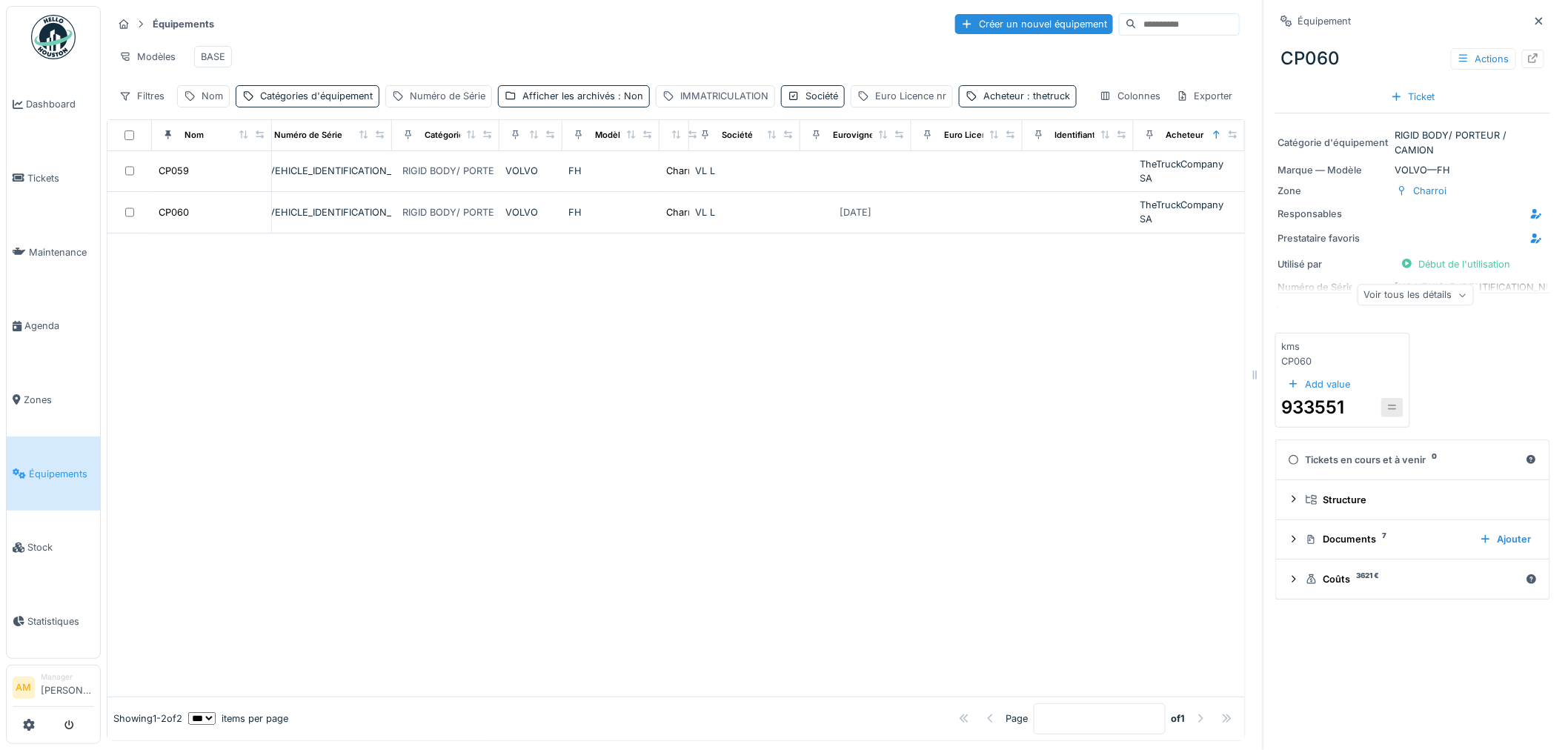
click at [538, 335] on div at bounding box center [676, 465] width 1137 height 463
click at [181, 456] on div at bounding box center [676, 465] width 1137 height 463
click at [353, 512] on div at bounding box center [676, 465] width 1137 height 463
click at [202, 103] on div "Nom" at bounding box center [212, 96] width 22 height 14
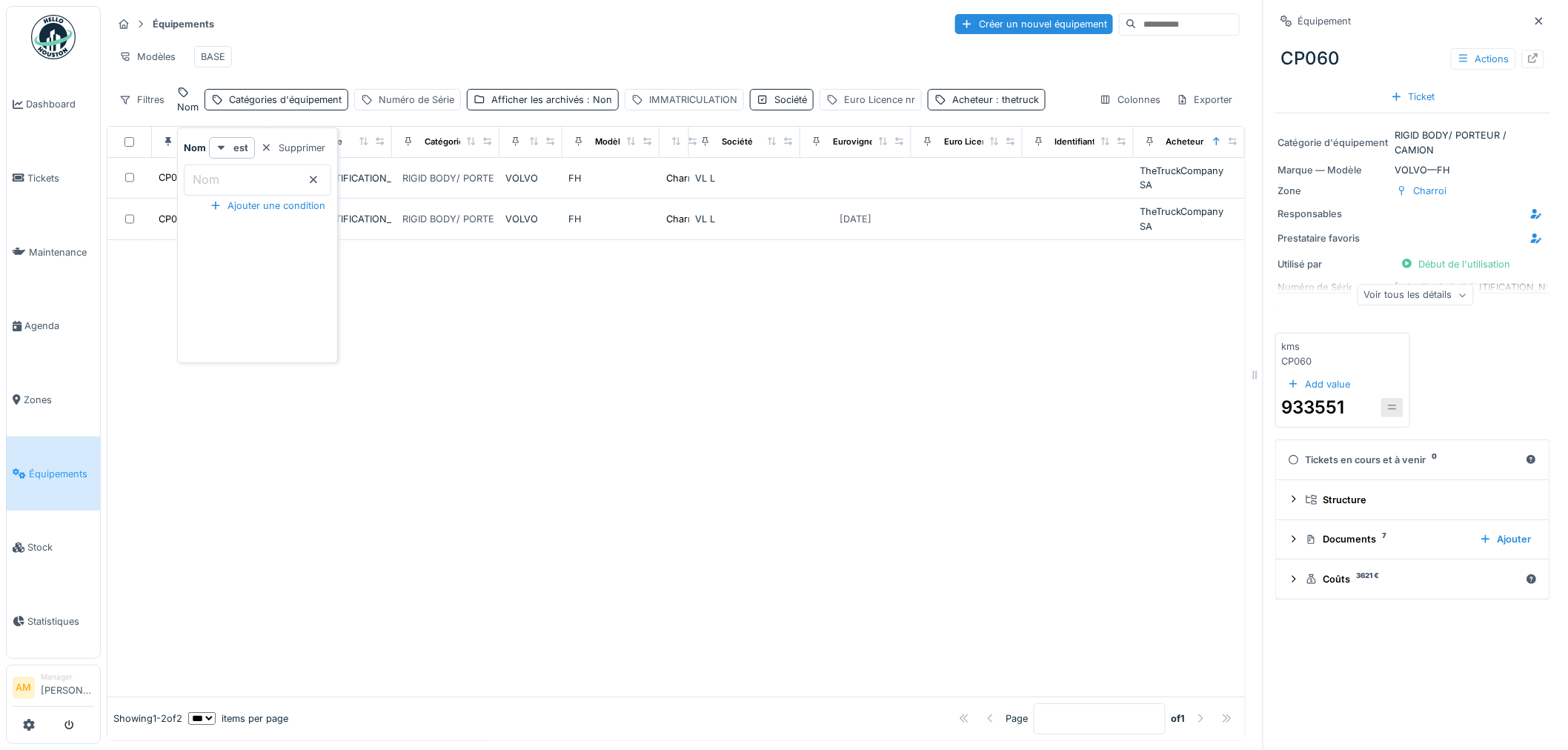
click at [231, 183] on input "Nom" at bounding box center [257, 180] width 147 height 31
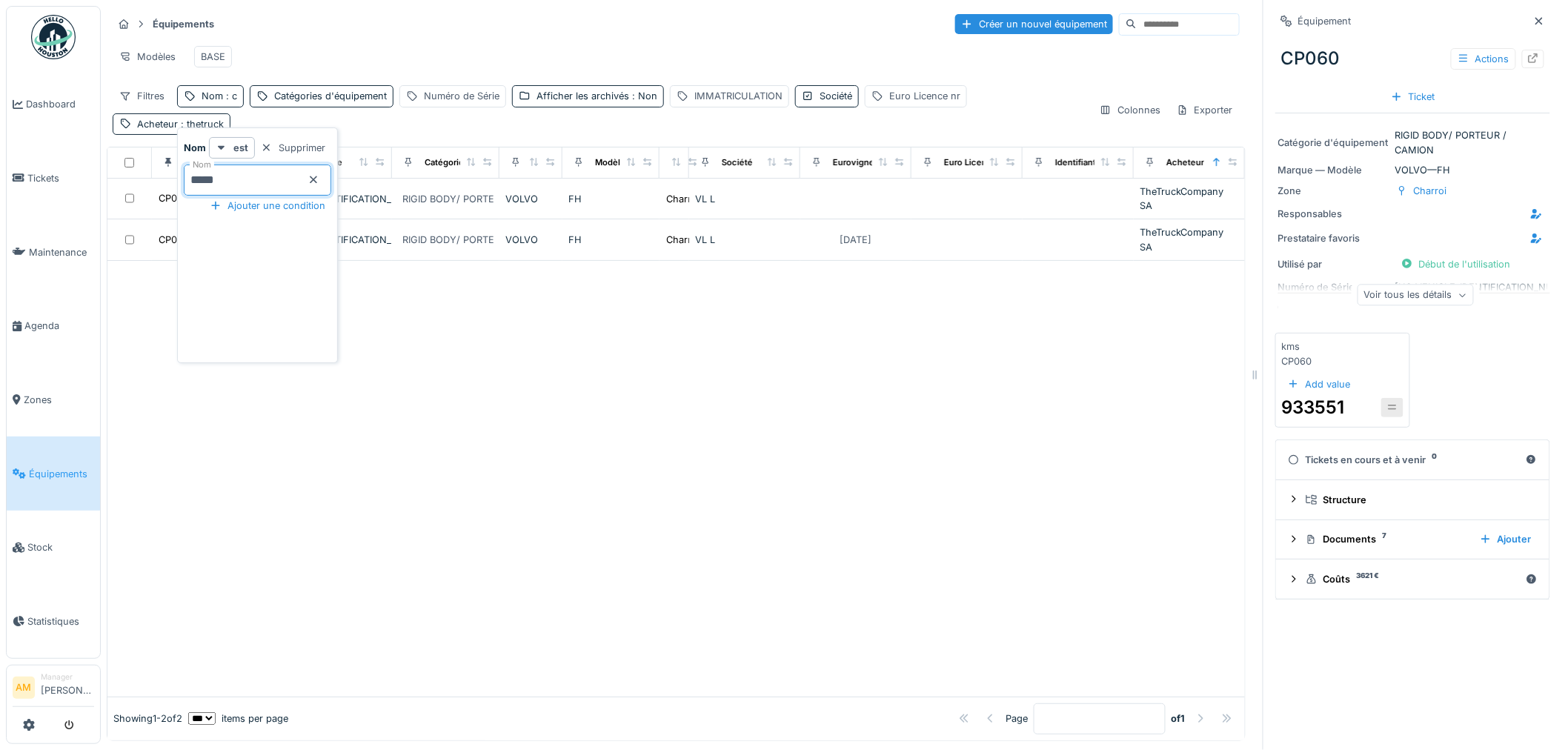
type input "*****"
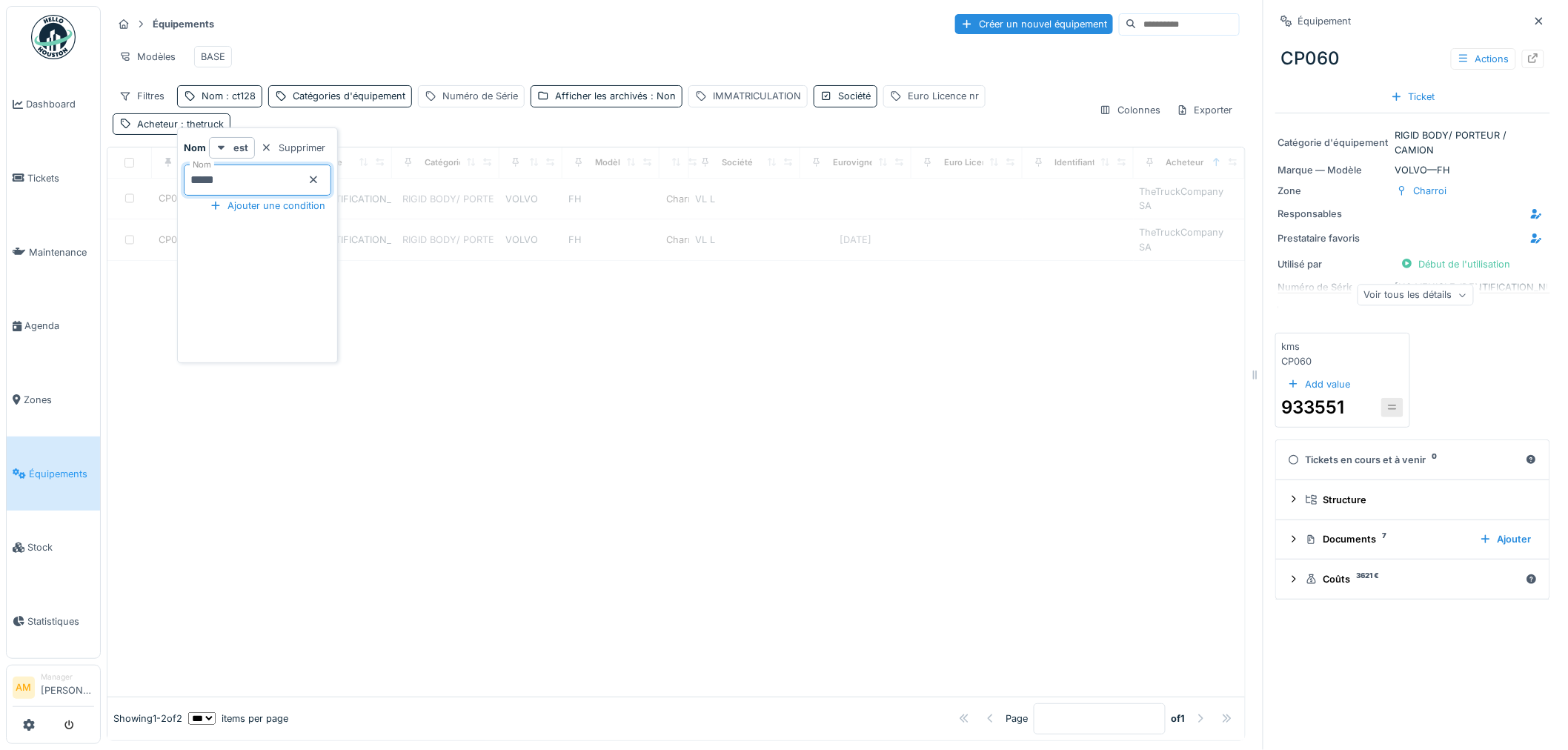
click at [734, 473] on div at bounding box center [676, 479] width 1137 height 436
click at [181, 130] on span ": thetruck" at bounding box center [201, 124] width 46 height 11
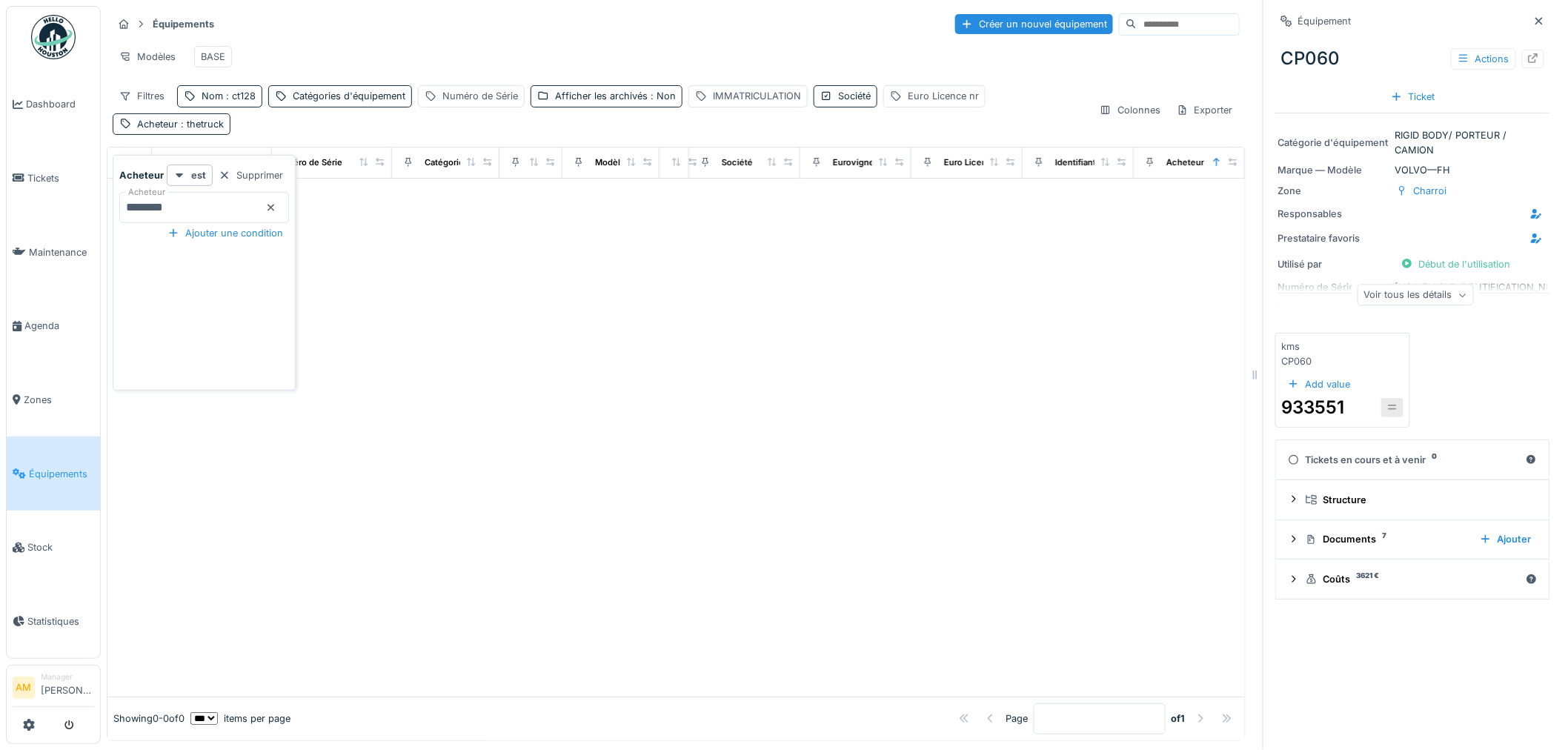
click at [275, 210] on icon at bounding box center [270, 207] width 7 height 7
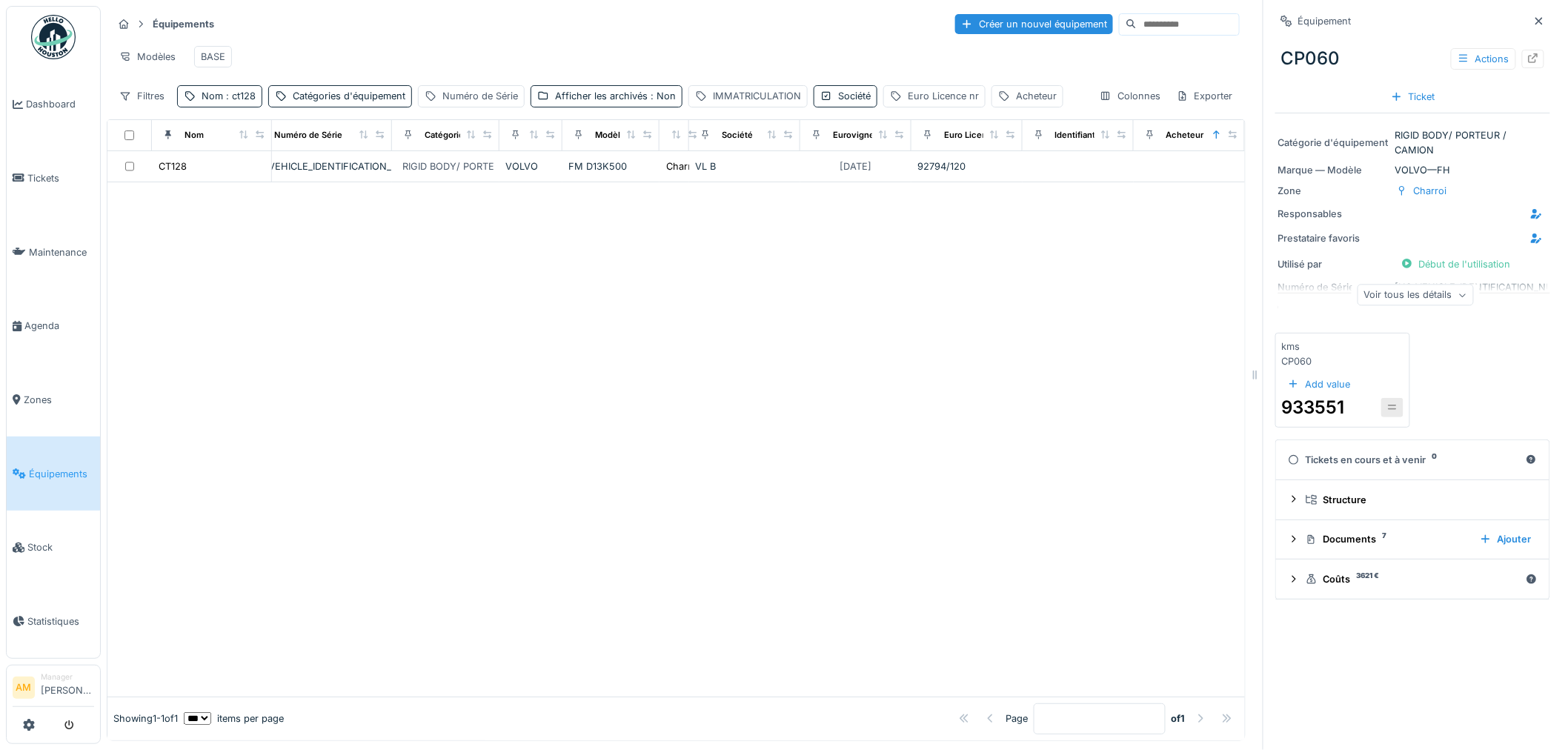
drag, startPoint x: 521, startPoint y: 338, endPoint x: 523, endPoint y: 290, distance: 48.0
click at [521, 339] on div at bounding box center [676, 439] width 1137 height 514
click at [179, 173] on div "CT128" at bounding box center [172, 166] width 28 height 14
click at [1288, 573] on div at bounding box center [1294, 579] width 12 height 14
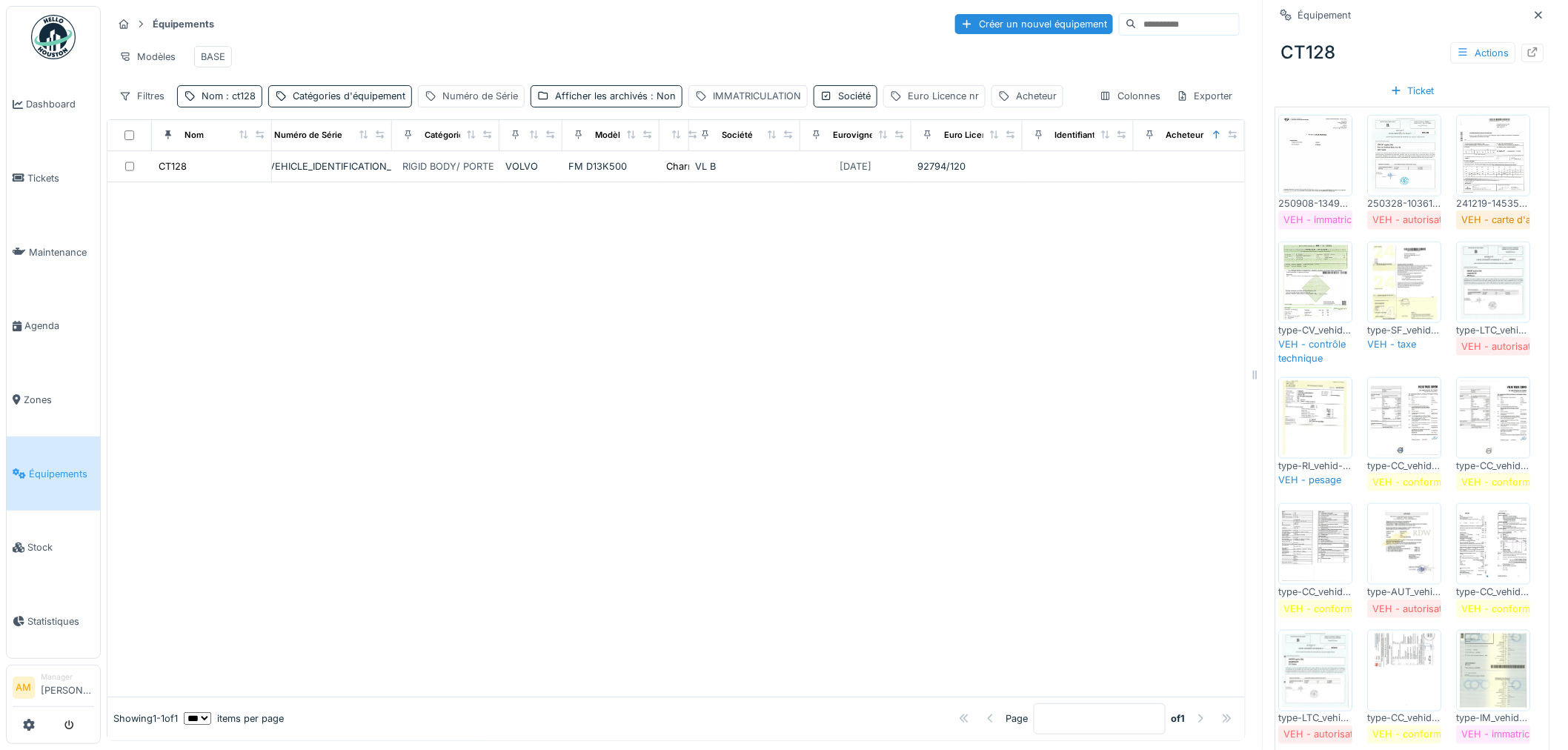
scroll to position [576, 0]
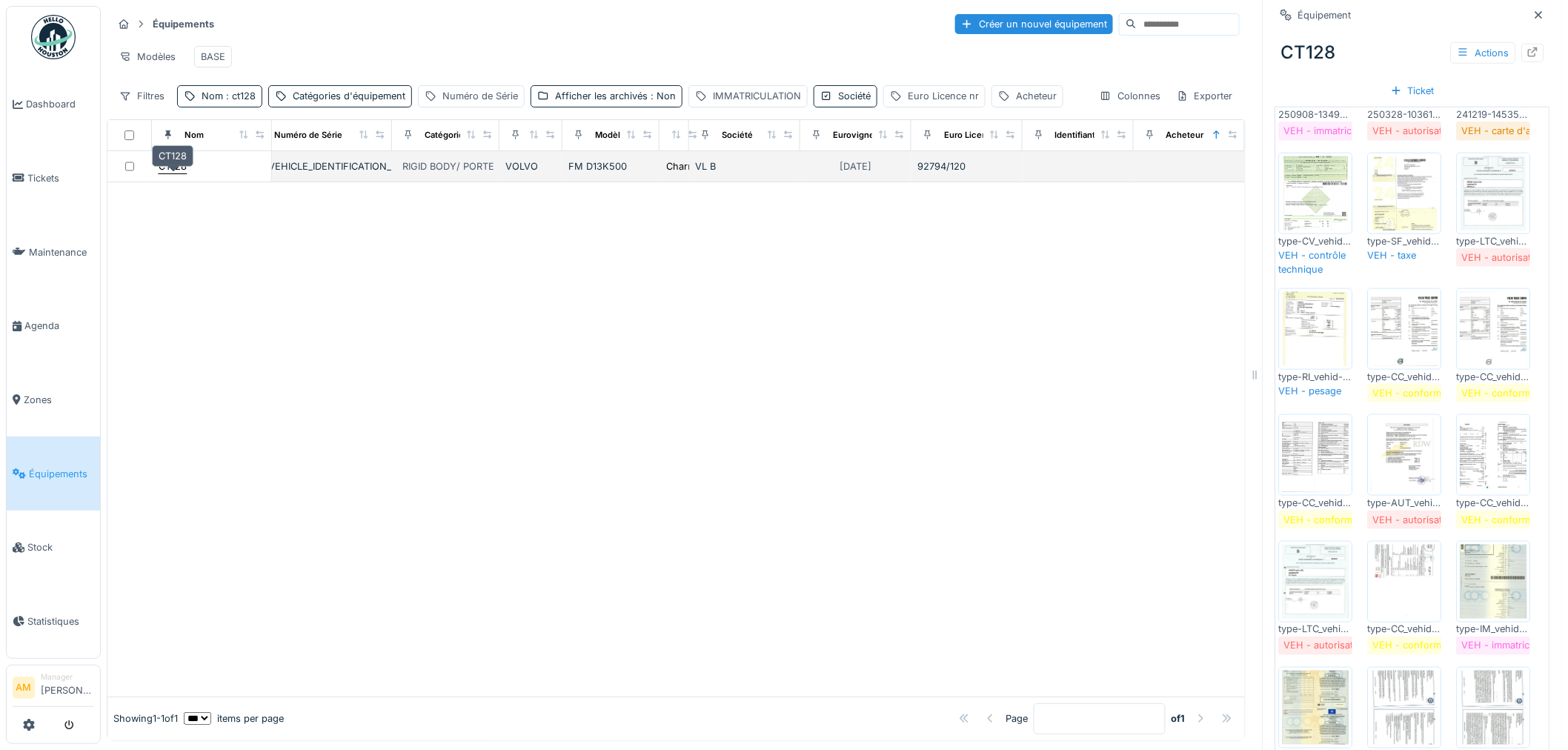
click at [172, 164] on div "CT128" at bounding box center [172, 166] width 28 height 14
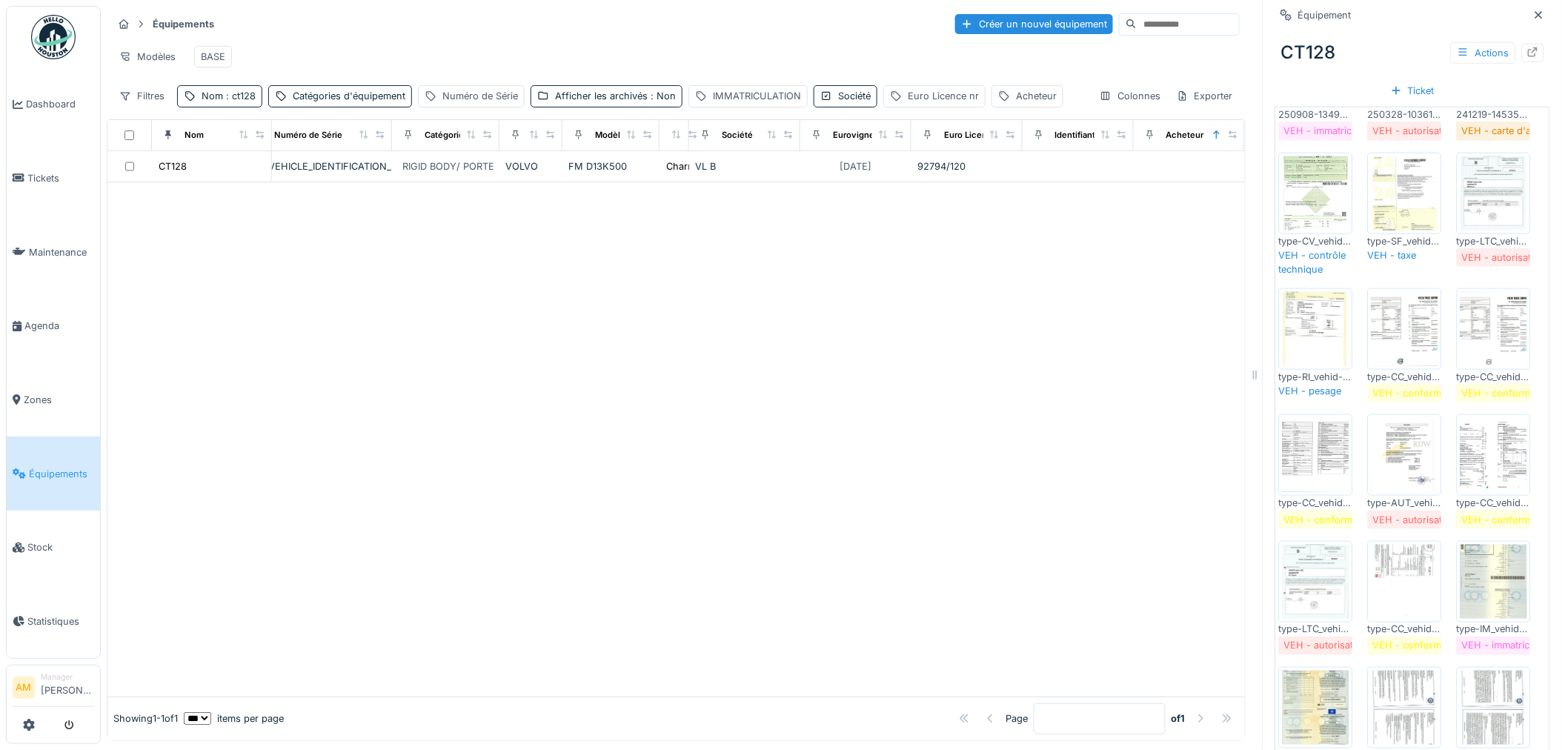
click at [710, 420] on div at bounding box center [676, 439] width 1137 height 514
click at [1387, 366] on img at bounding box center [1404, 330] width 66 height 75
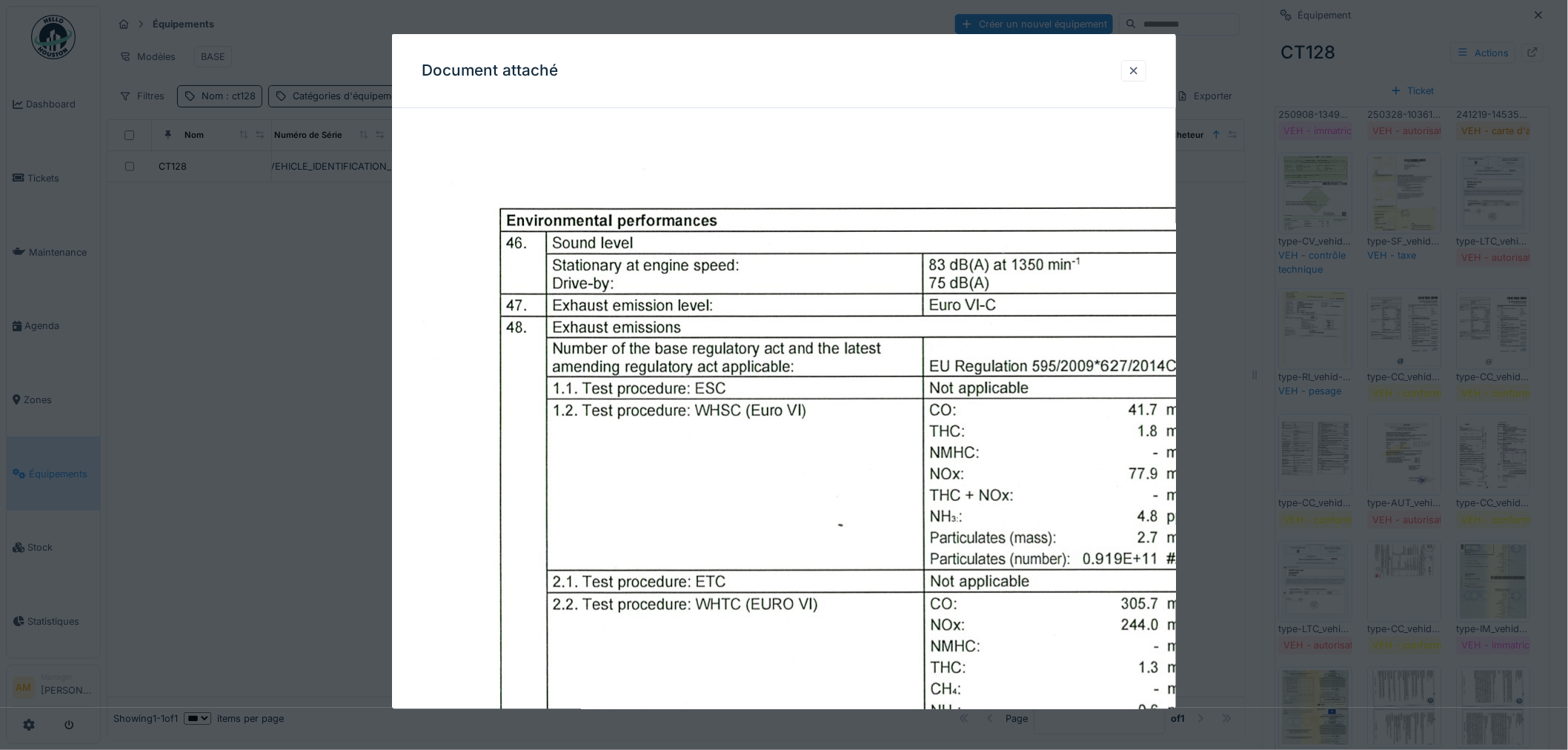
drag, startPoint x: 1312, startPoint y: 579, endPoint x: 1312, endPoint y: 566, distance: 13.0
click at [1312, 580] on div at bounding box center [784, 375] width 1568 height 750
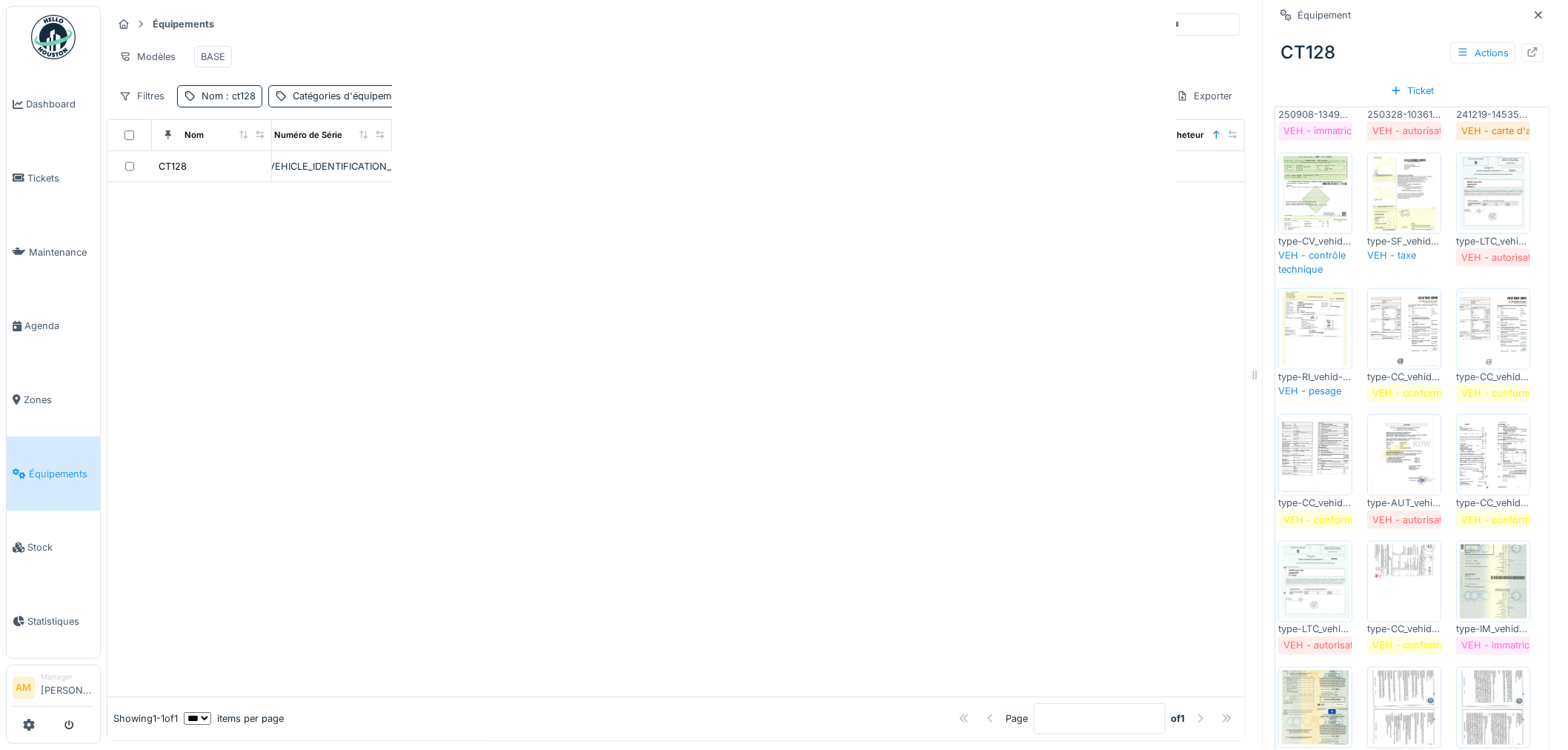
click at [1313, 573] on div at bounding box center [784, 375] width 1568 height 750
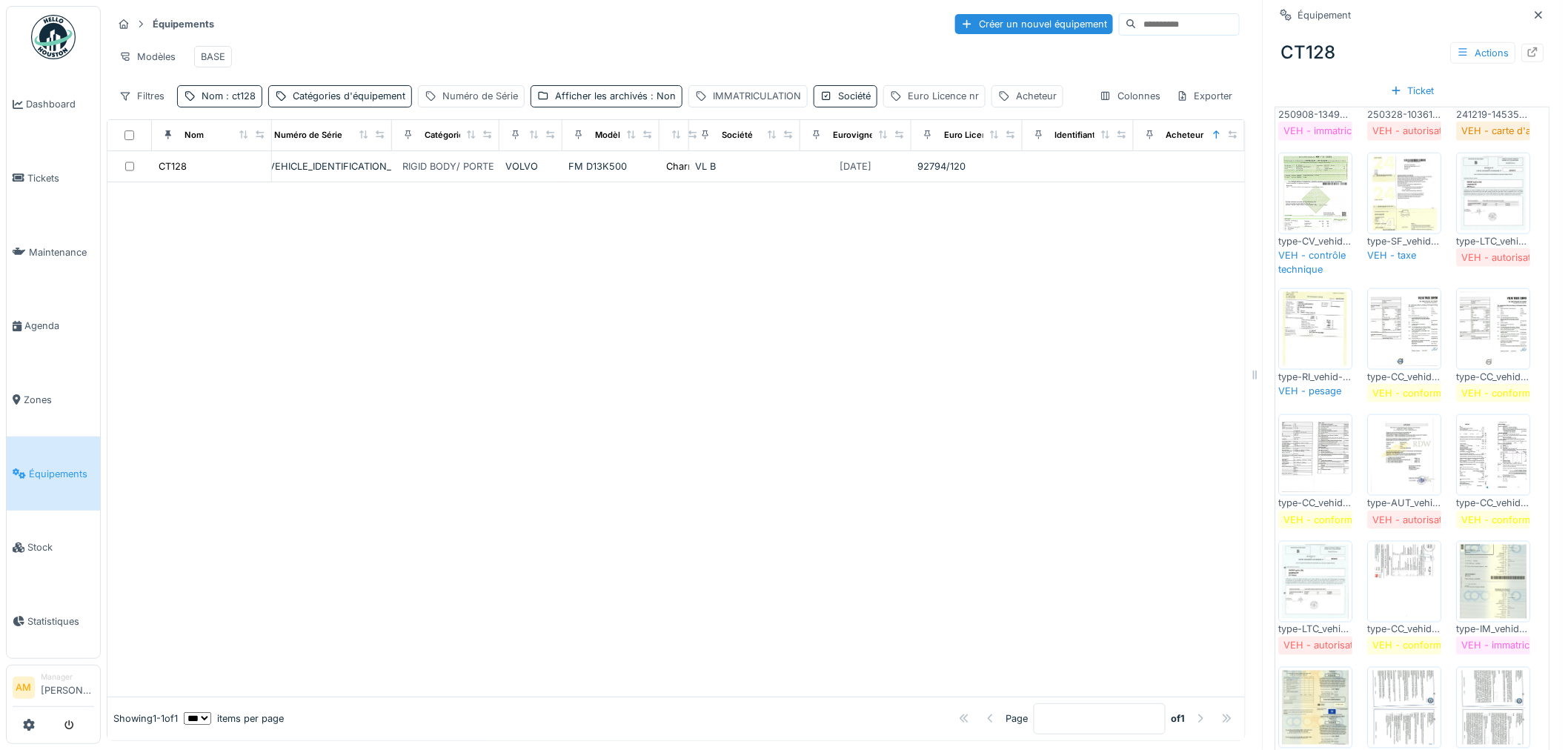
drag, startPoint x: 402, startPoint y: 442, endPoint x: 448, endPoint y: 418, distance: 51.9
click at [406, 441] on div at bounding box center [676, 439] width 1137 height 514
drag, startPoint x: 713, startPoint y: 337, endPoint x: 720, endPoint y: 330, distance: 9.9
click at [712, 332] on div at bounding box center [676, 439] width 1137 height 514
click at [801, 413] on div at bounding box center [676, 439] width 1137 height 514
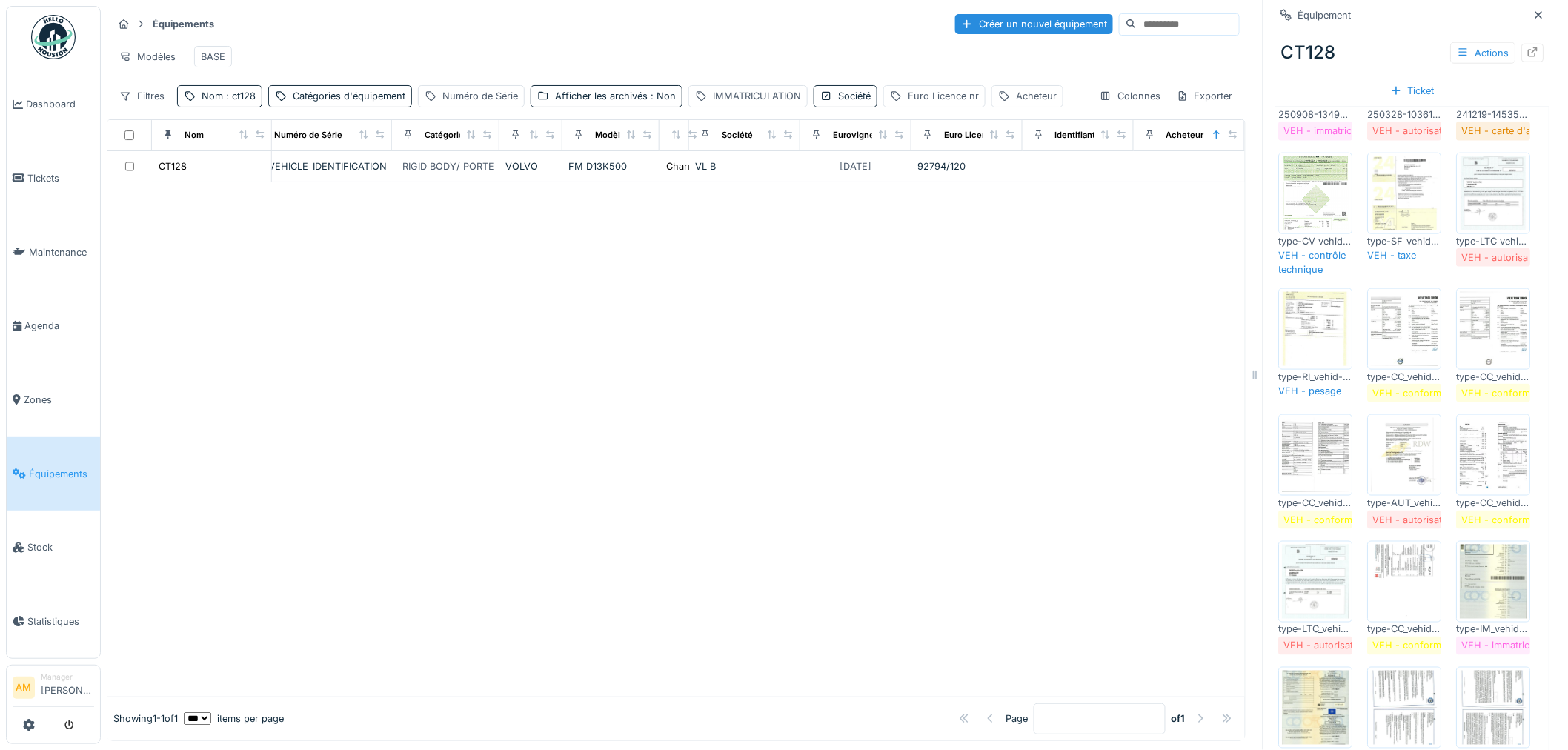
drag, startPoint x: 785, startPoint y: 483, endPoint x: 741, endPoint y: 416, distance: 80.2
click at [785, 483] on div at bounding box center [676, 439] width 1137 height 514
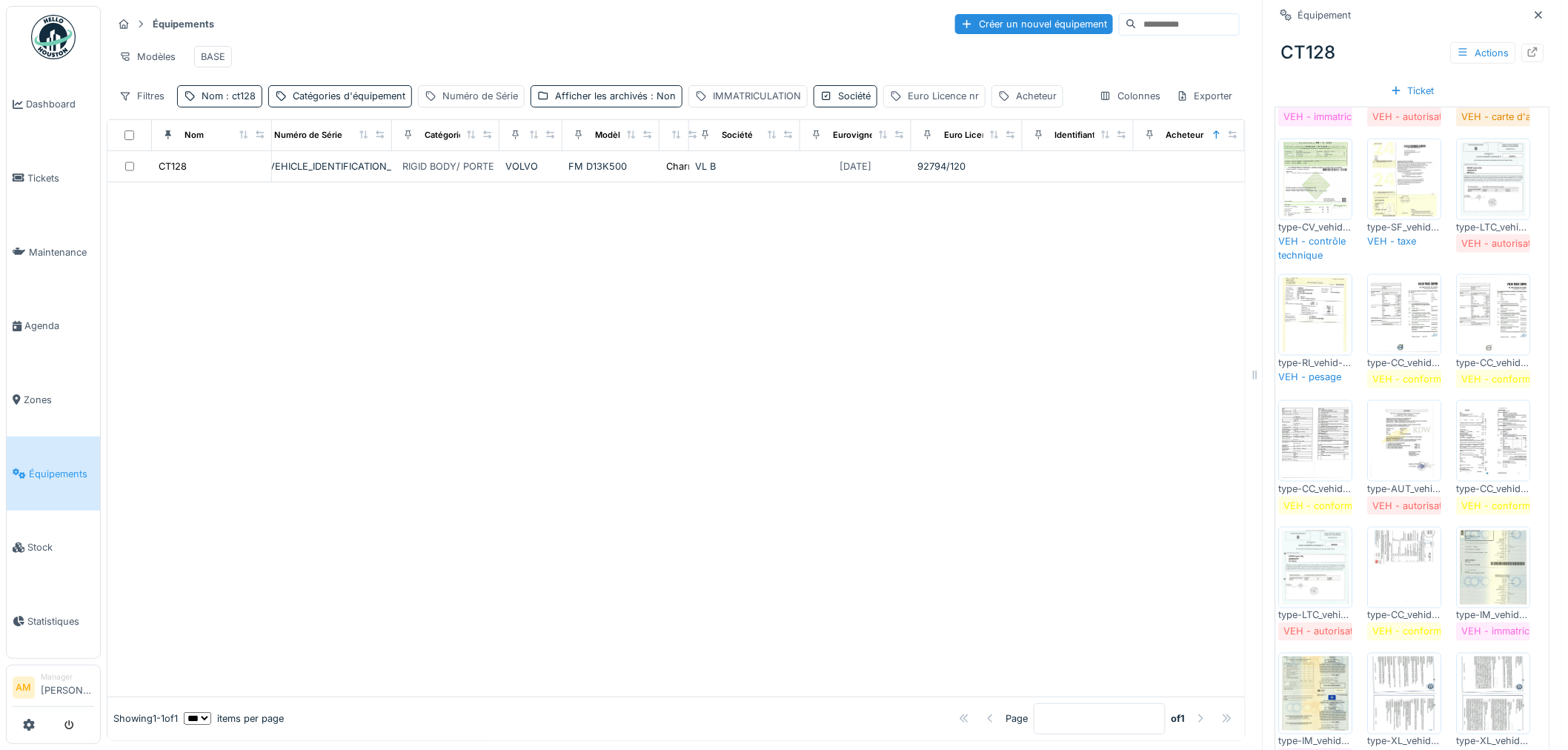
scroll to position [247, 0]
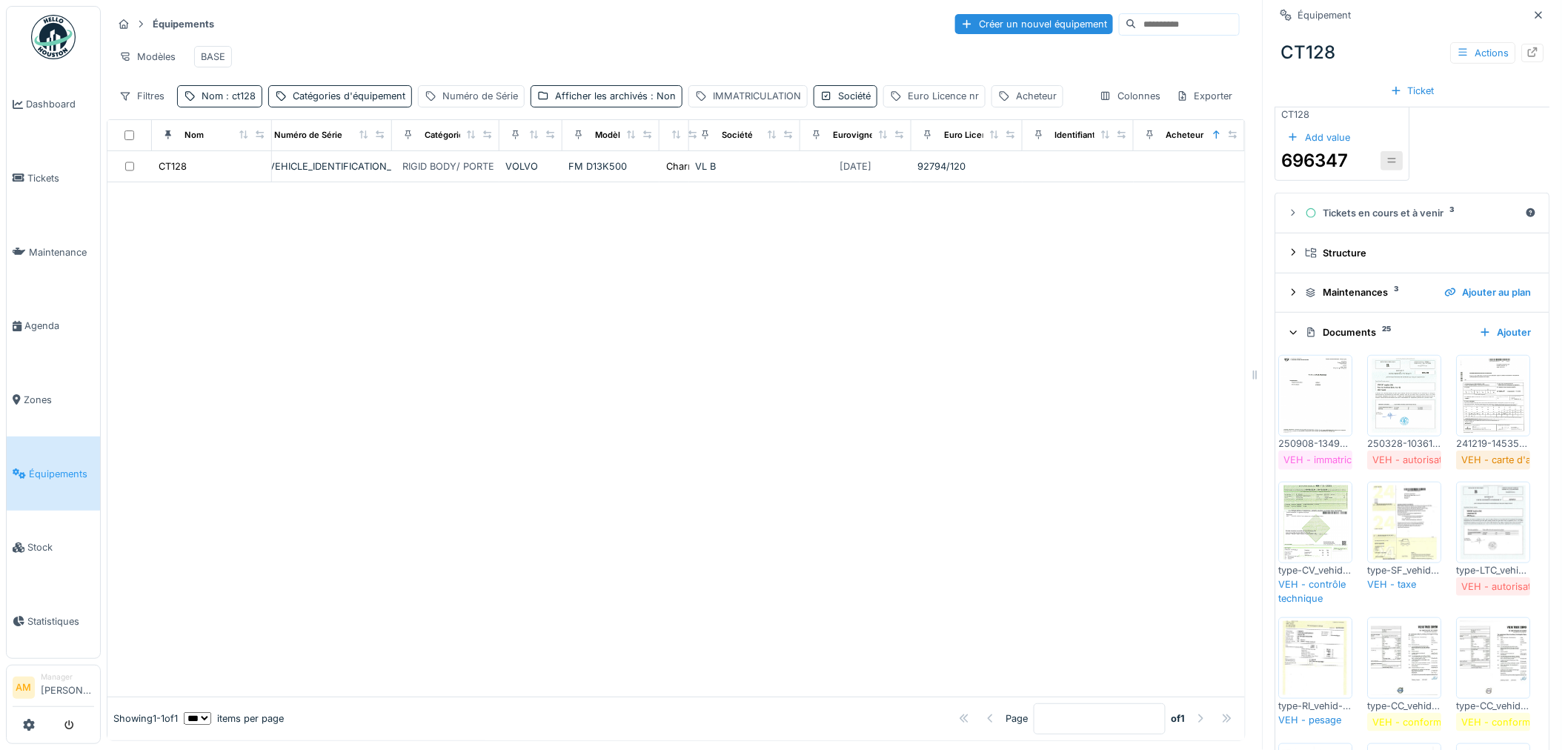
click at [1483, 332] on div "Ajouter" at bounding box center [1506, 332] width 64 height 20
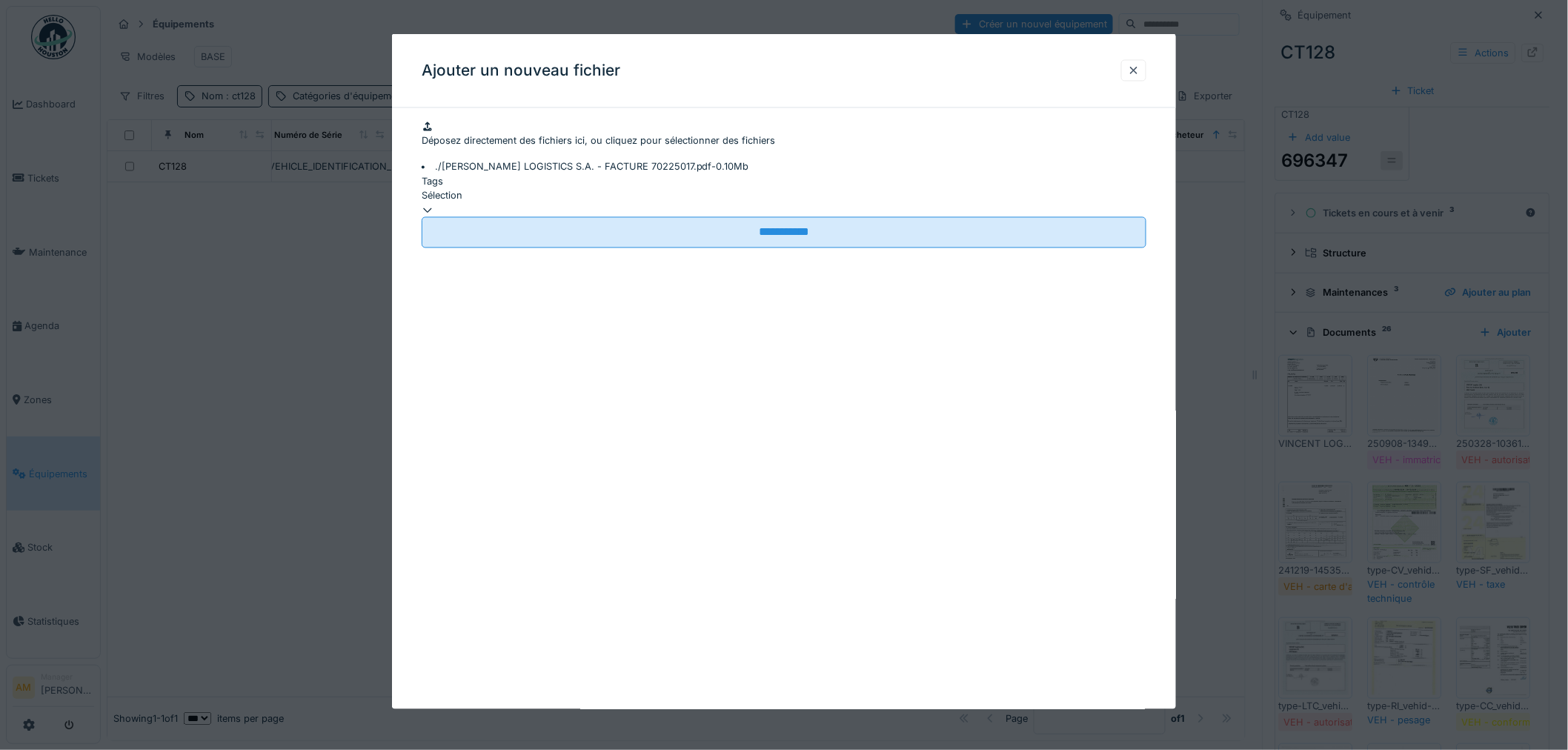
click at [564, 202] on div "Sélection" at bounding box center [784, 194] width 725 height 14
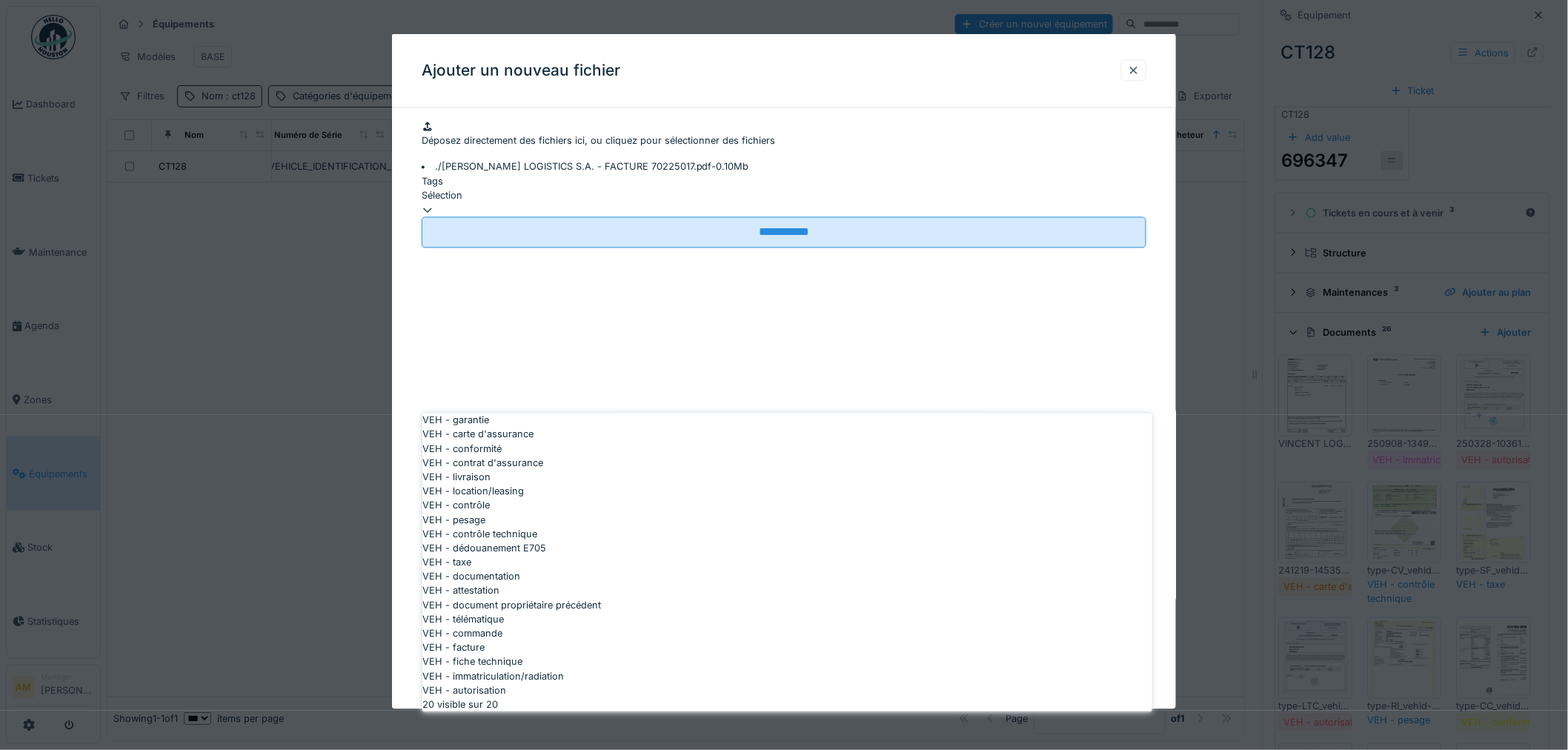
scroll to position [329, 0]
click at [529, 641] on div "VEH - facture" at bounding box center [788, 648] width 730 height 14
type input "**"
click at [532, 175] on div "Déposez directement des fichiers ici, ou cliquez pour sélectionner des fichiers…" at bounding box center [784, 147] width 725 height 55
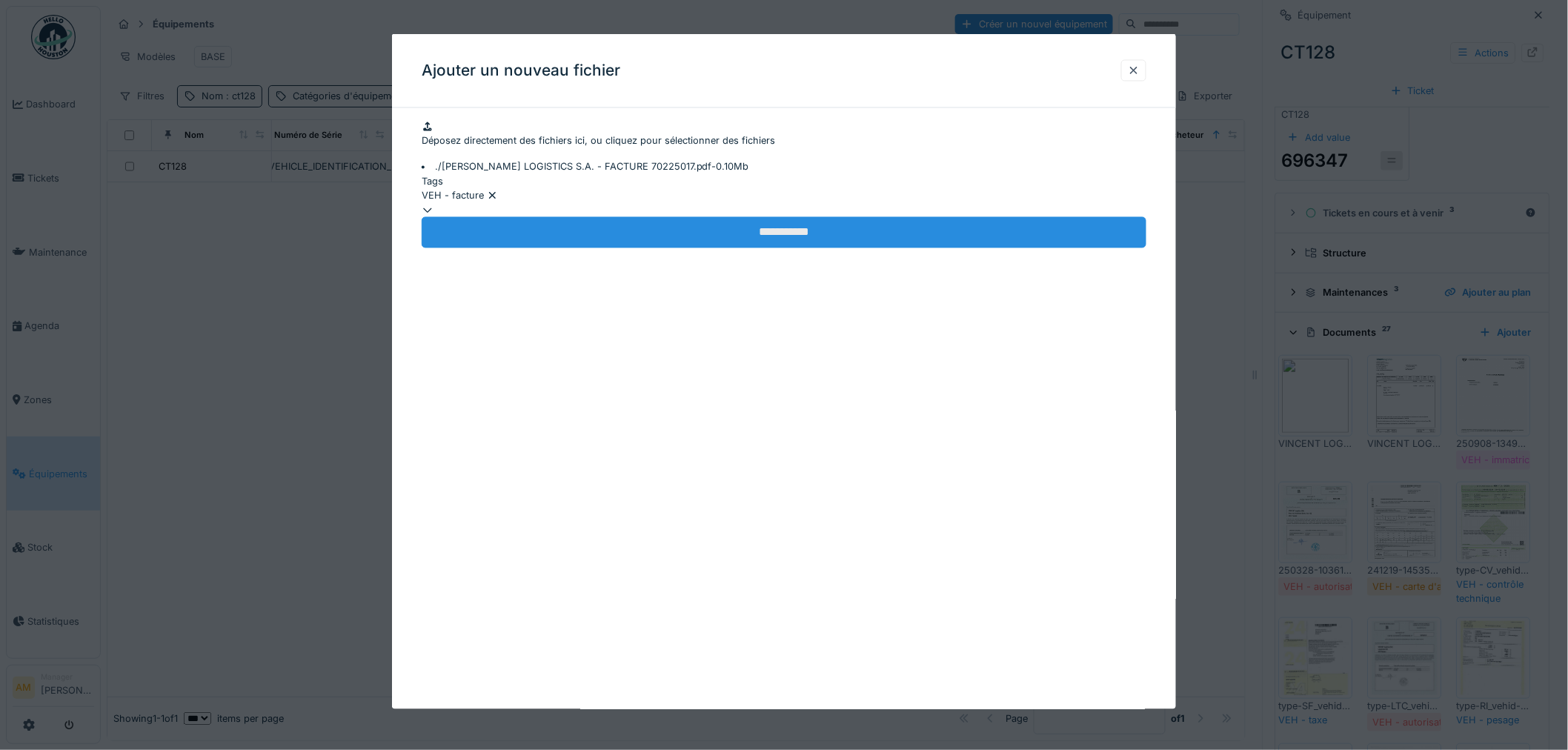
click at [748, 249] on input "**********" at bounding box center [784, 232] width 725 height 31
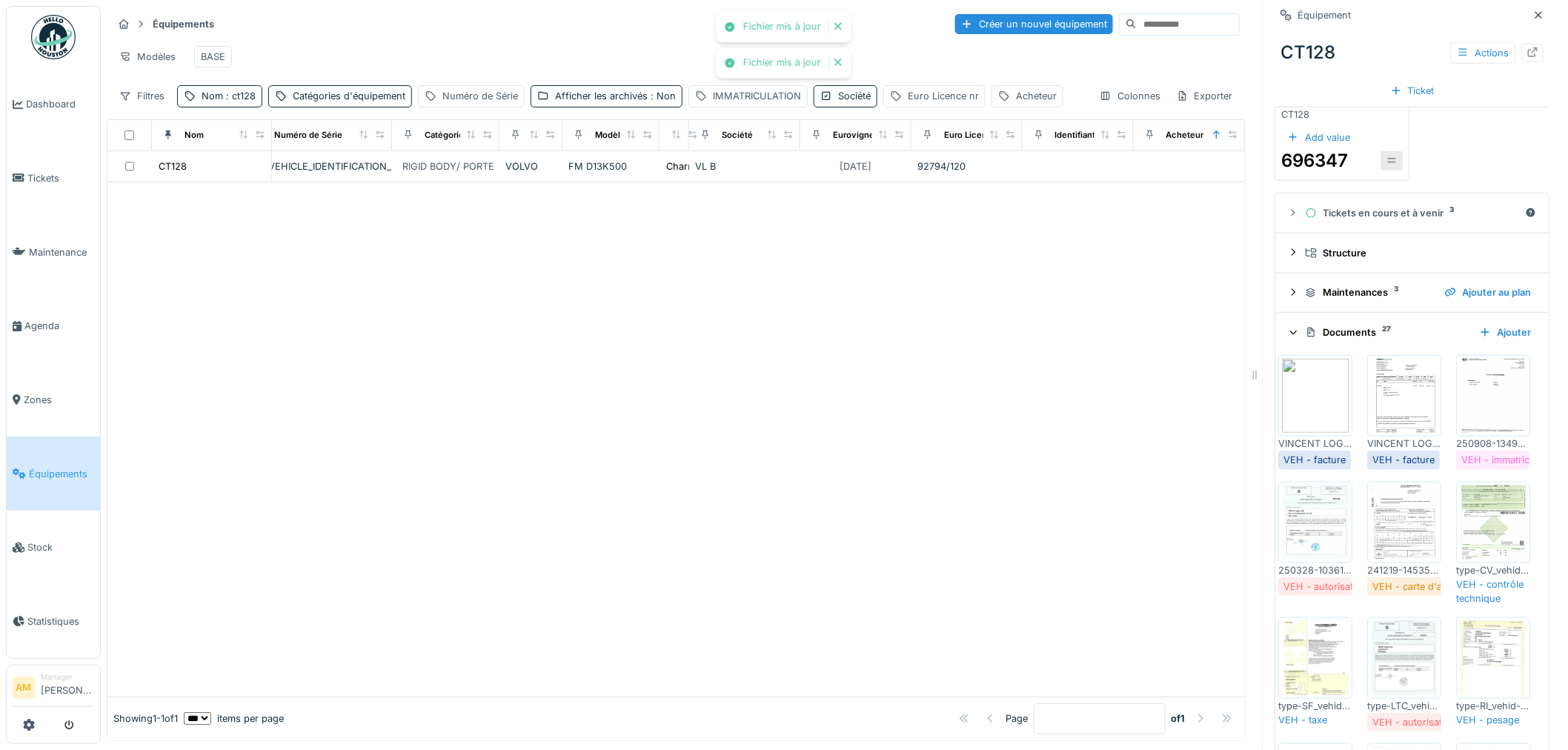
click at [764, 411] on div at bounding box center [676, 439] width 1137 height 514
click at [1332, 381] on img at bounding box center [1315, 396] width 66 height 75
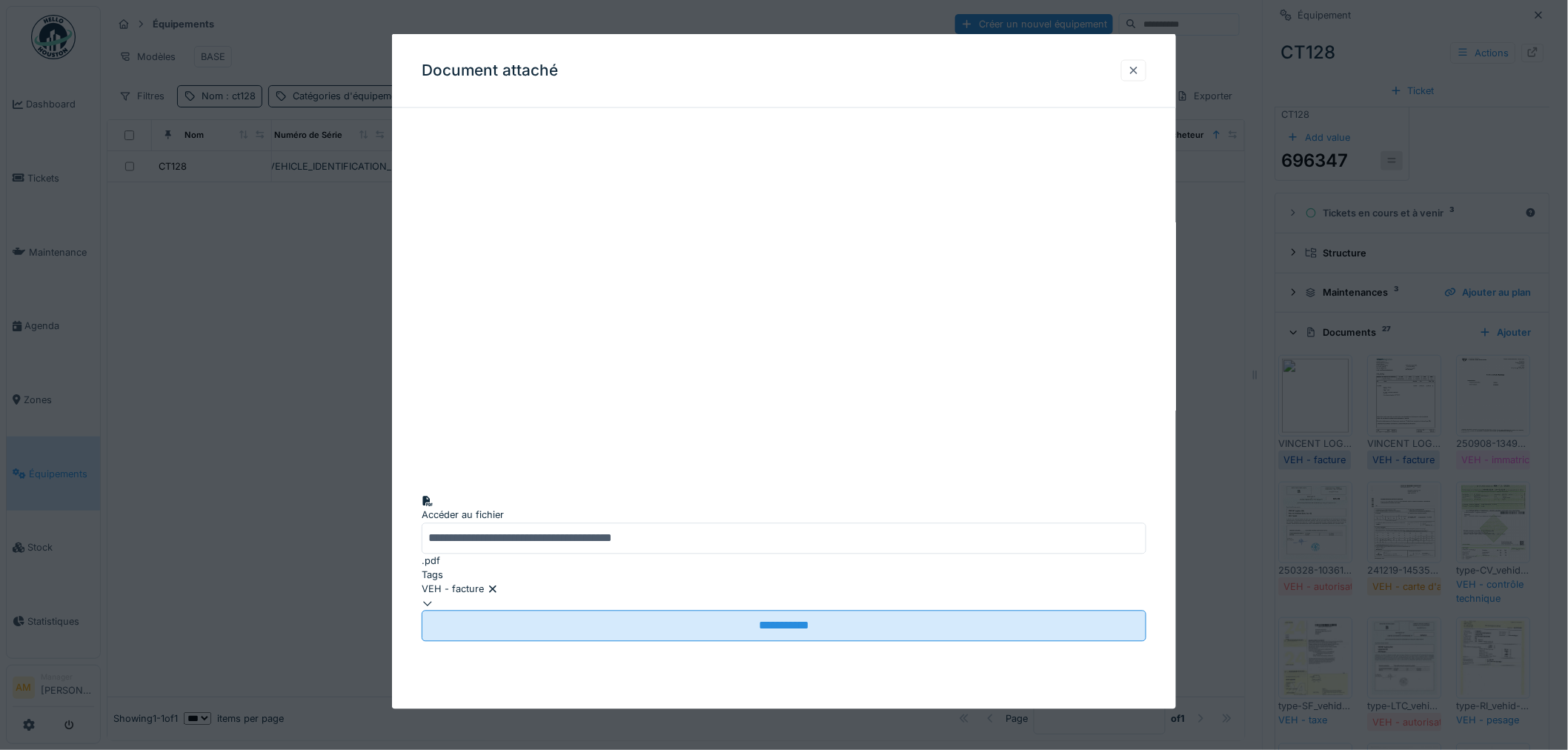
click at [1134, 70] on div at bounding box center [1133, 70] width 12 height 14
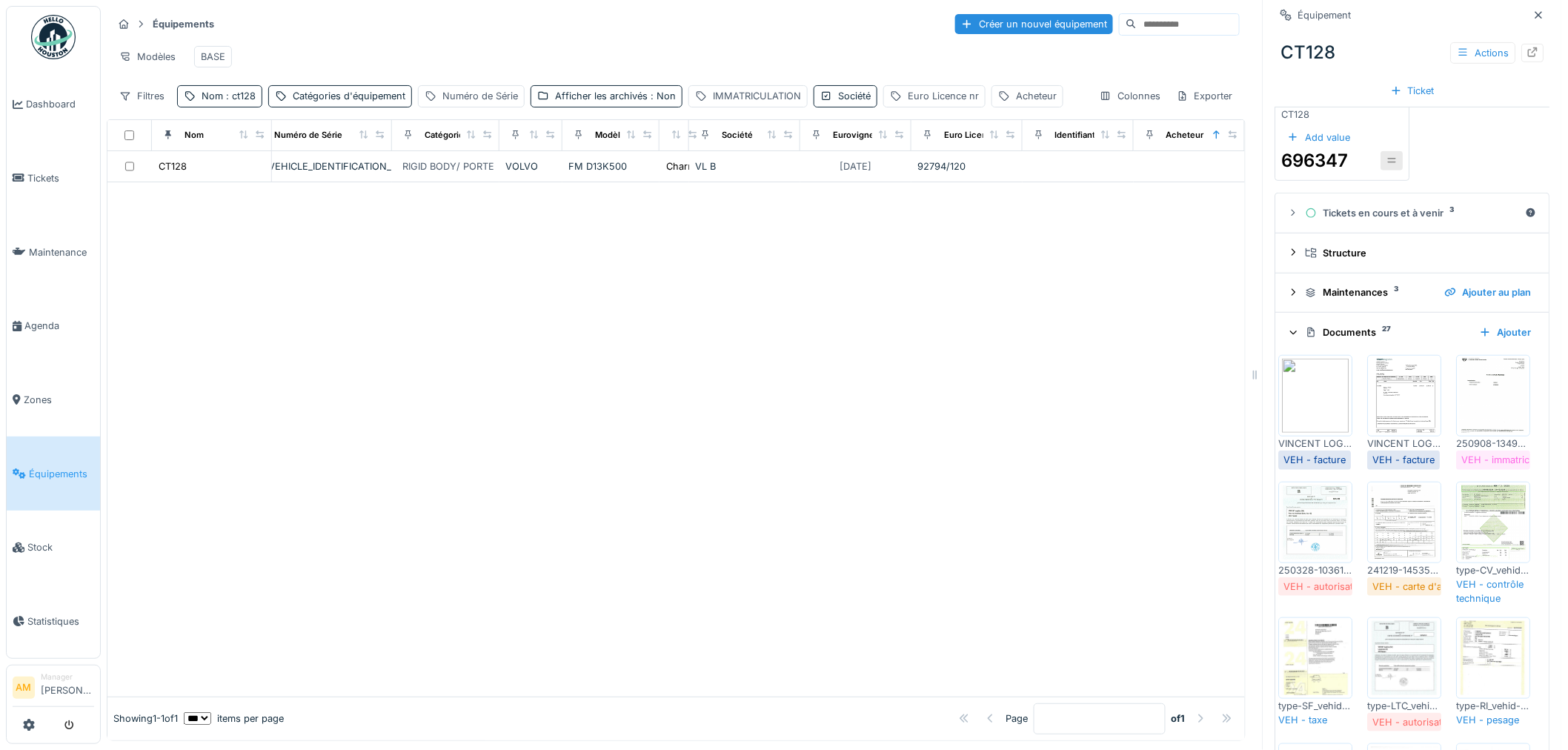
click at [1397, 372] on img at bounding box center [1404, 396] width 66 height 75
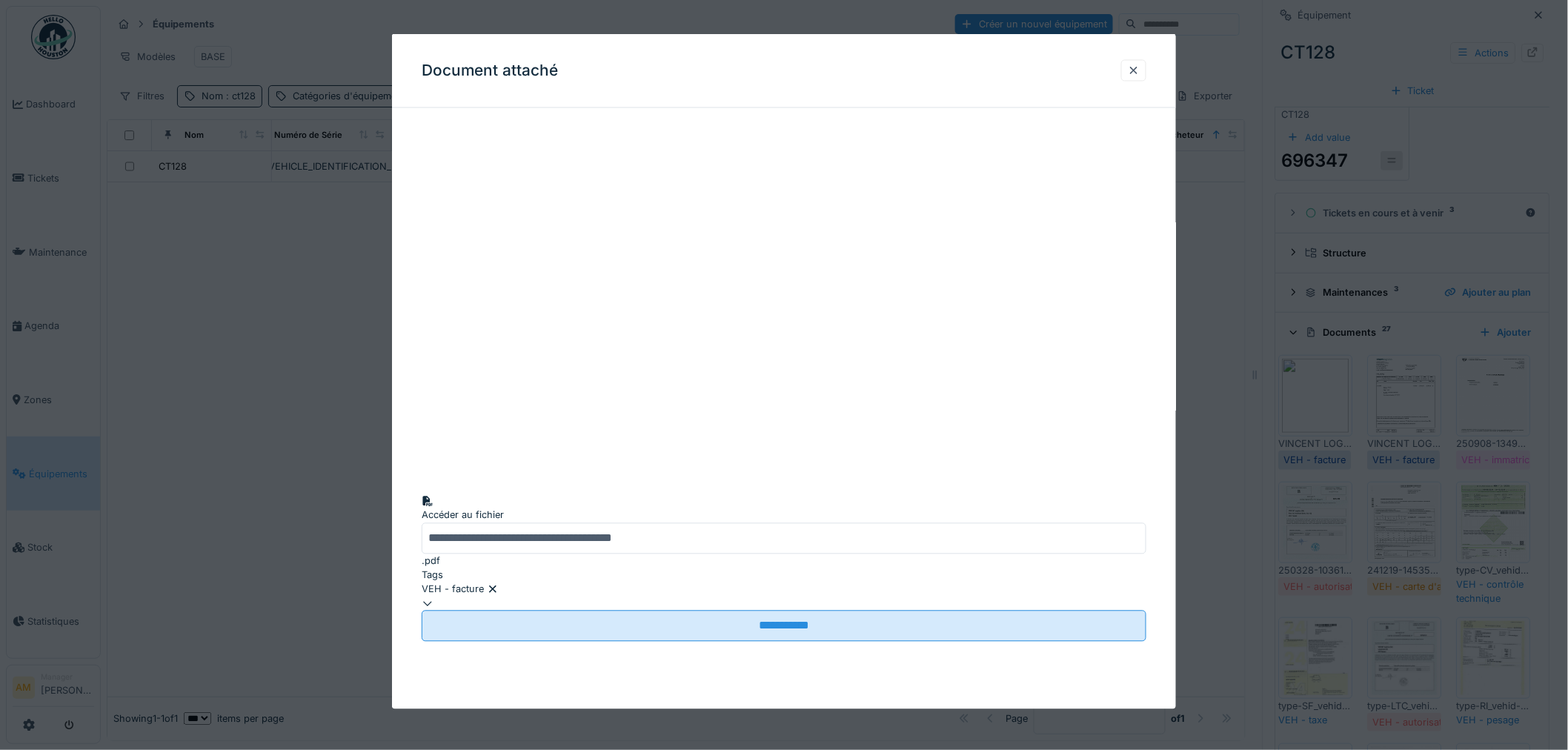
click at [163, 348] on div at bounding box center [784, 375] width 1568 height 750
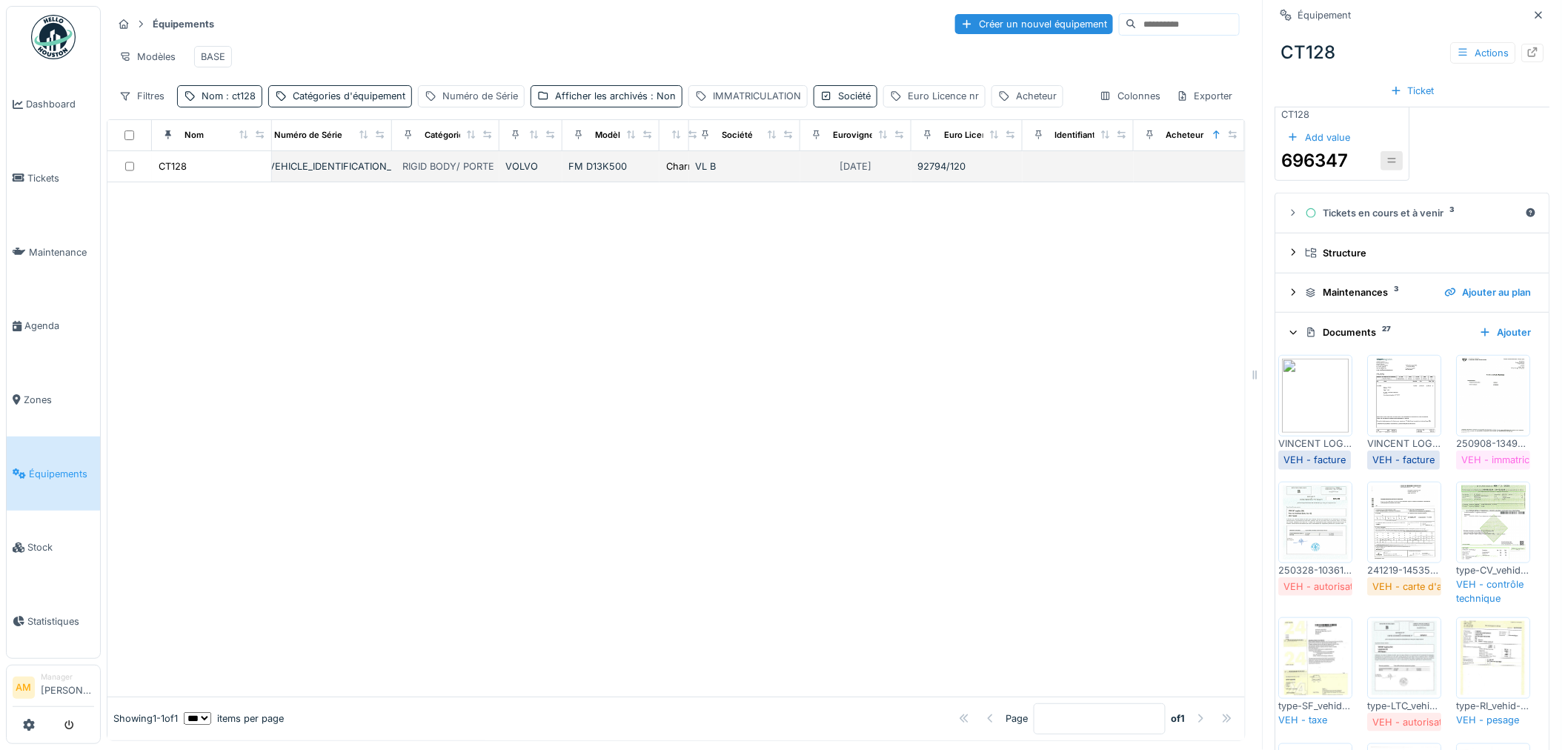
click at [191, 171] on div "CT128" at bounding box center [211, 166] width 108 height 15
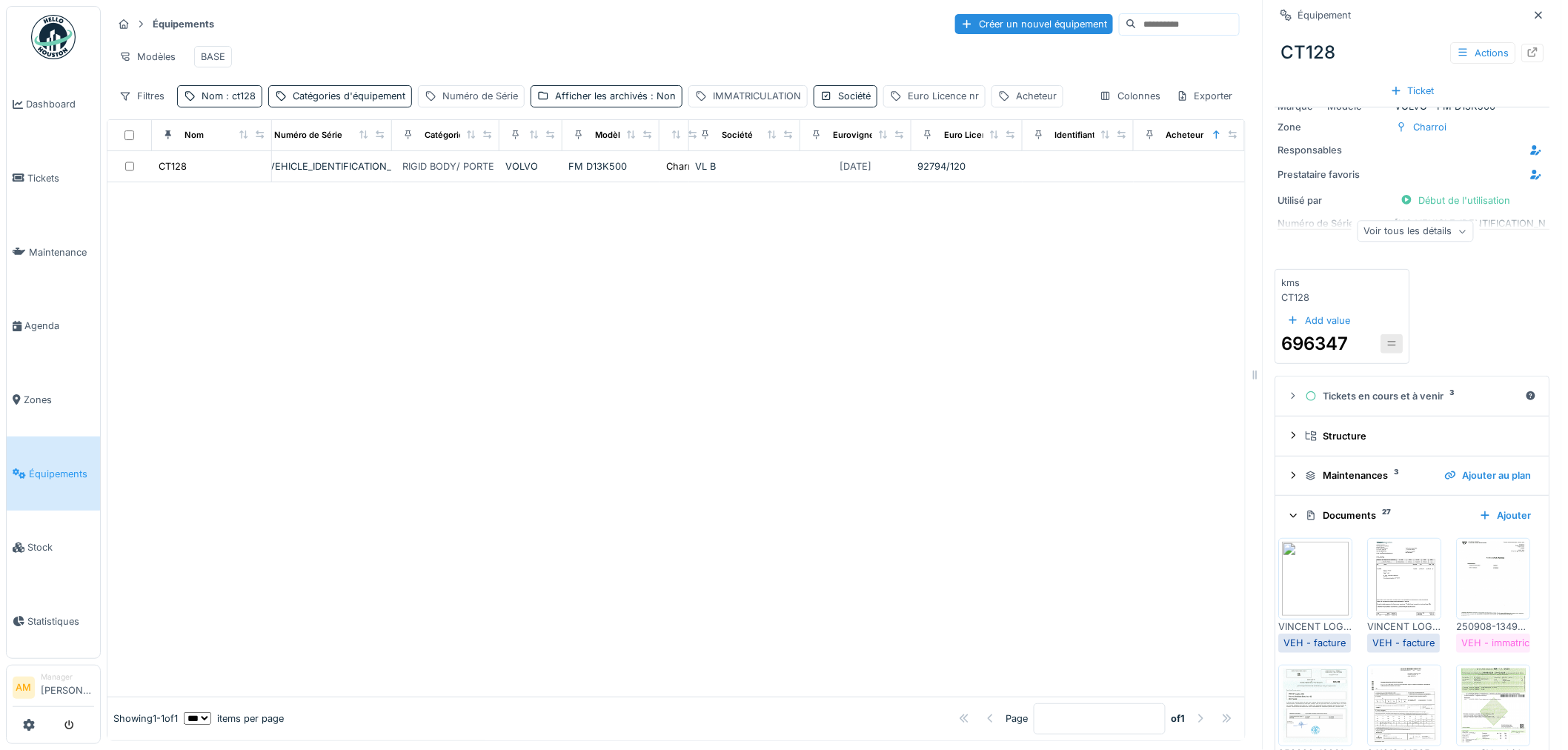
scroll to position [0, 0]
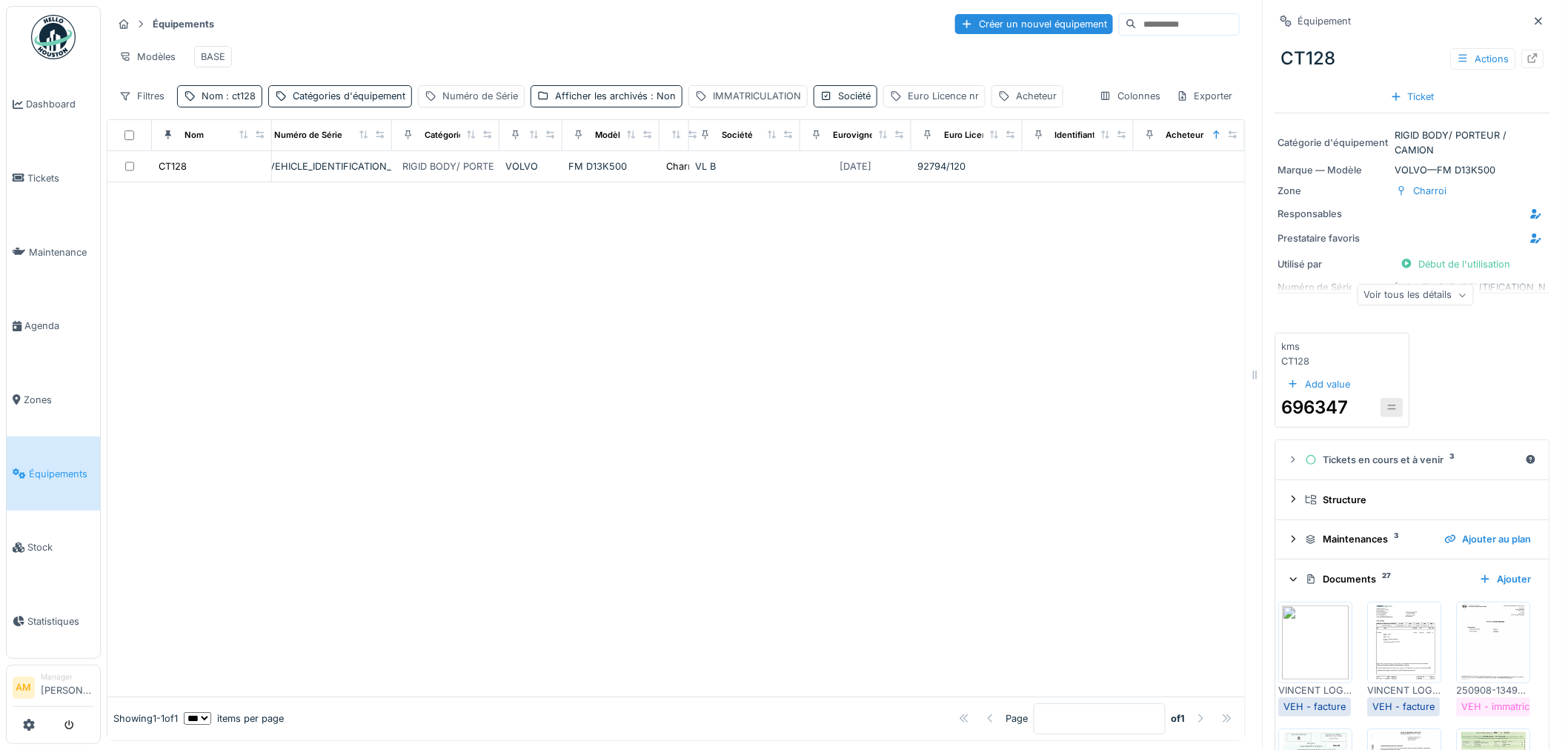
click at [1290, 573] on icon at bounding box center [1294, 579] width 10 height 12
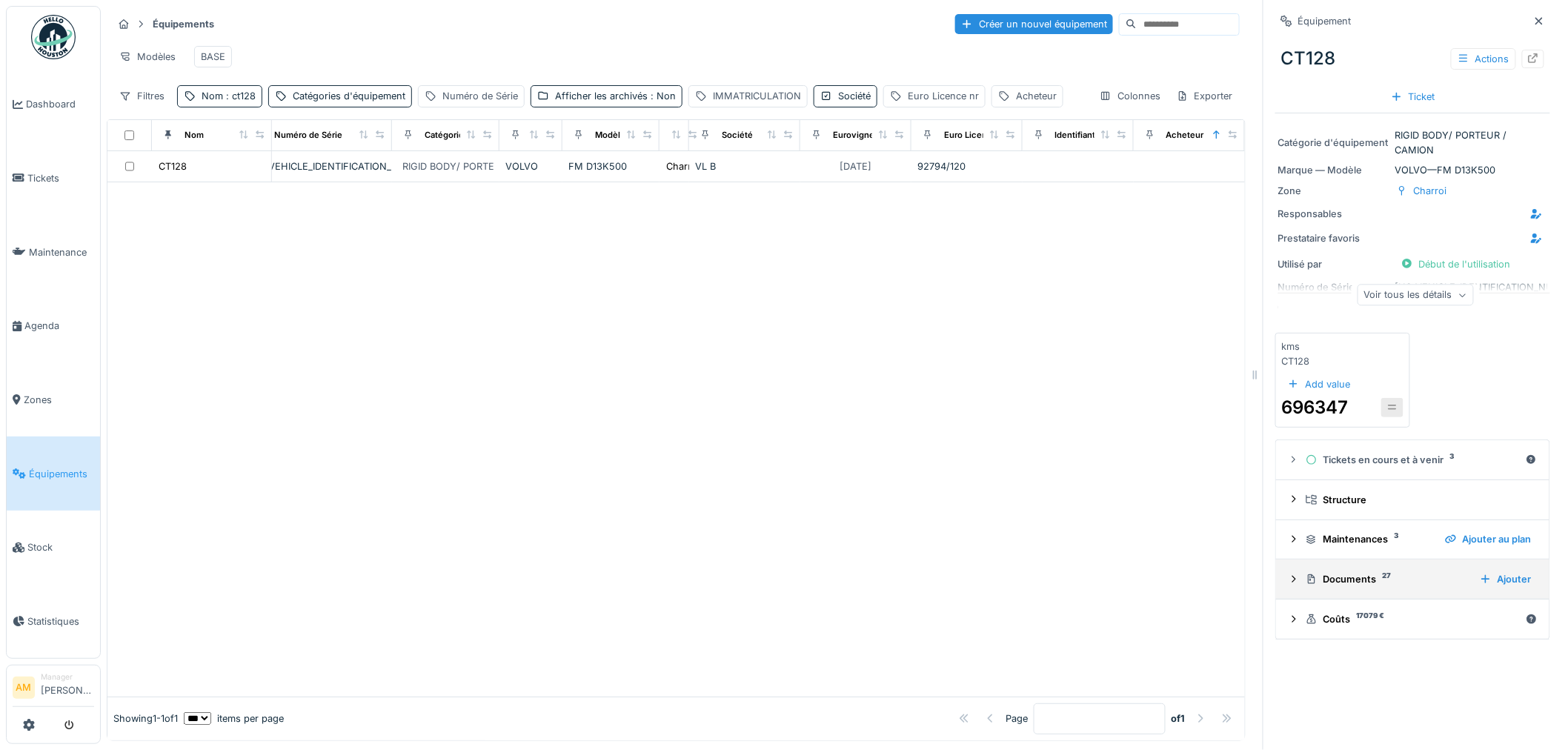
click at [1288, 574] on icon at bounding box center [1294, 579] width 12 height 10
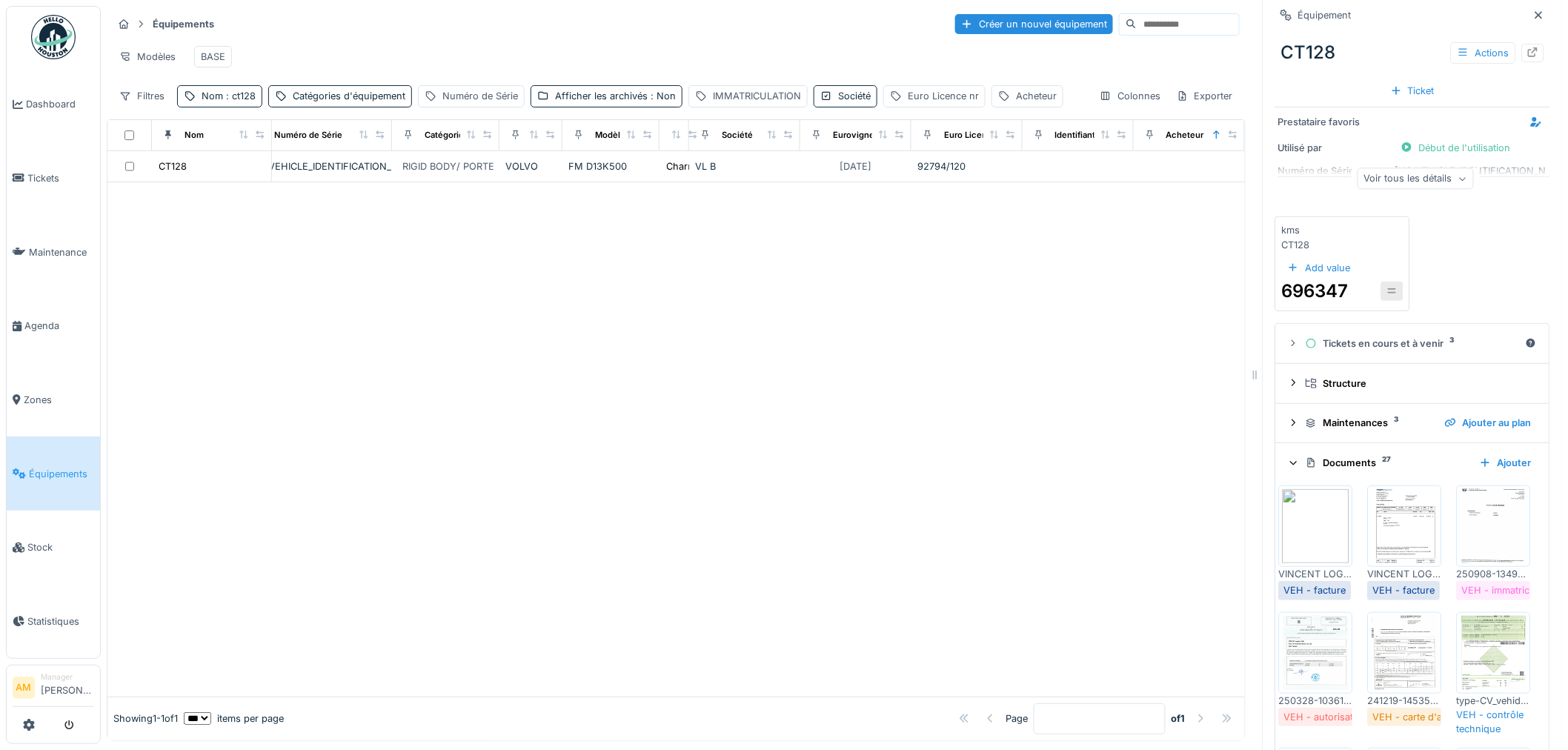
click at [1387, 173] on div "Voir tous les détails" at bounding box center [1416, 179] width 117 height 22
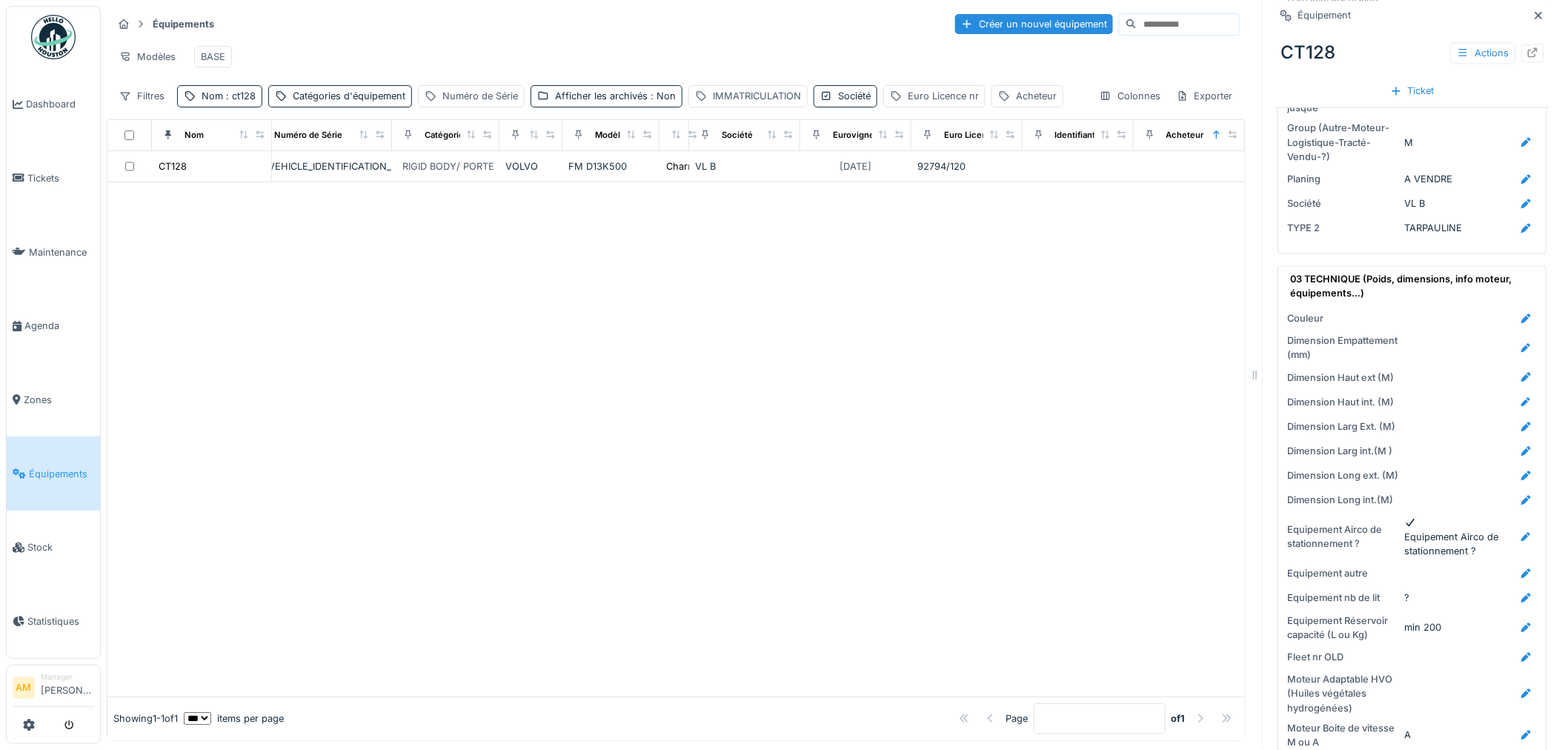
scroll to position [1434, 0]
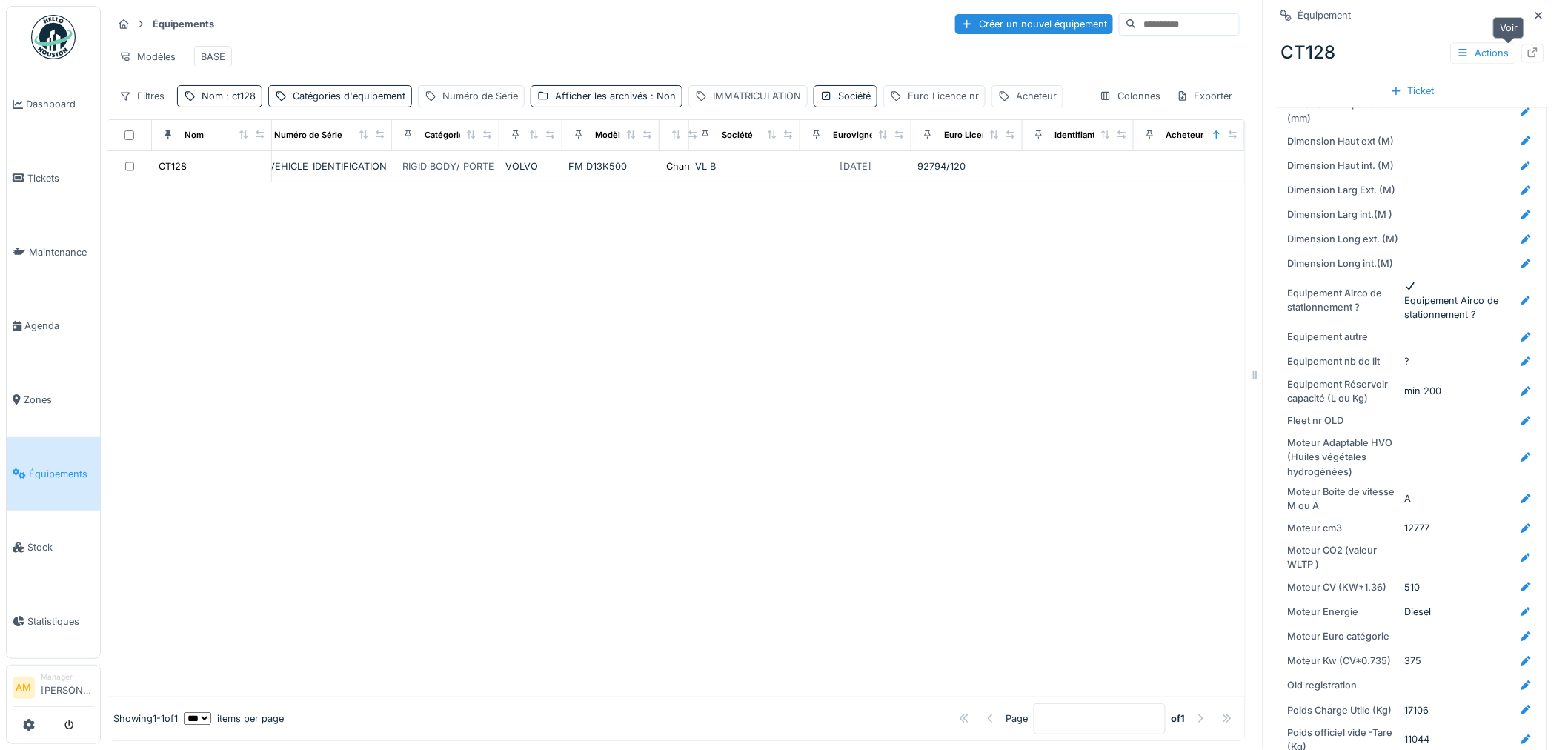
click at [1522, 44] on div at bounding box center [1532, 53] width 22 height 19
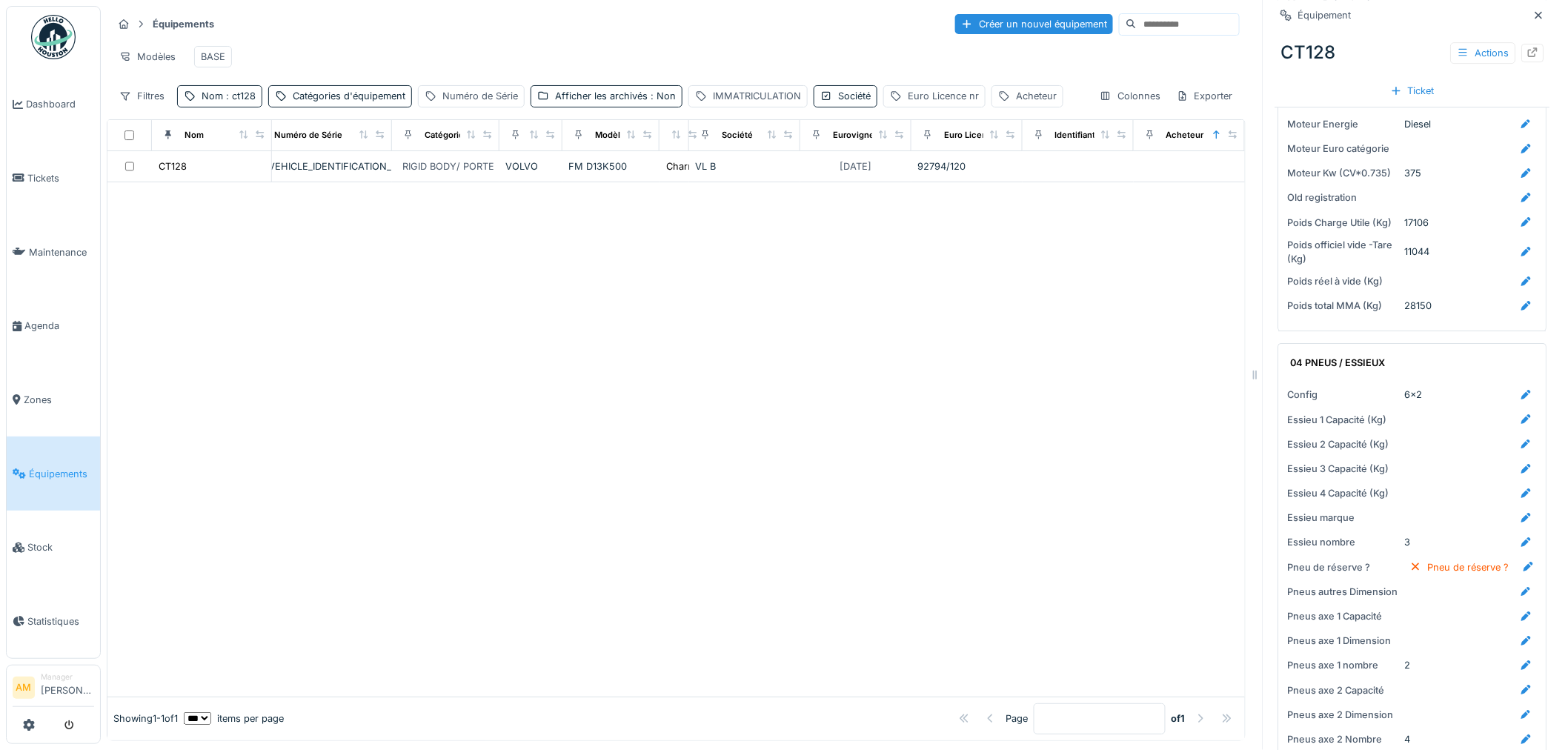
scroll to position [1929, 0]
click at [1522, 44] on div at bounding box center [1532, 53] width 22 height 19
click at [412, 334] on div at bounding box center [676, 439] width 1137 height 514
click at [933, 369] on div at bounding box center [676, 439] width 1137 height 514
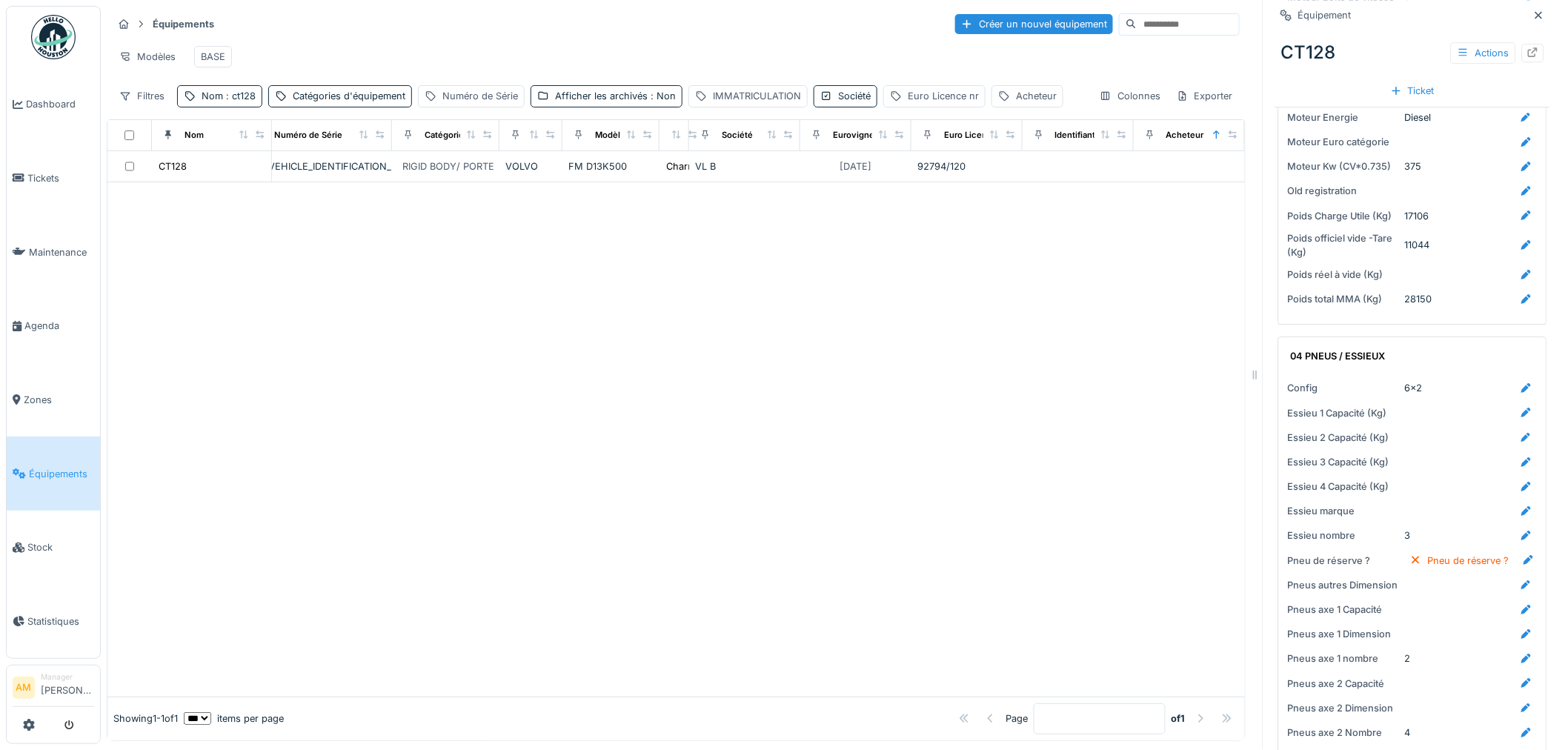
drag, startPoint x: 521, startPoint y: 366, endPoint x: 555, endPoint y: 349, distance: 38.0
click at [525, 364] on div at bounding box center [676, 439] width 1137 height 514
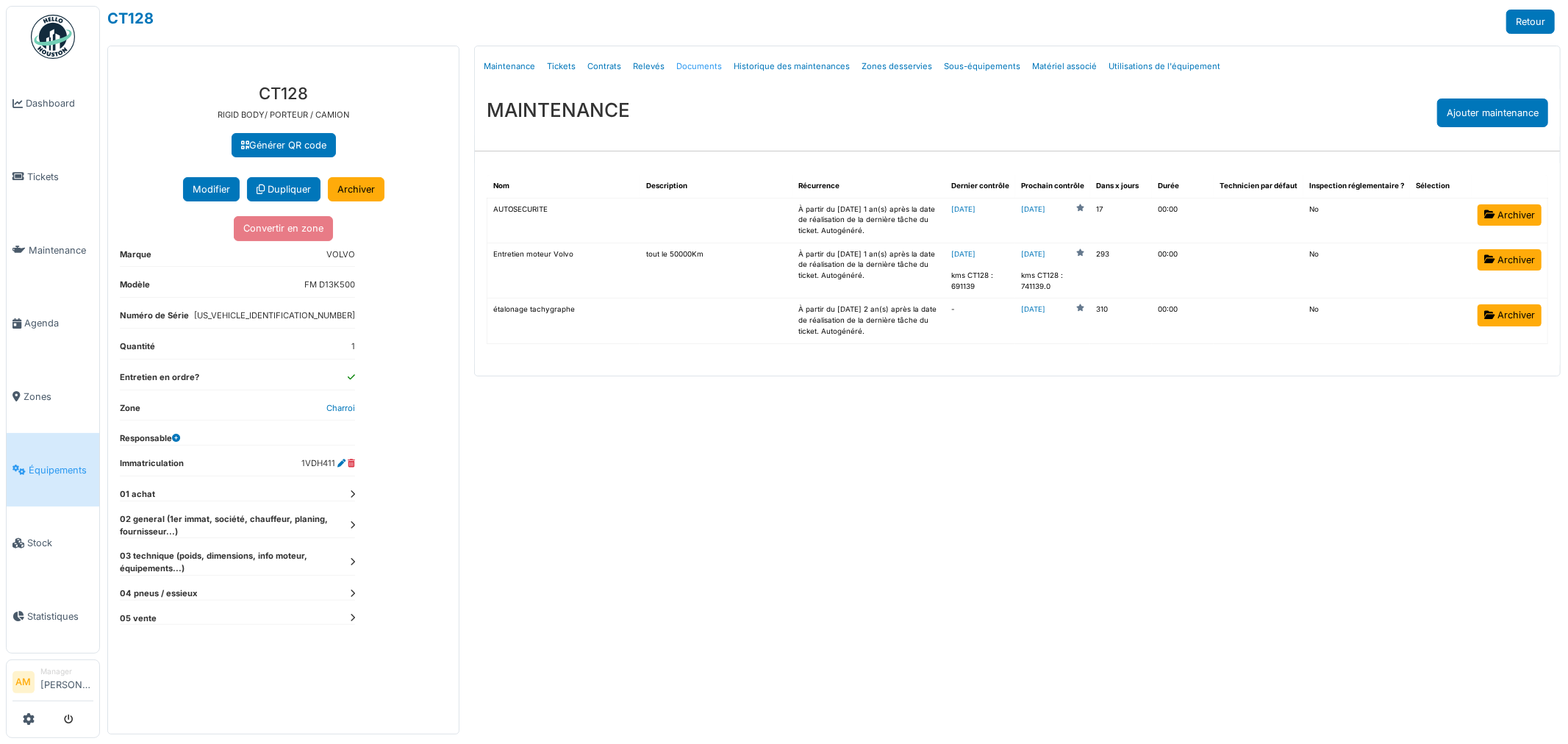
click at [699, 64] on link "Documents" at bounding box center [699, 66] width 57 height 35
select select "***"
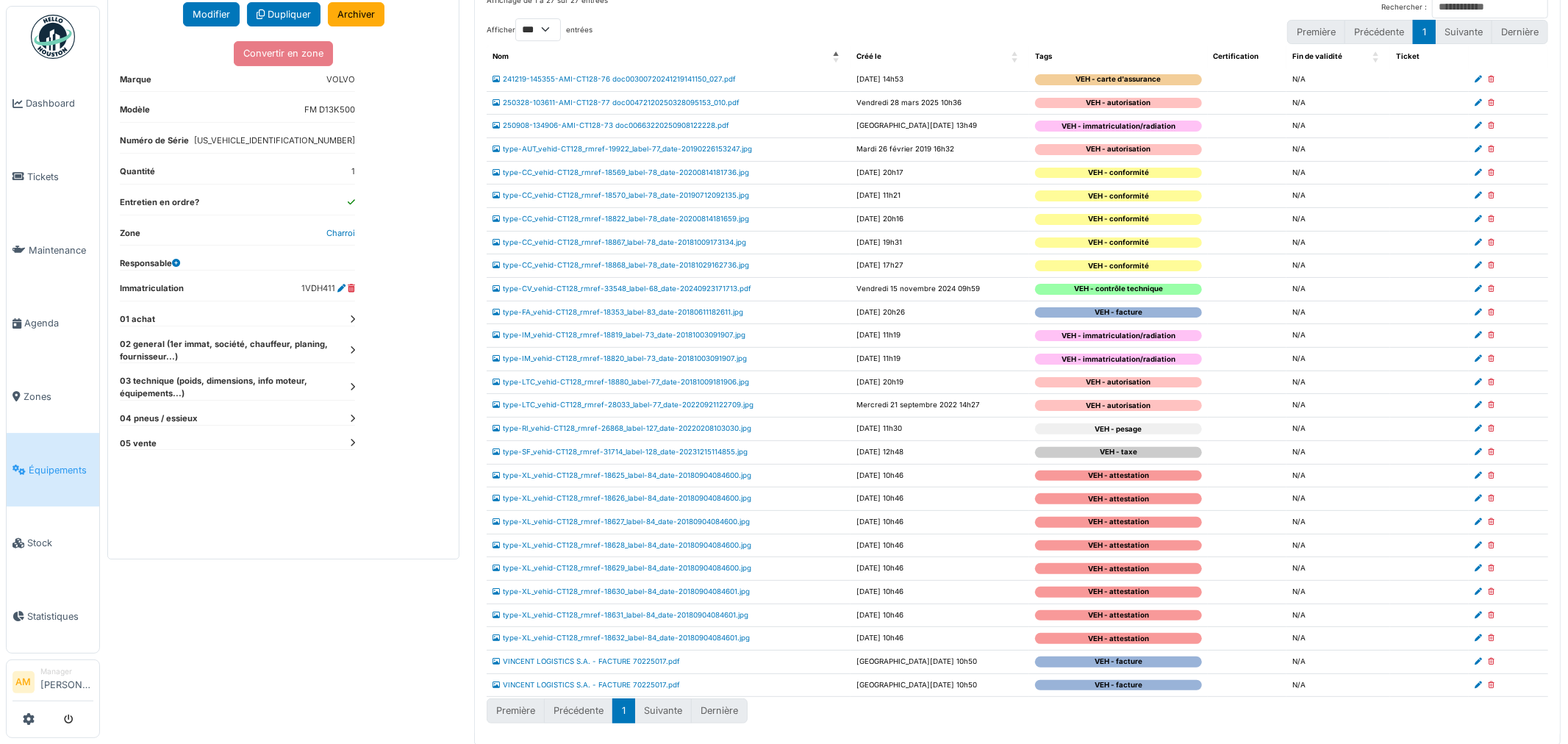
scroll to position [178, 0]
click at [1488, 685] on icon at bounding box center [1492, 684] width 6 height 7
click at [355, 313] on div "**********" at bounding box center [284, 227] width 351 height 662
click at [348, 317] on dt "01 achat" at bounding box center [237, 318] width 235 height 13
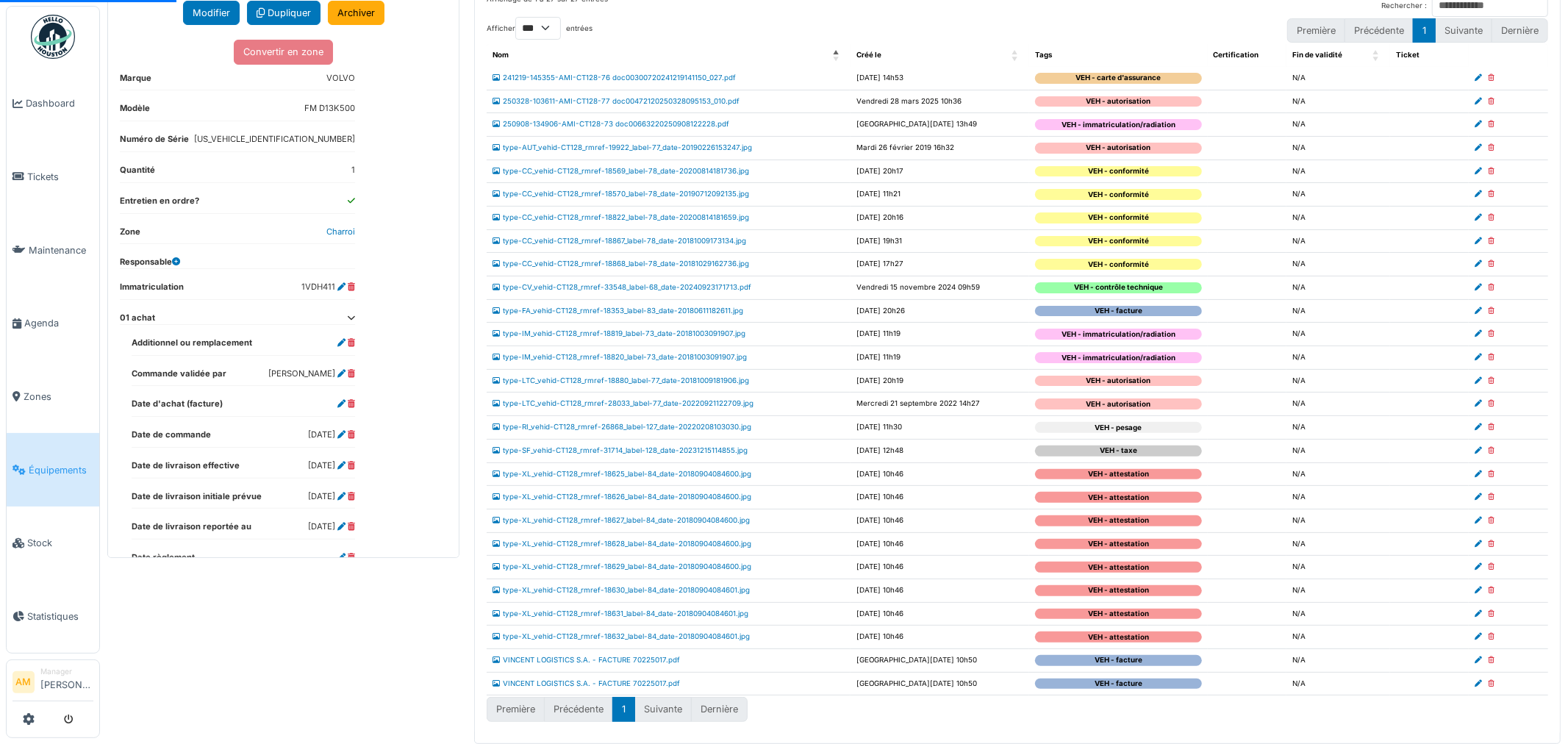
select select "***"
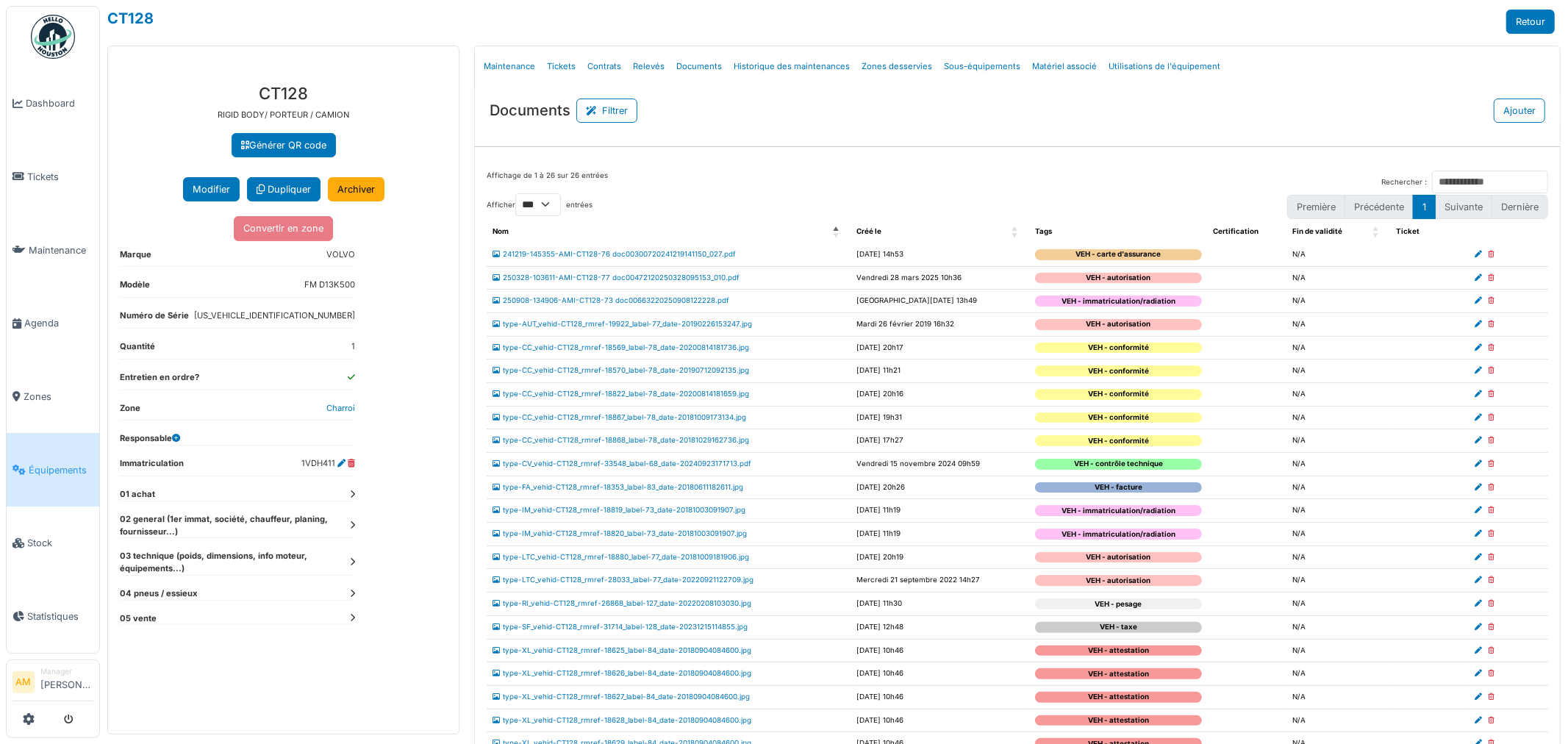
click at [351, 615] on dt "05 vente" at bounding box center [237, 619] width 235 height 13
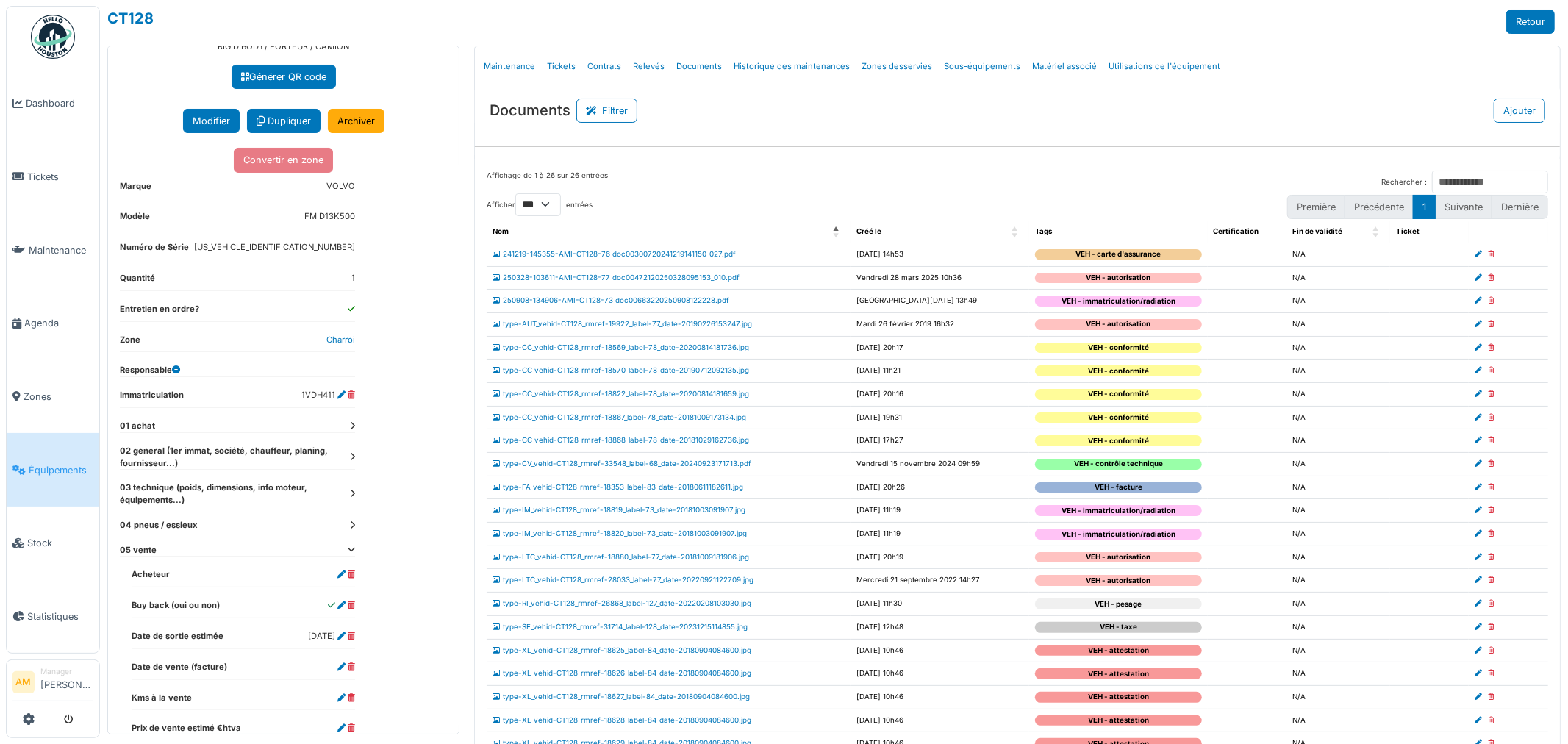
scroll to position [162, 0]
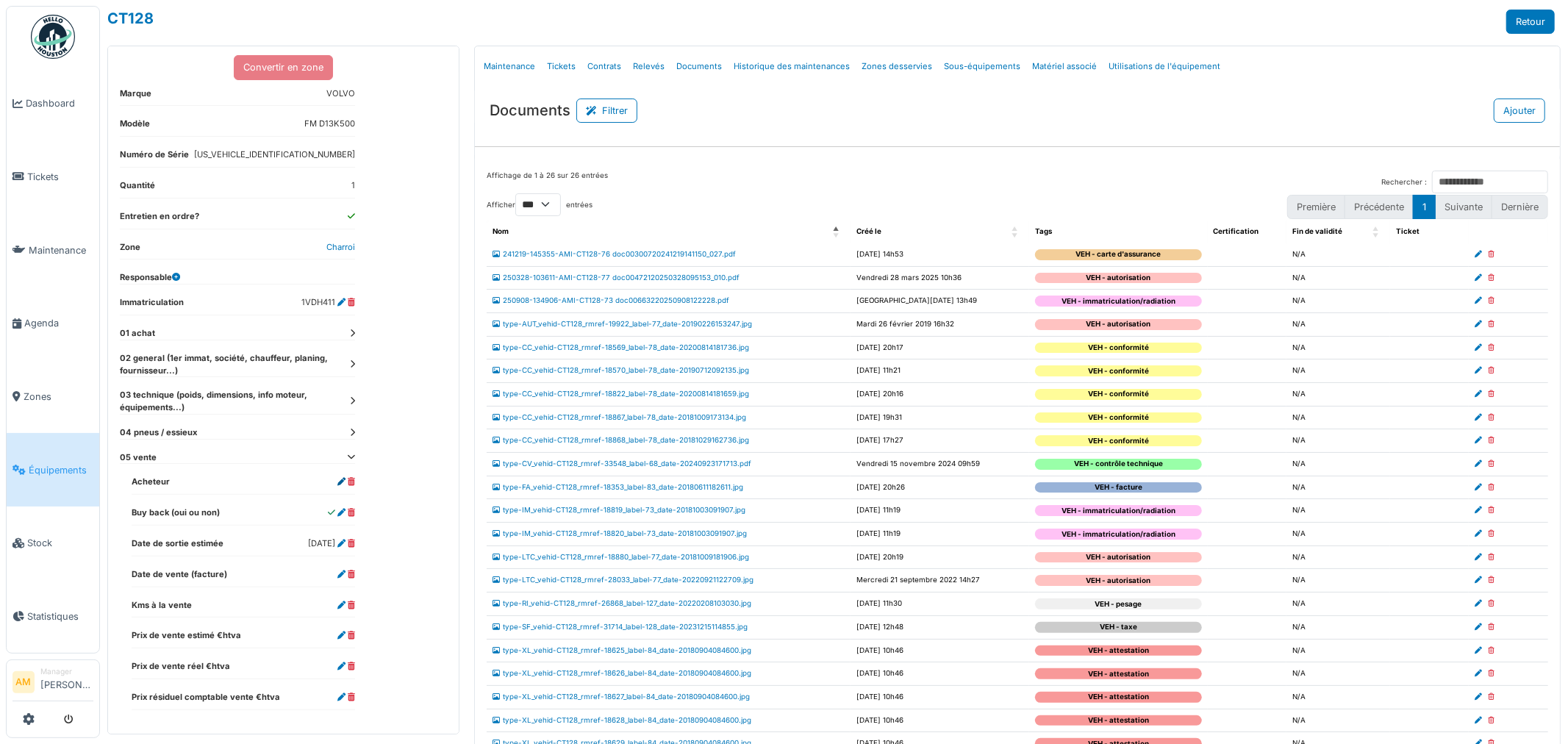
click at [340, 482] on icon at bounding box center [341, 482] width 8 height 8
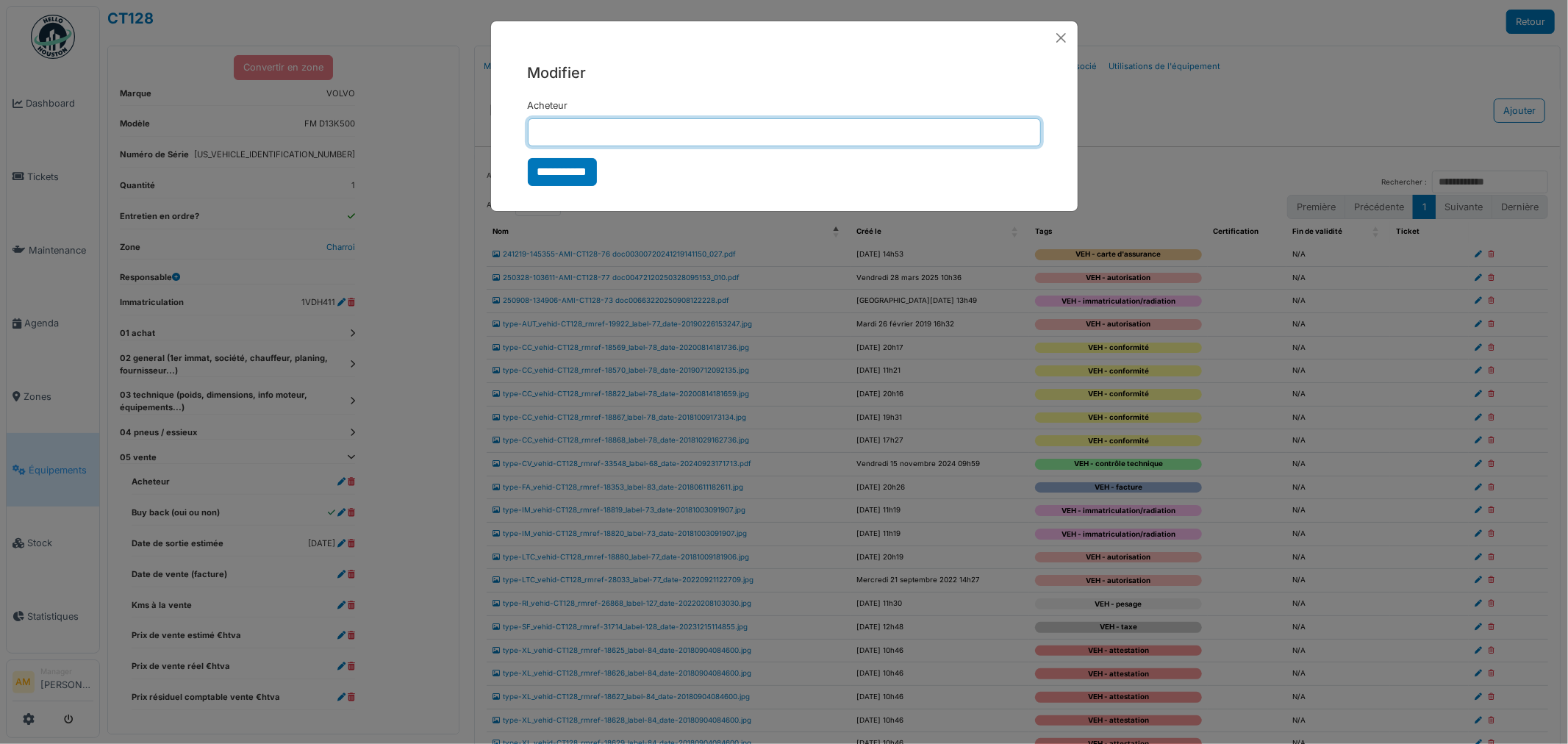
click at [563, 127] on input "Acheteur" at bounding box center [784, 132] width 513 height 28
type input "**********"
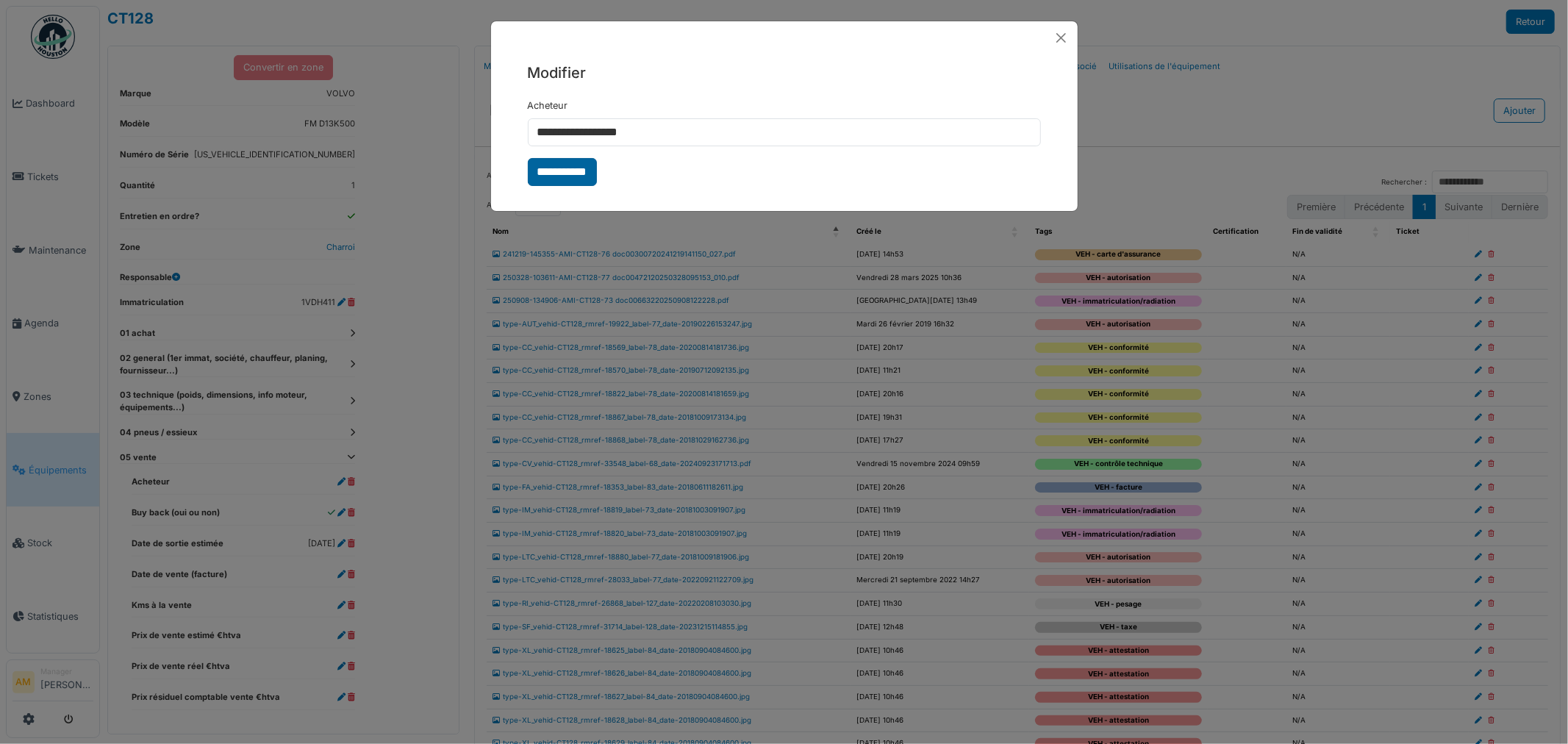
click at [569, 172] on input "**********" at bounding box center [562, 172] width 69 height 28
click at [542, 178] on form "**********" at bounding box center [784, 142] width 513 height 88
select select "***"
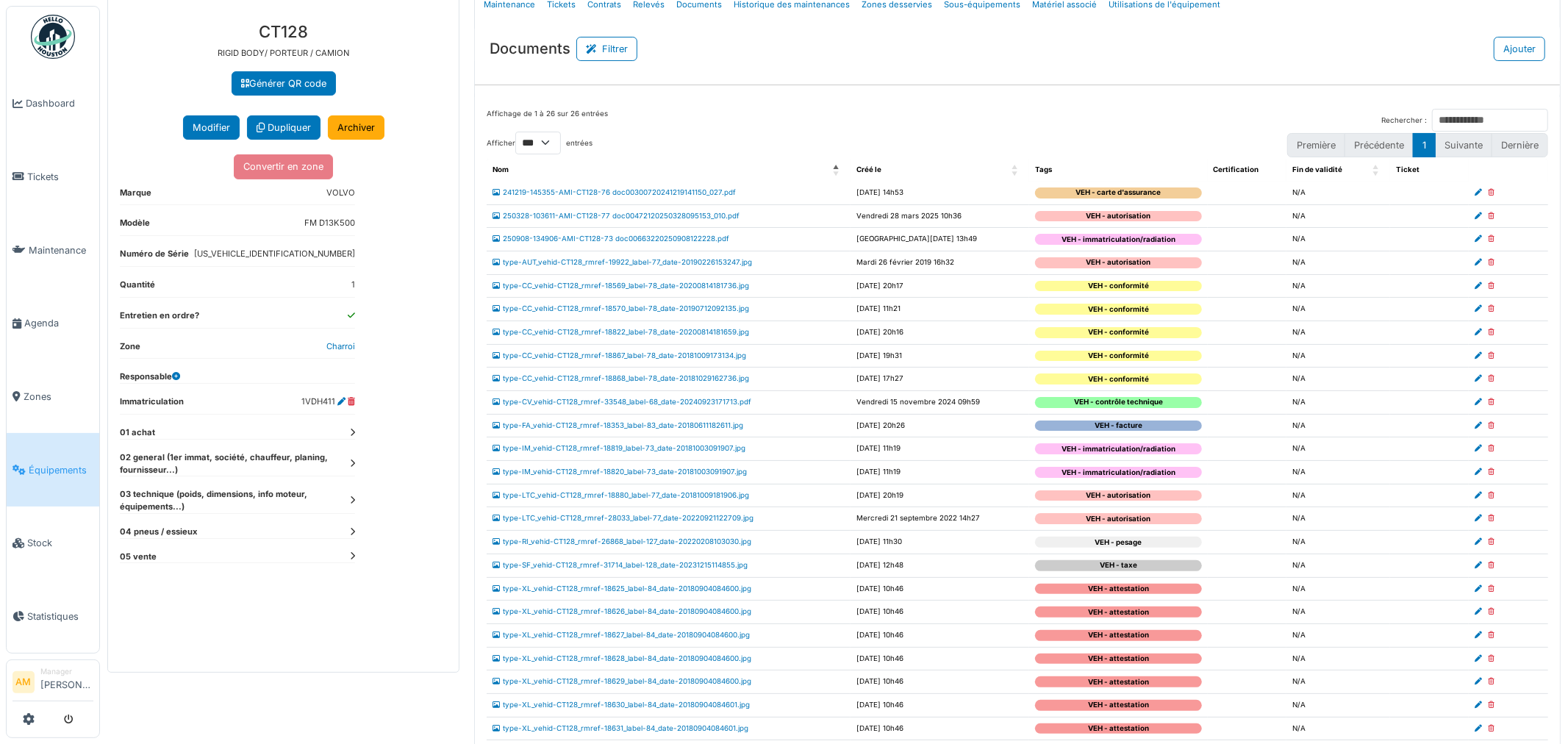
scroll to position [155, 0]
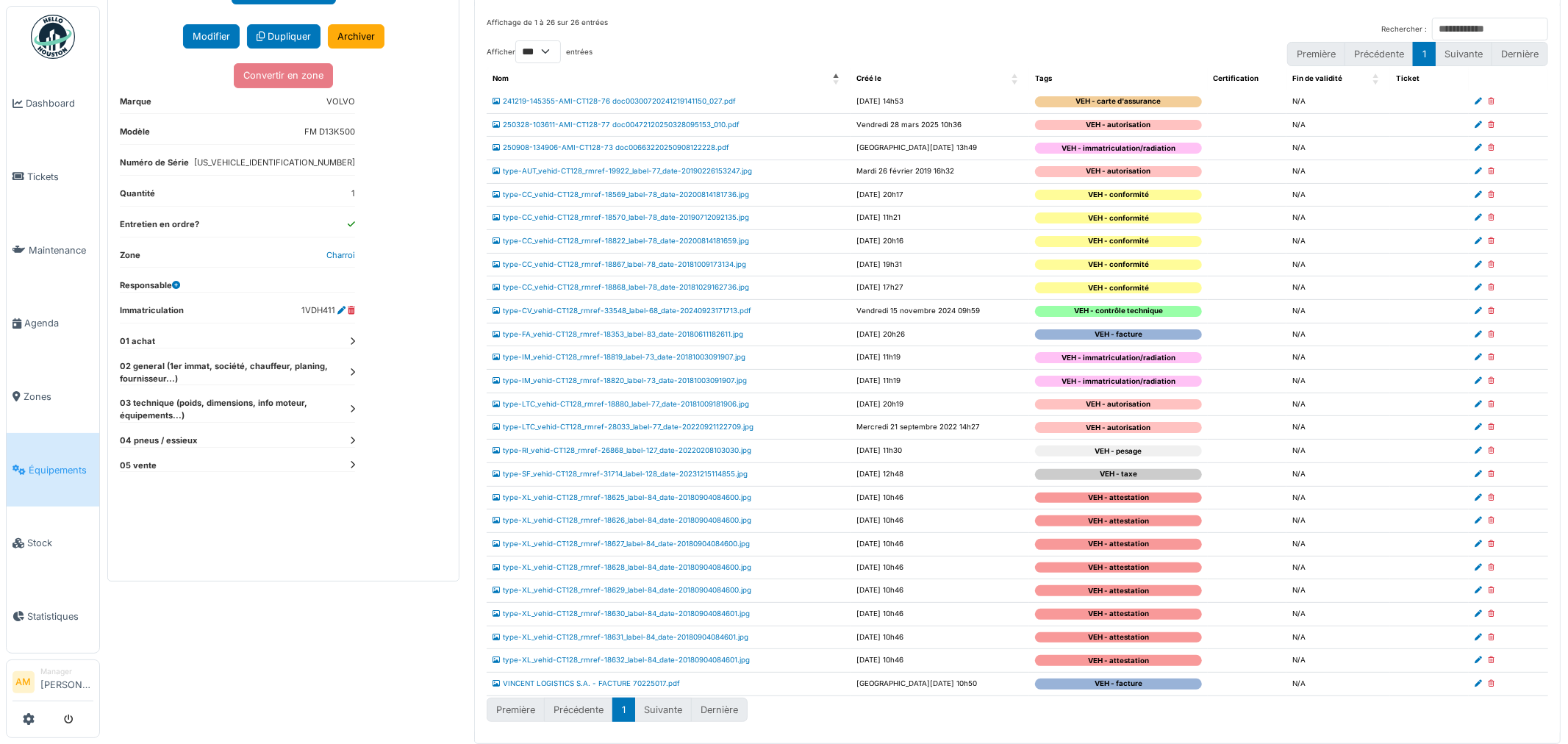
click at [354, 464] on div "**********" at bounding box center [284, 250] width 351 height 662
click at [353, 461] on icon at bounding box center [353, 465] width 5 height 8
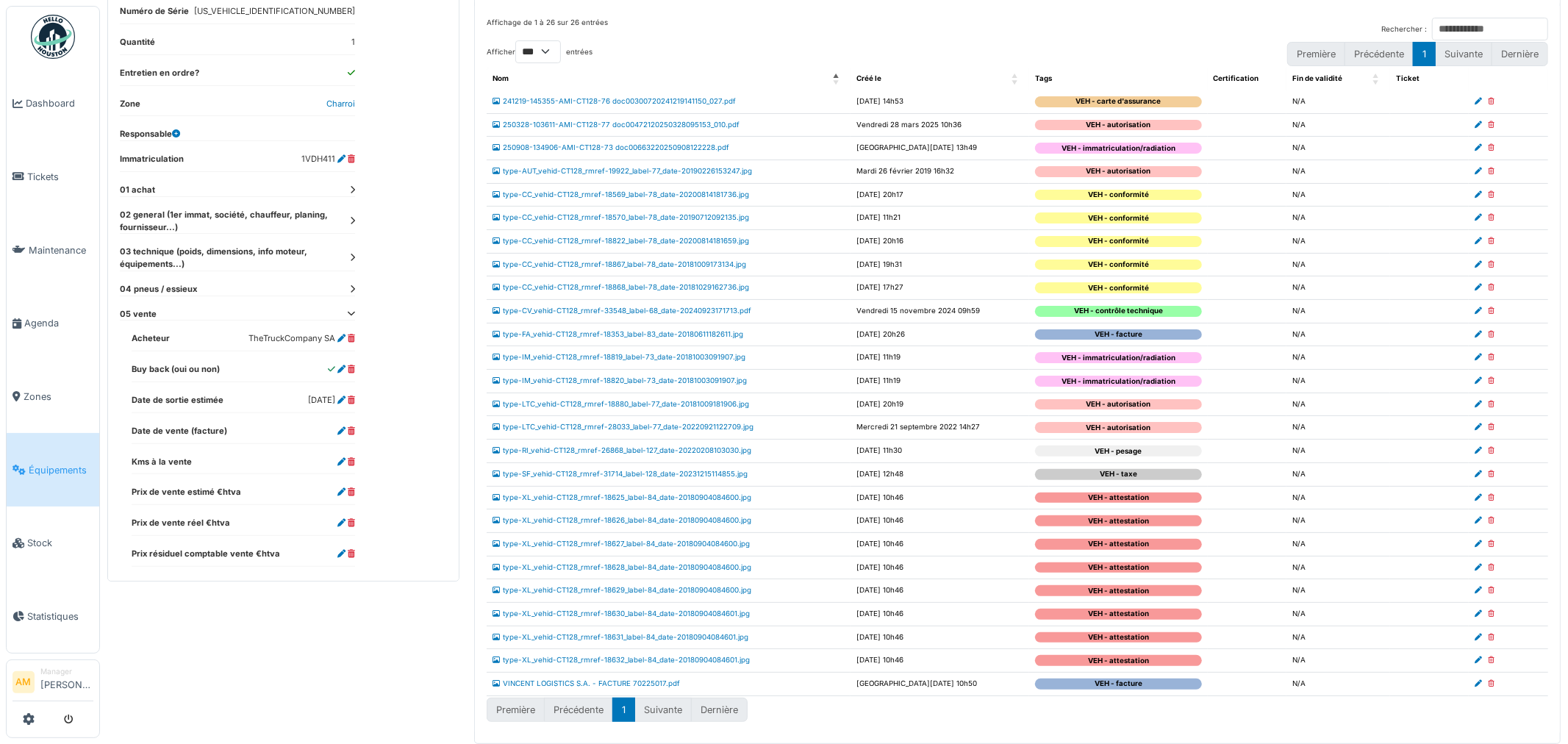
scroll to position [162, 0]
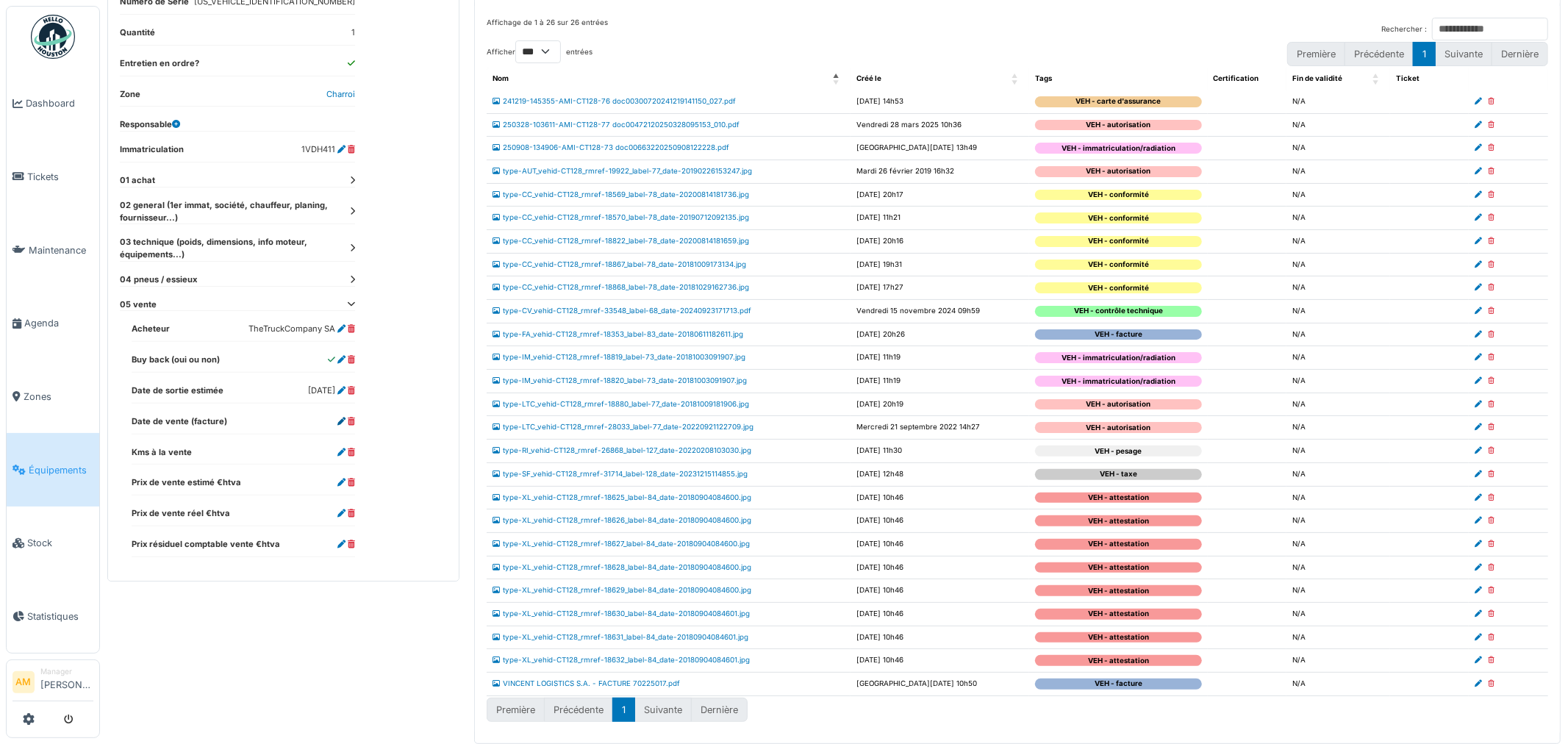
click at [340, 421] on icon at bounding box center [341, 422] width 8 height 8
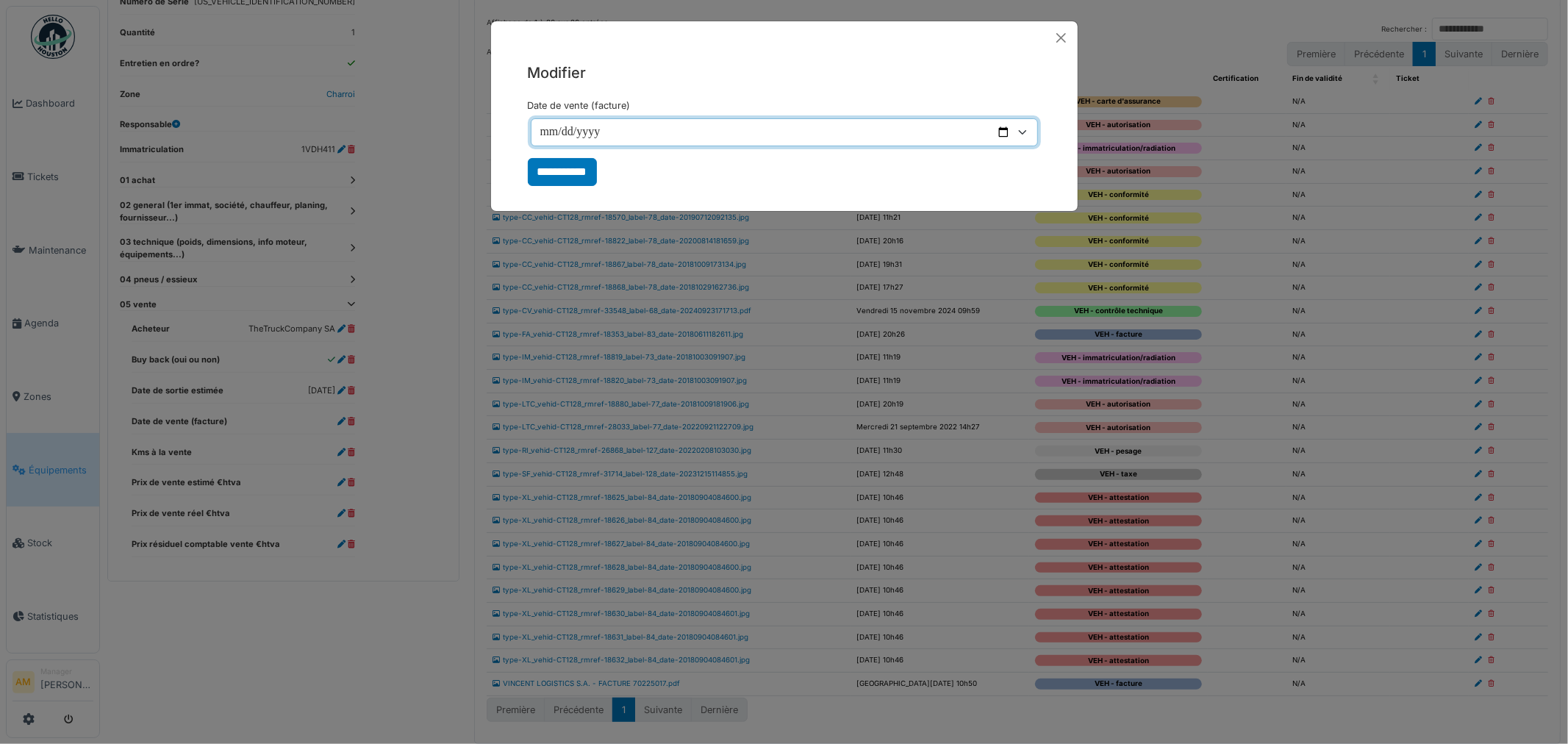
click at [542, 135] on input "Date de vente (facture)" at bounding box center [785, 132] width 508 height 28
type input "**********"
click at [560, 170] on input "**********" at bounding box center [562, 172] width 69 height 28
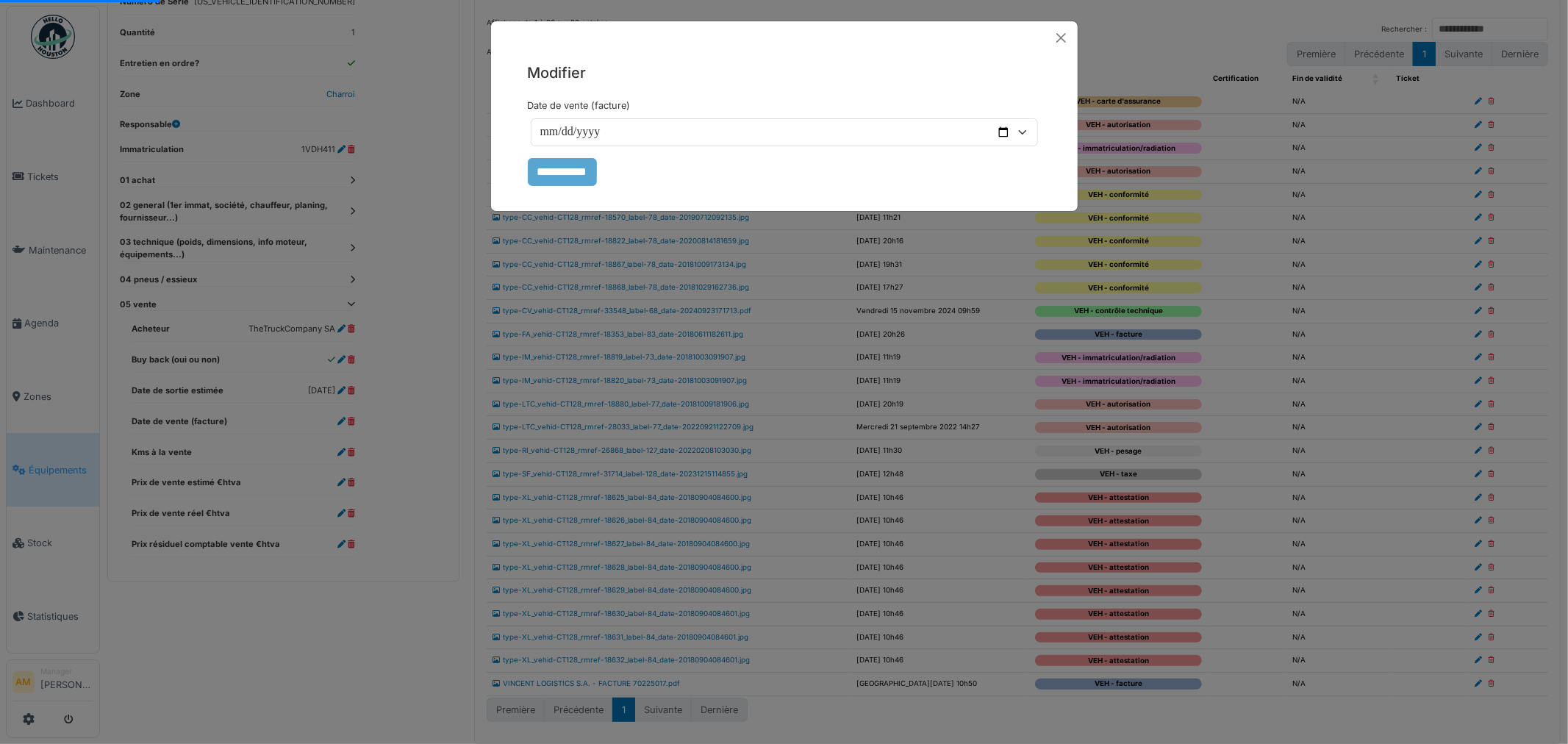
select select "***"
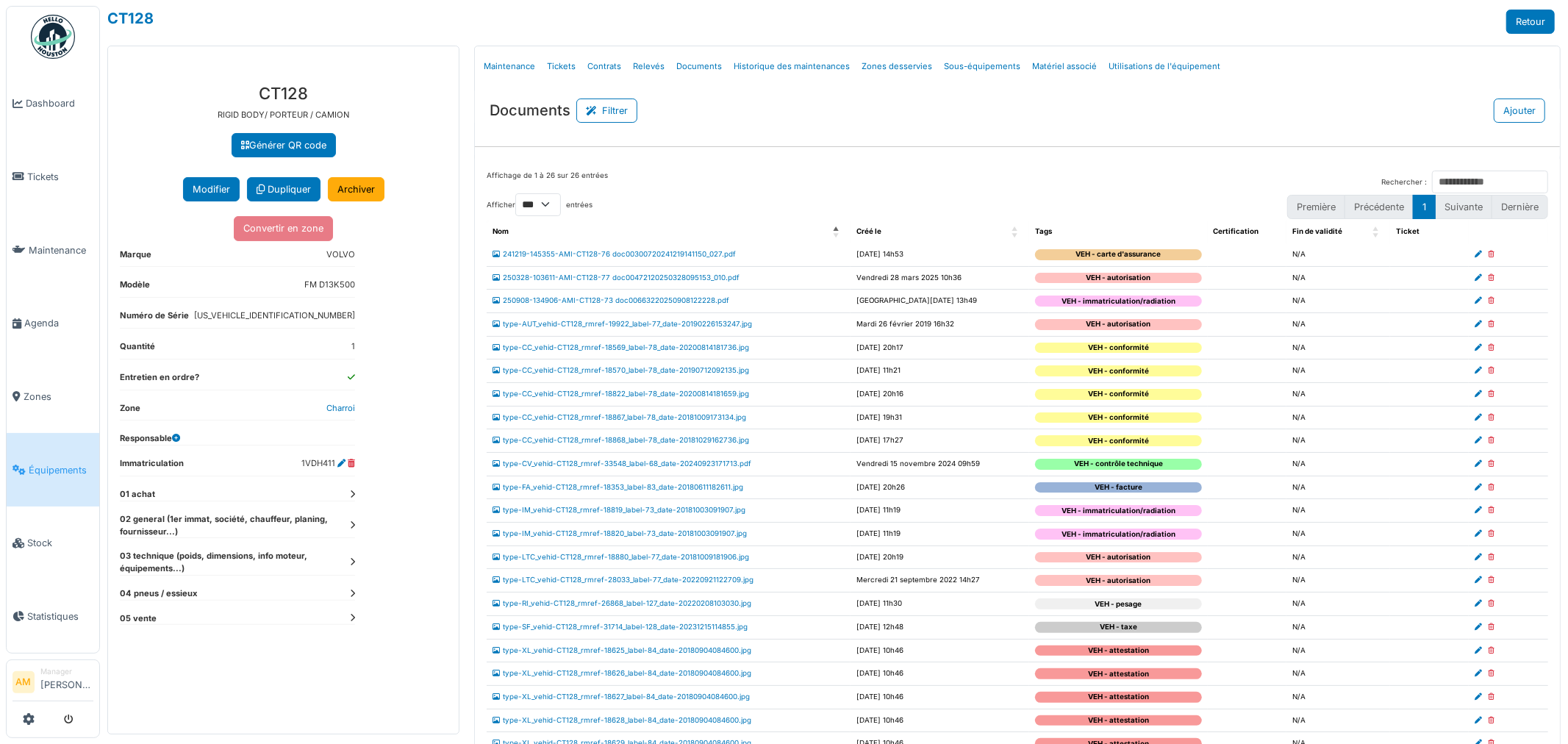
click at [361, 620] on div "**********" at bounding box center [284, 403] width 351 height 662
click at [351, 620] on icon at bounding box center [353, 618] width 5 height 8
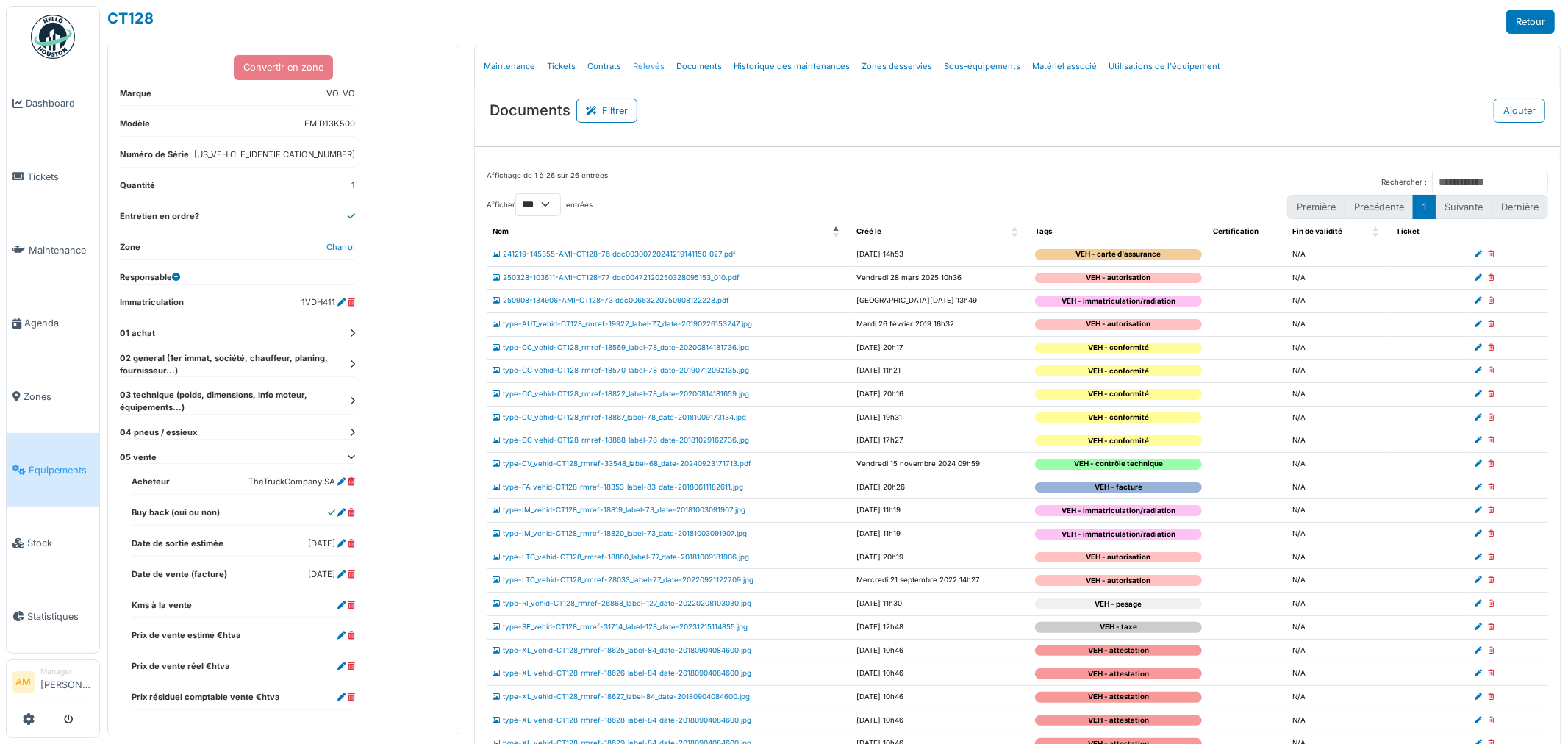
click at [638, 70] on link "Relevés" at bounding box center [649, 66] width 43 height 35
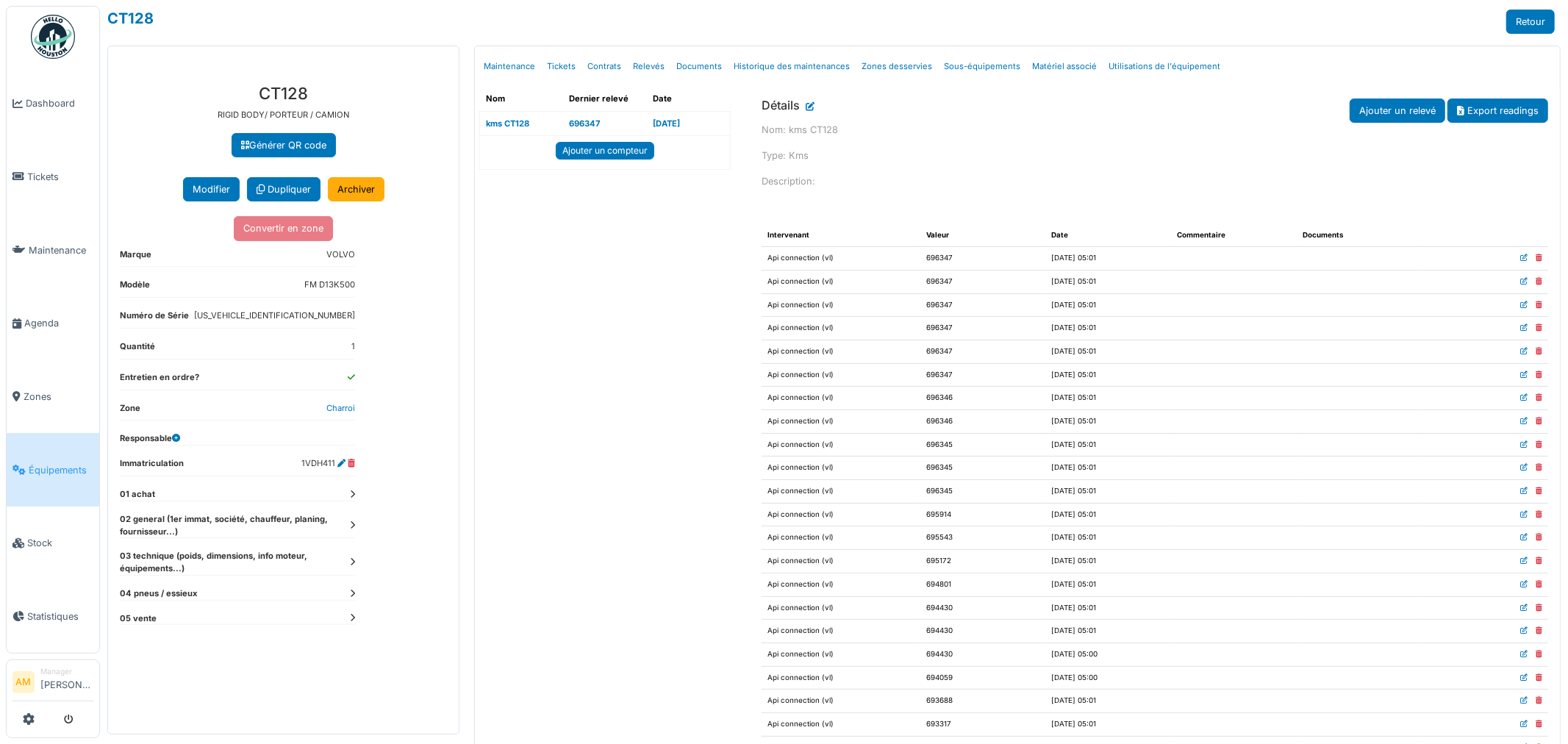
drag, startPoint x: 602, startPoint y: 126, endPoint x: 560, endPoint y: 128, distance: 42.0
click at [563, 128] on td "696347" at bounding box center [605, 123] width 84 height 25
copy link "696347"
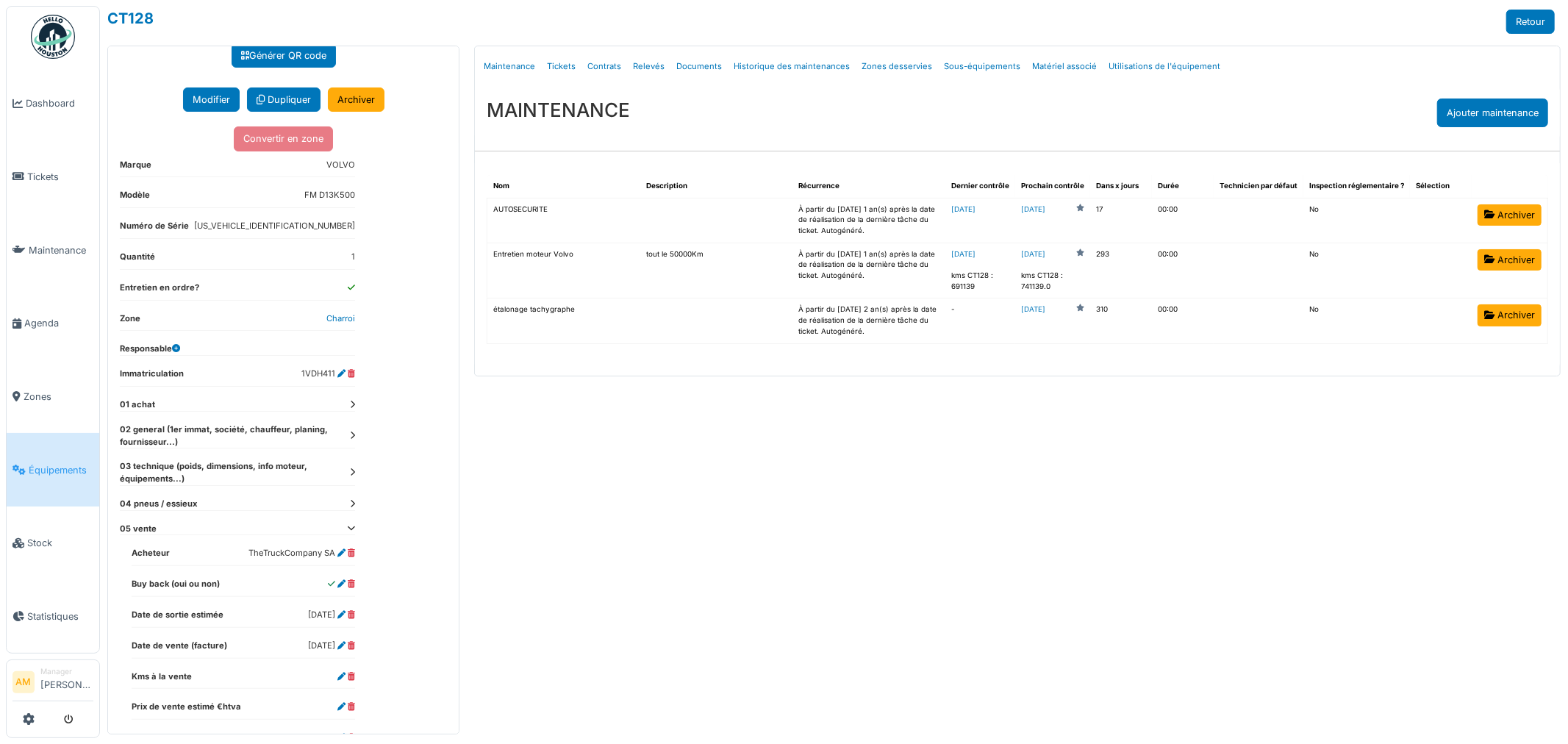
scroll to position [162, 0]
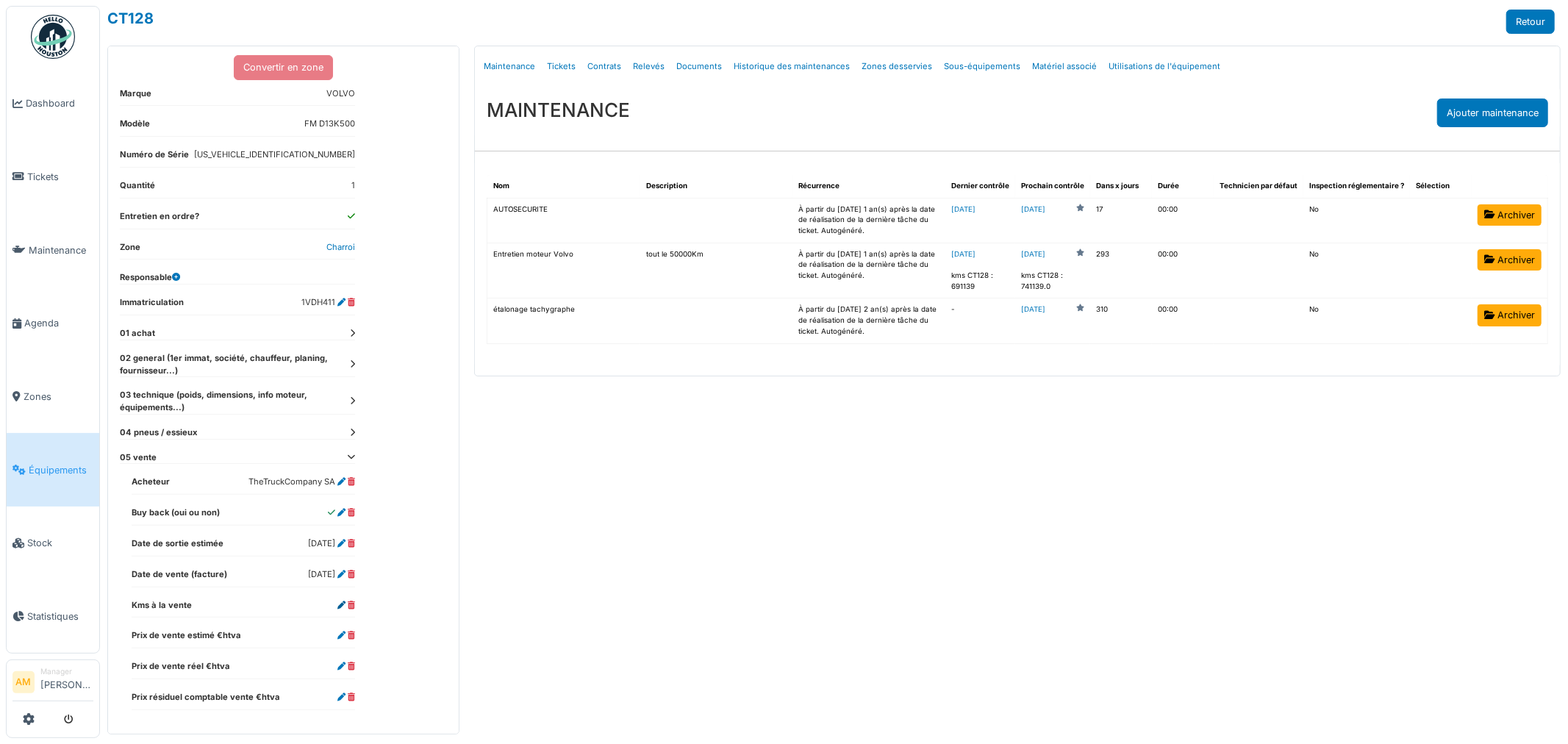
click at [338, 604] on icon at bounding box center [341, 606] width 8 height 8
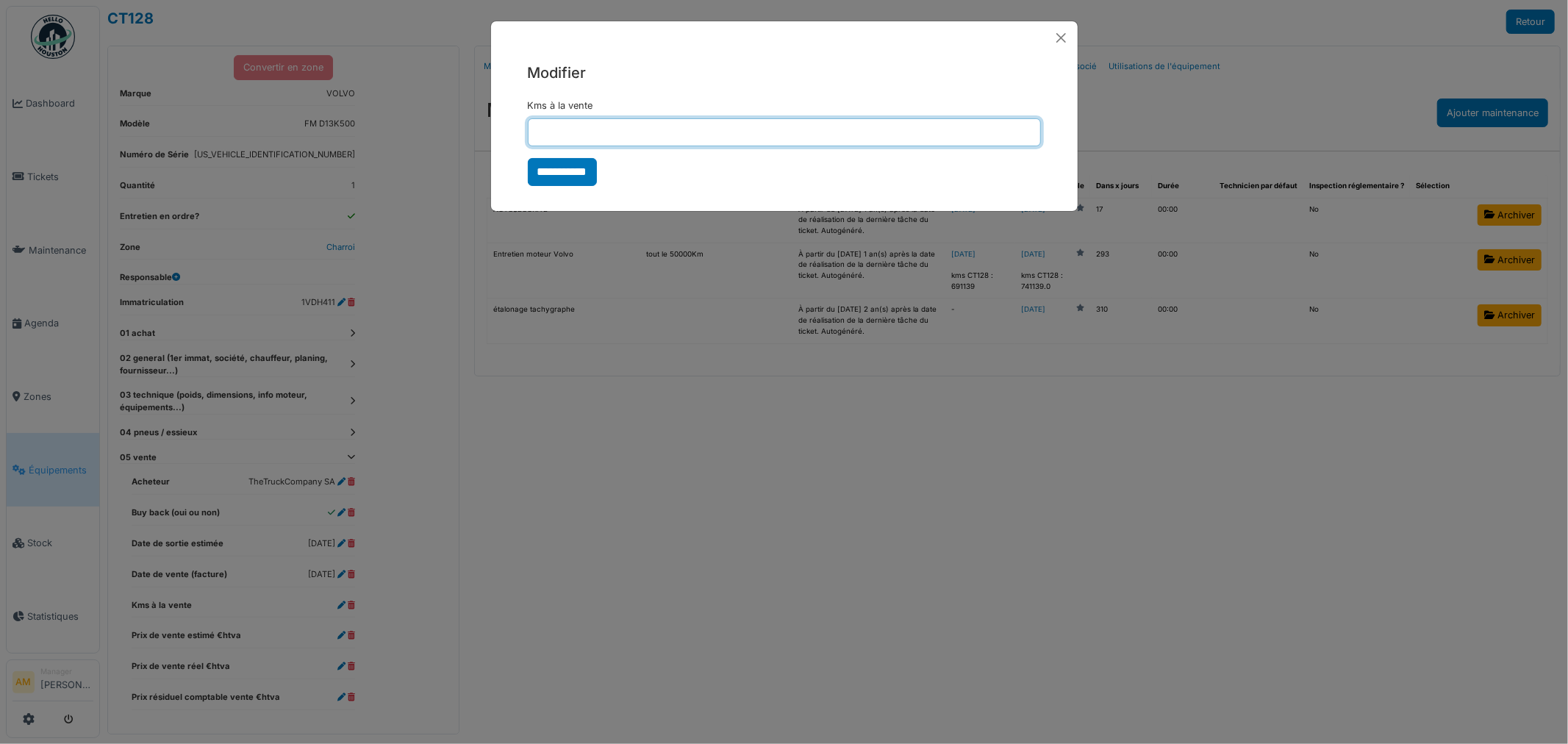
click at [584, 124] on input "Kms à la vente" at bounding box center [784, 132] width 513 height 28
paste input "******"
type input "******"
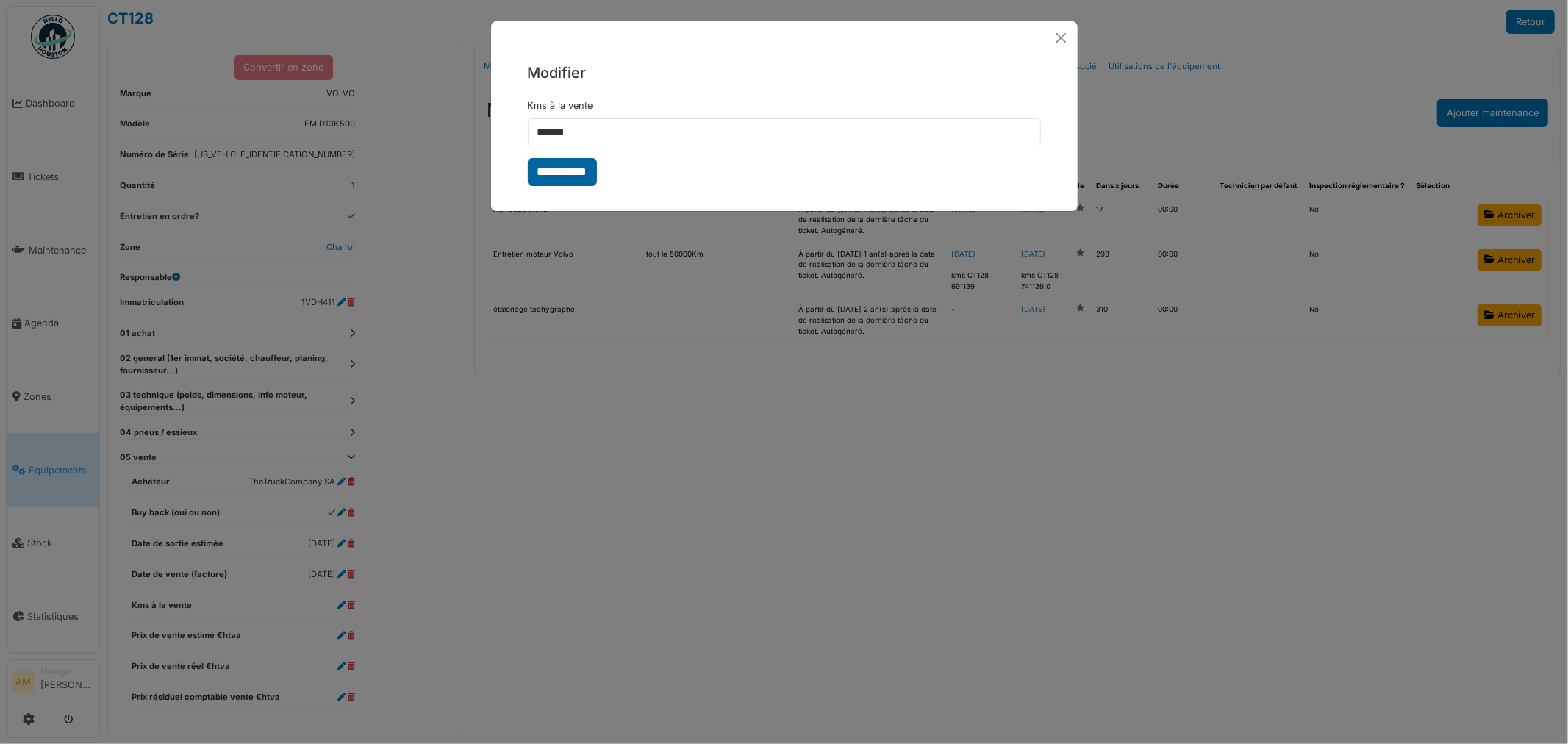
click at [557, 173] on input "**********" at bounding box center [562, 172] width 69 height 28
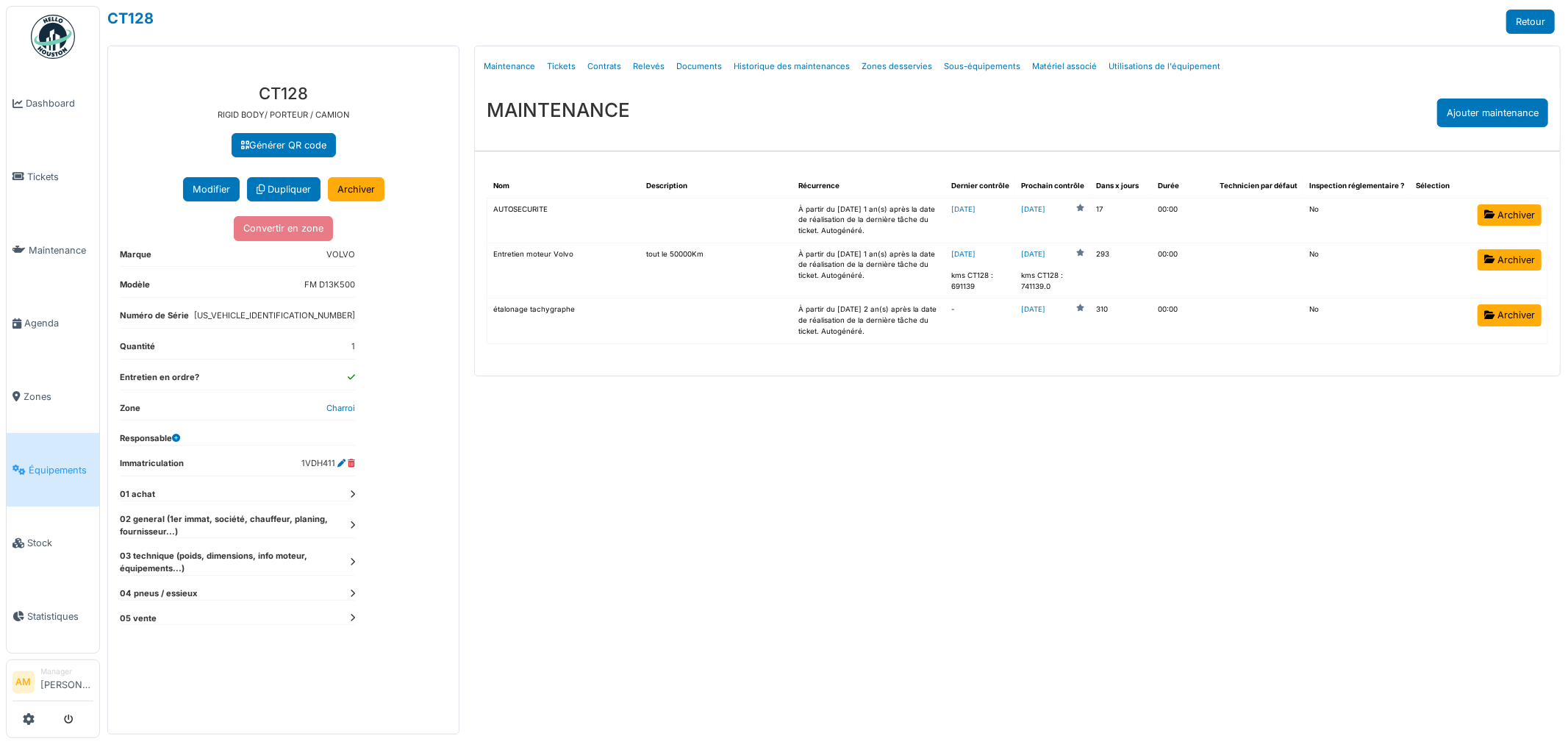
click at [350, 619] on icon at bounding box center [353, 618] width 5 height 8
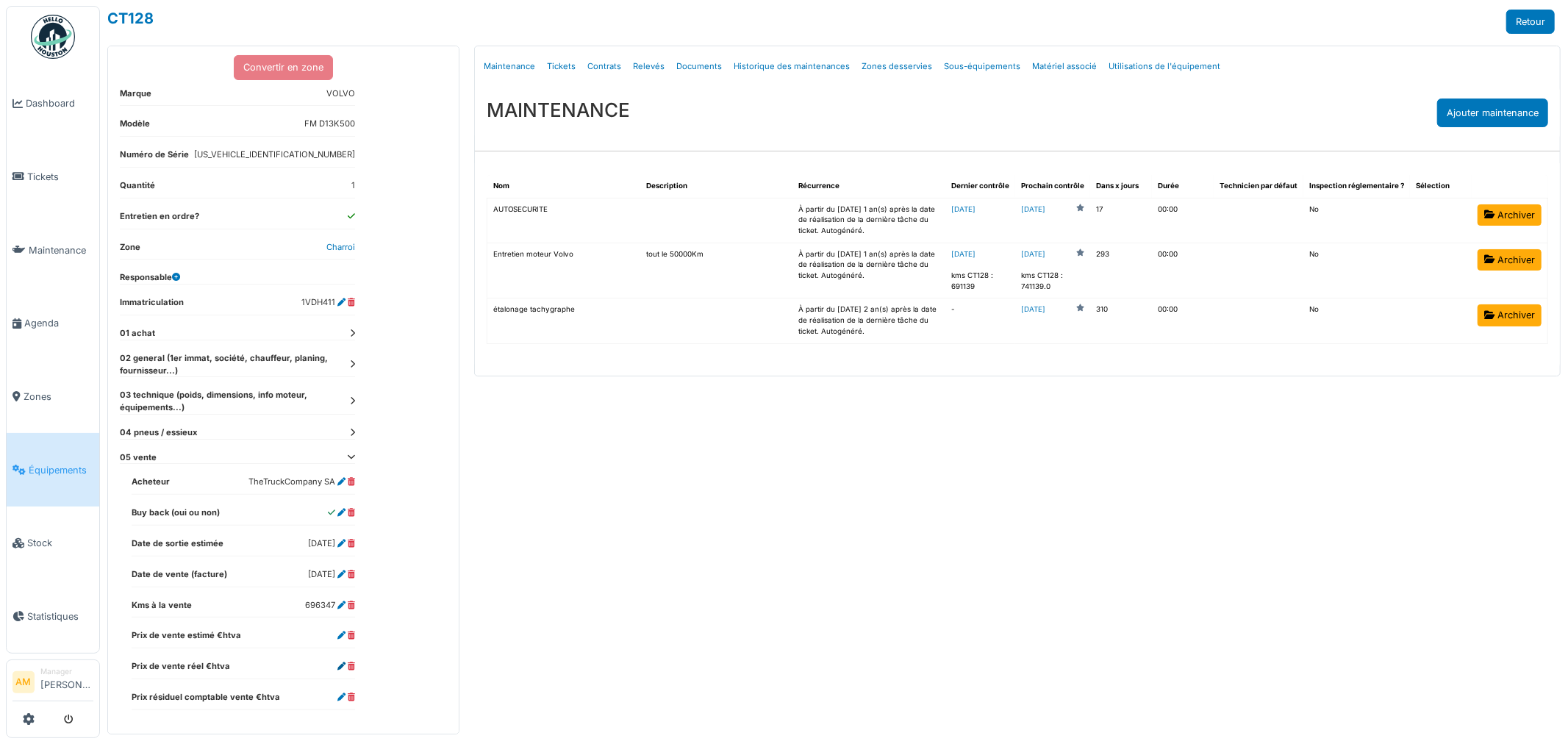
click at [341, 666] on icon at bounding box center [341, 667] width 8 height 8
click at [341, 667] on icon at bounding box center [341, 667] width 8 height 8
click at [339, 672] on dd at bounding box center [346, 667] width 18 height 13
click at [337, 667] on icon at bounding box center [341, 667] width 8 height 8
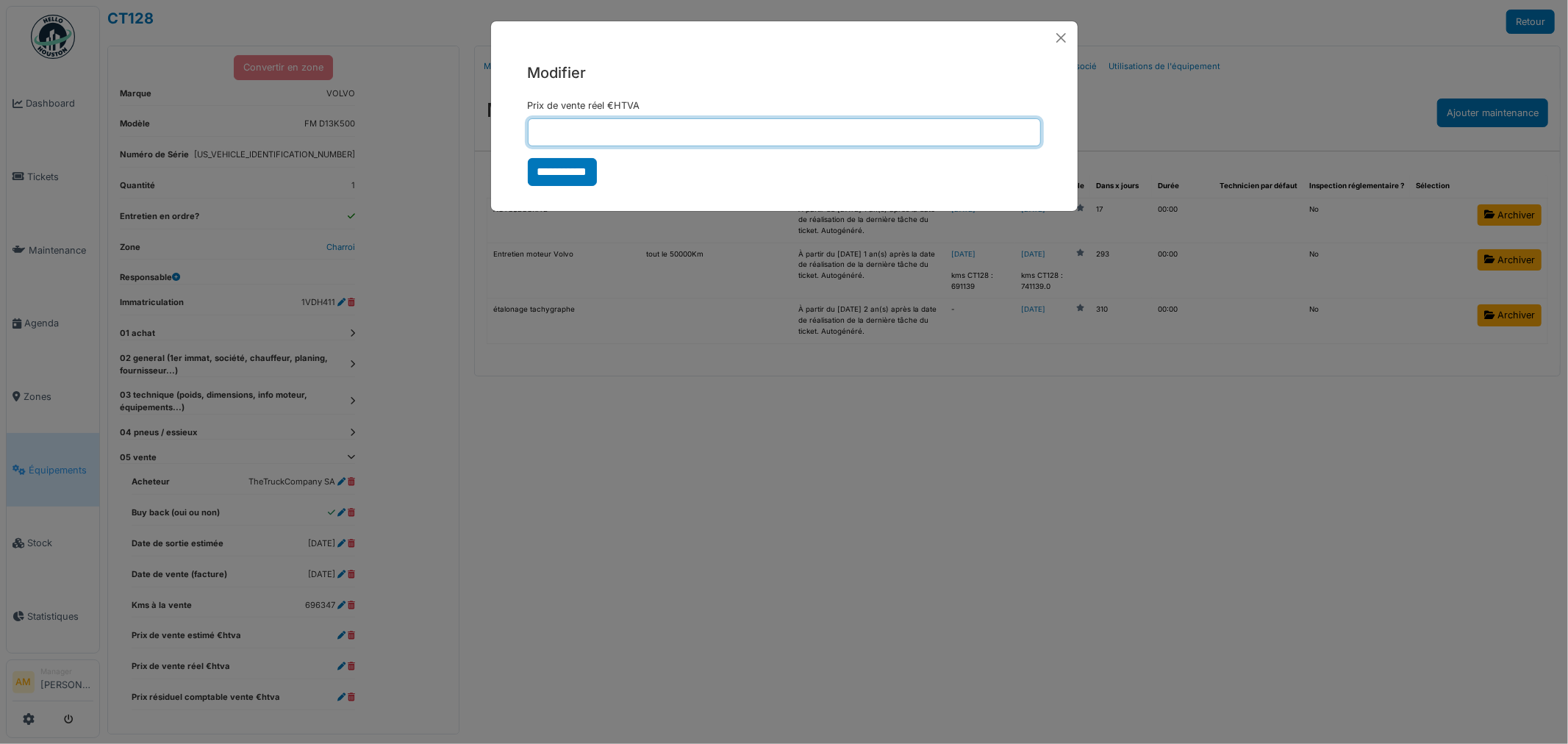
click at [594, 131] on input "Prix de vente réel €HTVA" at bounding box center [784, 132] width 513 height 28
type input "*****"
click at [549, 166] on input "**********" at bounding box center [562, 172] width 69 height 28
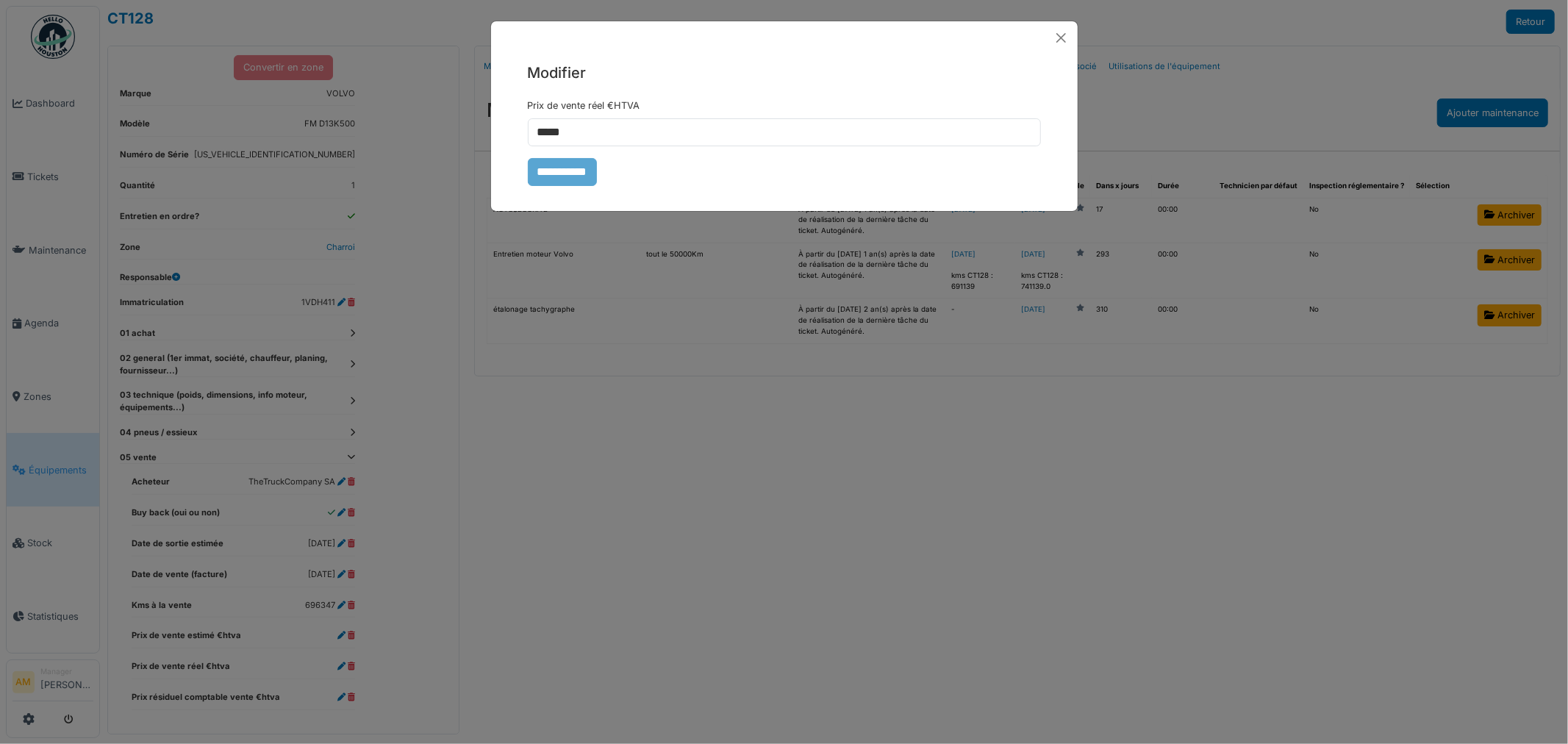
drag, startPoint x: 694, startPoint y: 534, endPoint x: 704, endPoint y: 524, distance: 14.1
click at [702, 531] on div "**********" at bounding box center [784, 372] width 1568 height 744
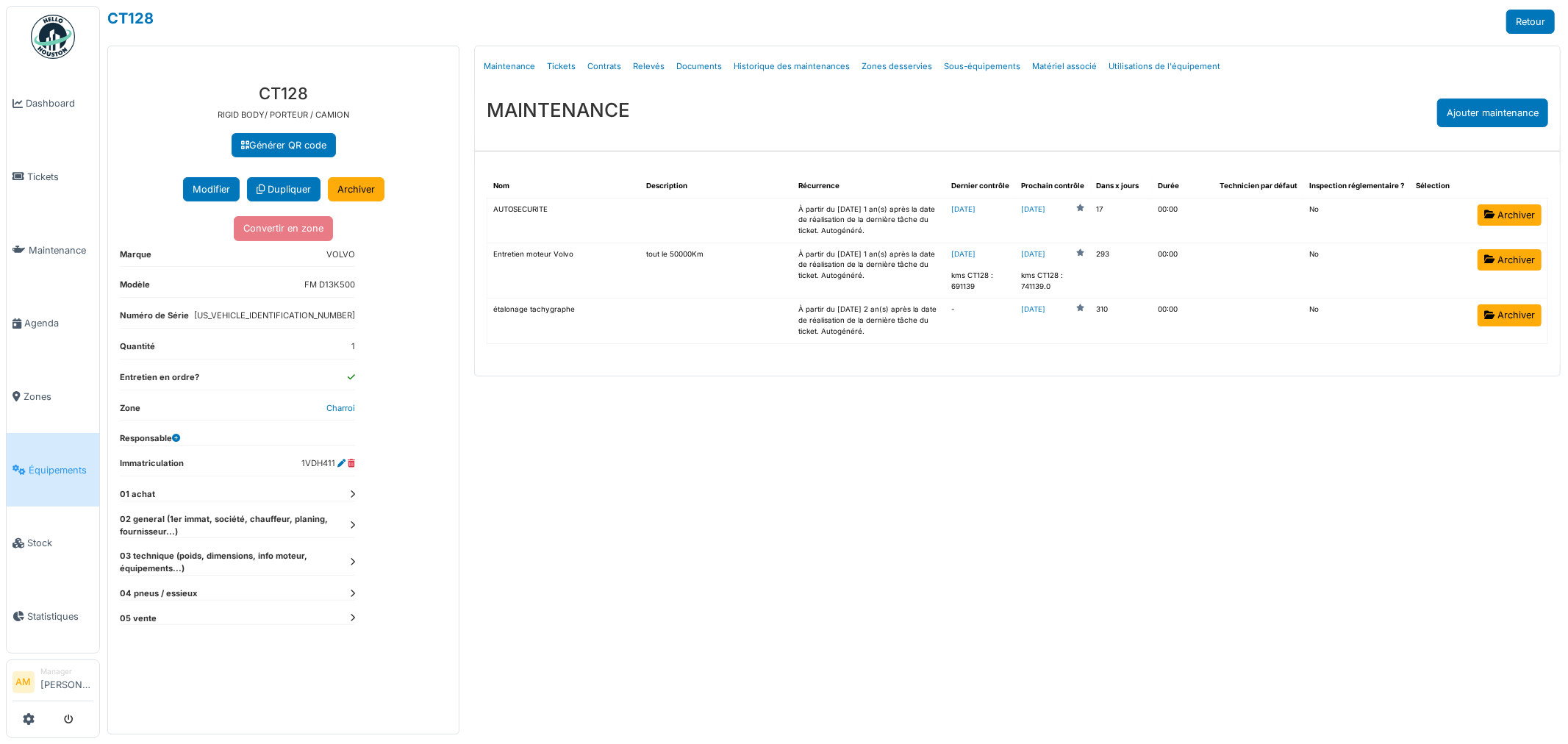
click at [665, 568] on div "Menu [GEOGRAPHIC_DATA] Maintenance Tickets Contrats Relevés Documents Historiqu…" at bounding box center [1017, 390] width 1101 height 689
click at [344, 620] on dt "05 vente" at bounding box center [237, 619] width 235 height 13
